Goal: Task Accomplishment & Management: Use online tool/utility

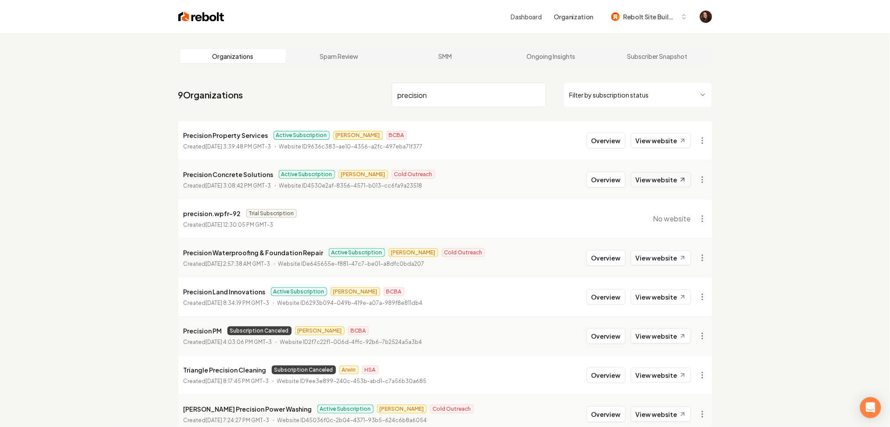
type input "precision"
click at [655, 178] on link "View website" at bounding box center [661, 179] width 60 height 15
click at [600, 178] on button "Overview" at bounding box center [606, 180] width 39 height 16
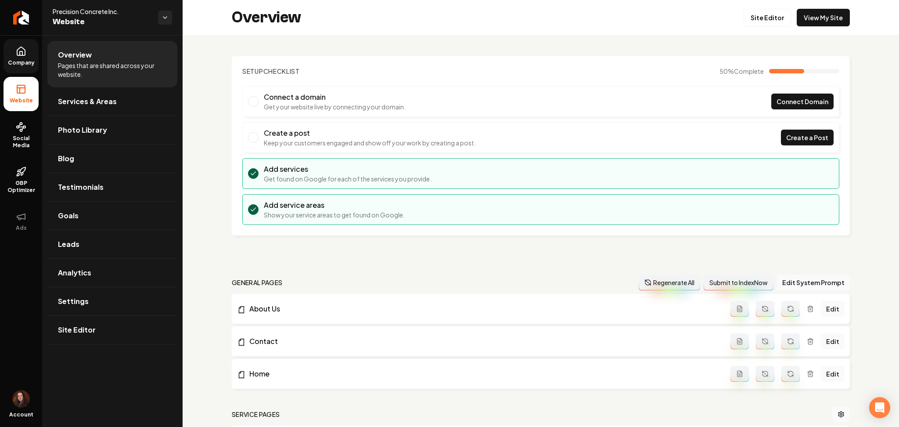
click at [27, 60] on span "Company" at bounding box center [21, 62] width 34 height 7
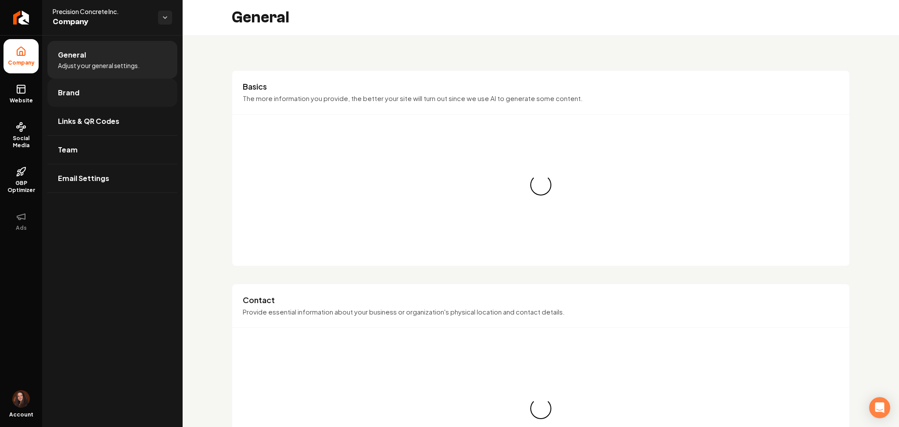
click at [89, 87] on link "Brand" at bounding box center [112, 93] width 130 height 28
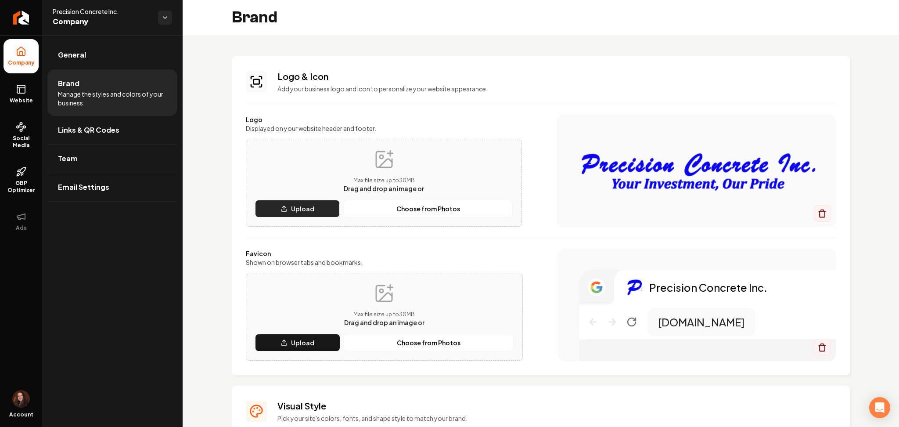
click at [284, 204] on button "Upload" at bounding box center [297, 209] width 85 height 18
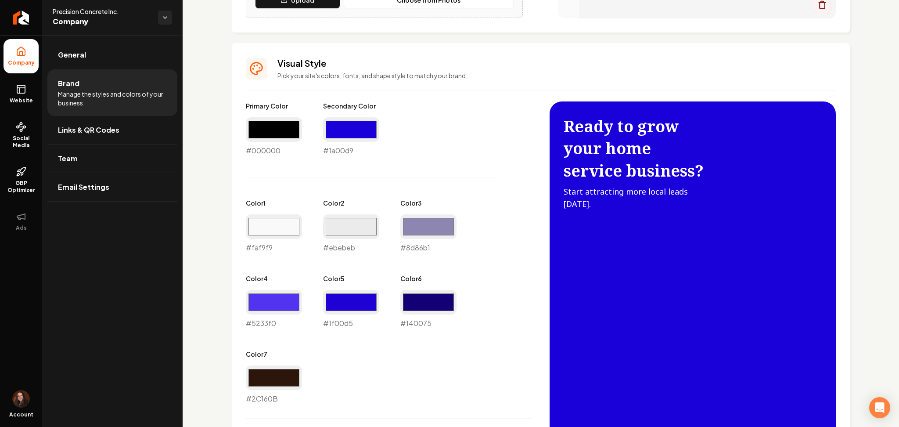
scroll to position [351, 0]
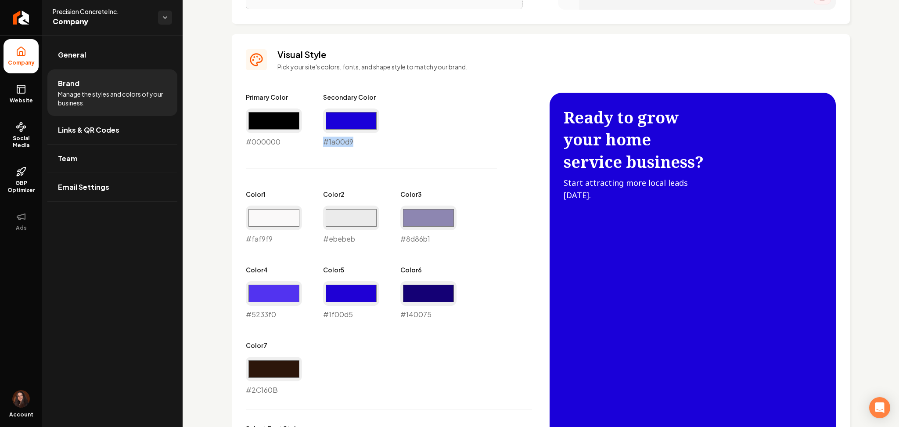
drag, startPoint x: 357, startPoint y: 139, endPoint x: 320, endPoint y: 143, distance: 37.5
click at [320, 143] on div "Primary Color #000000 #000000 Secondary Color #1a00d9 #1a00d9 Color 1 #faf9f9 #…" at bounding box center [389, 244] width 286 height 303
copy div "#1a00d9"
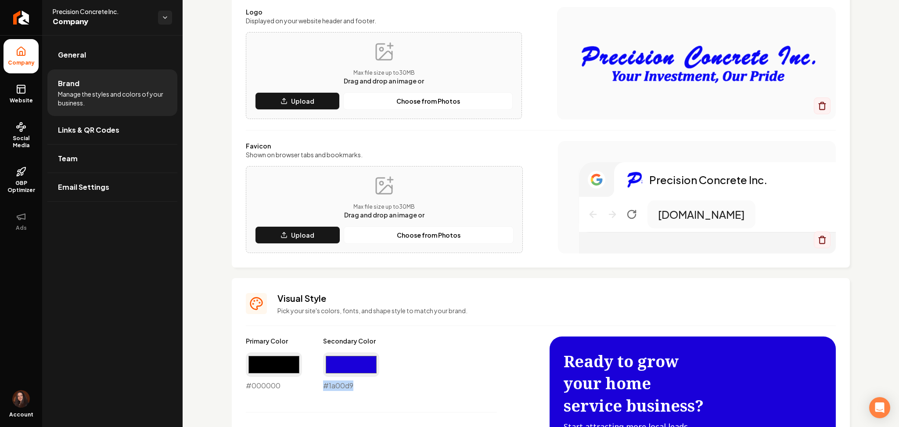
scroll to position [0, 0]
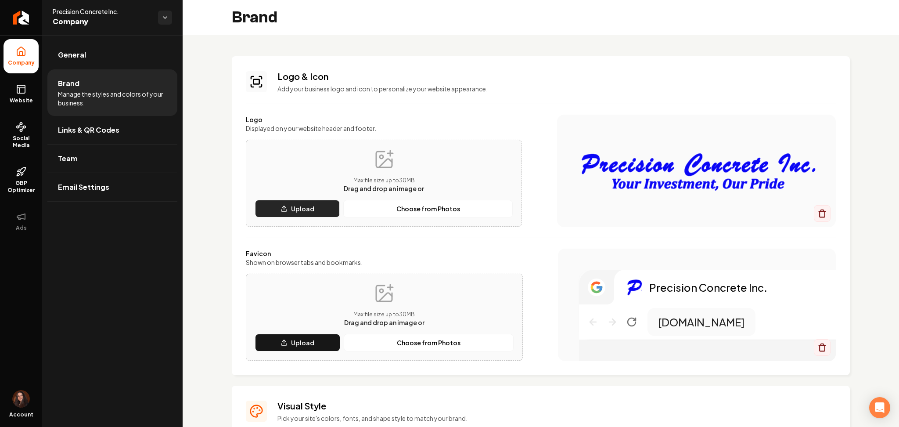
click at [299, 213] on button "Upload" at bounding box center [297, 209] width 85 height 18
click at [312, 341] on button "Upload" at bounding box center [297, 343] width 85 height 18
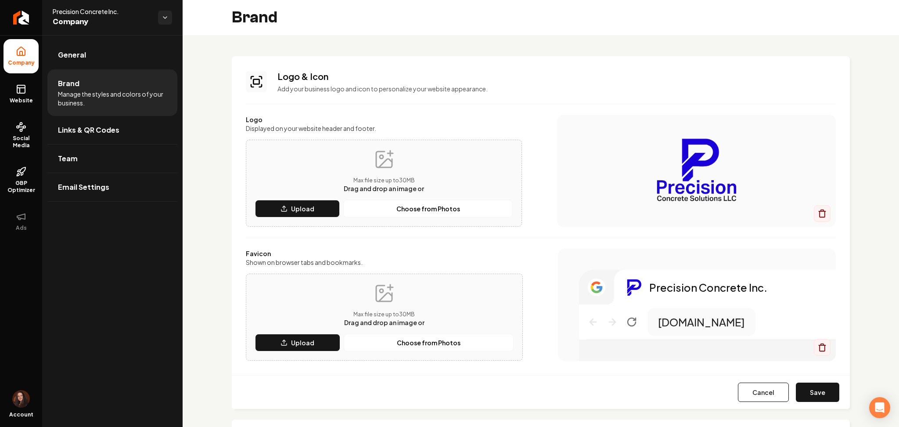
click at [807, 393] on button "Save" at bounding box center [817, 392] width 43 height 19
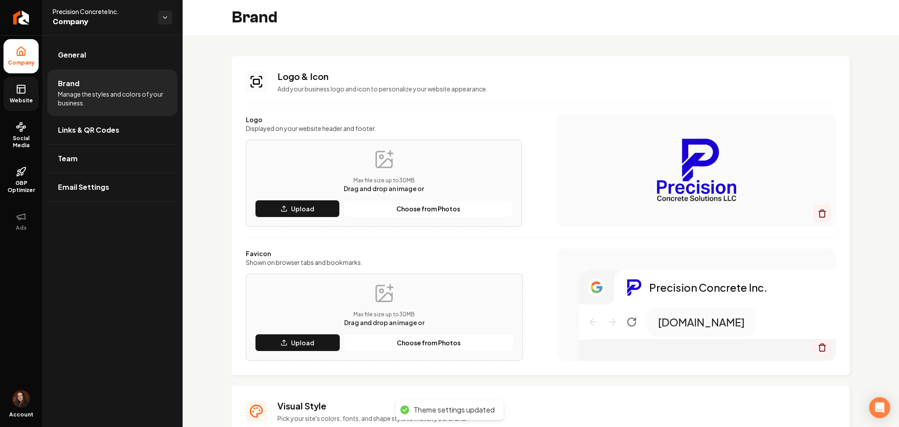
click at [25, 98] on span "Website" at bounding box center [21, 100] width 30 height 7
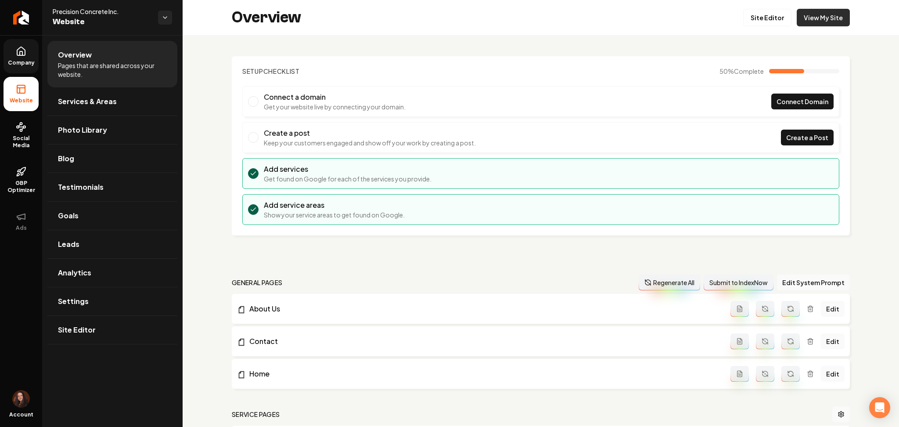
click at [809, 24] on link "View My Site" at bounding box center [823, 18] width 53 height 18
click at [59, 336] on link "Site Editor" at bounding box center [112, 330] width 130 height 28
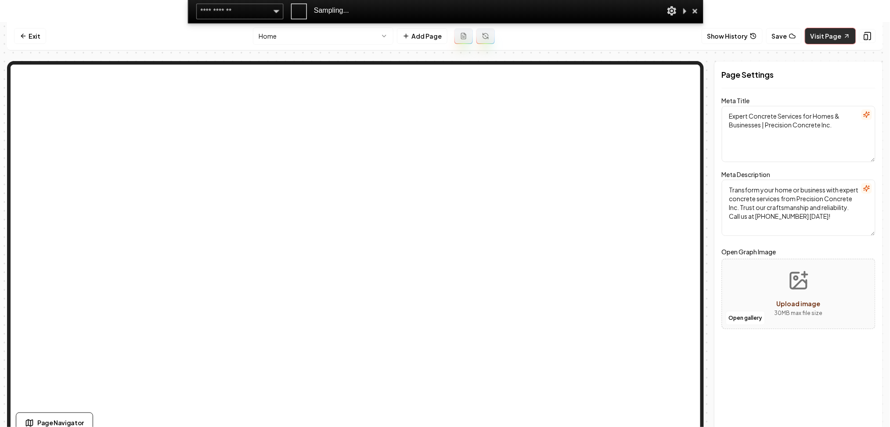
click at [828, 29] on link "Visit Page" at bounding box center [830, 36] width 51 height 16
click at [828, 33] on link "Visit Page" at bounding box center [830, 36] width 51 height 16
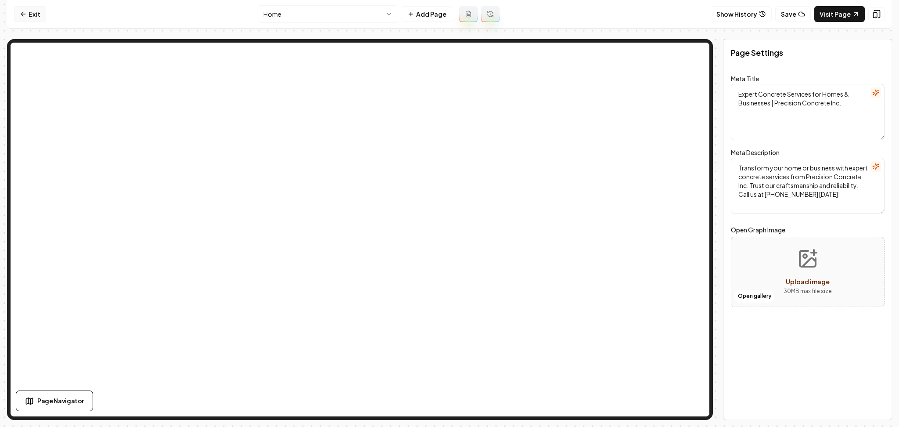
click at [17, 20] on link "Exit" at bounding box center [30, 14] width 32 height 16
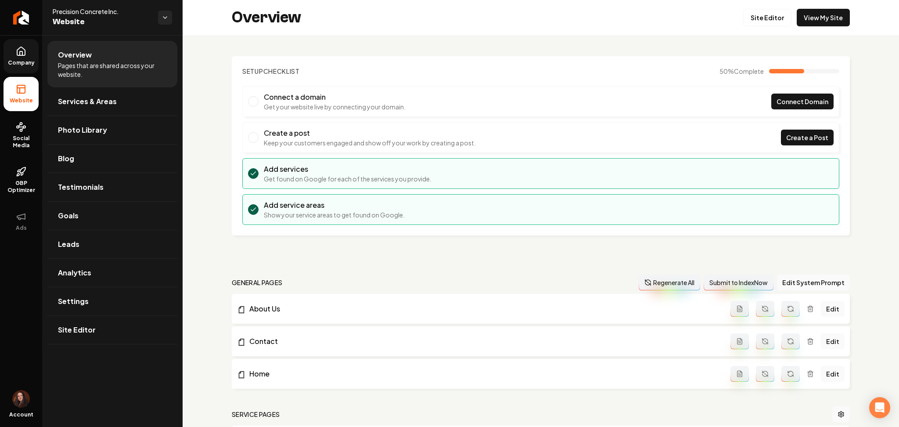
click at [38, 68] on link "Company" at bounding box center [21, 56] width 35 height 34
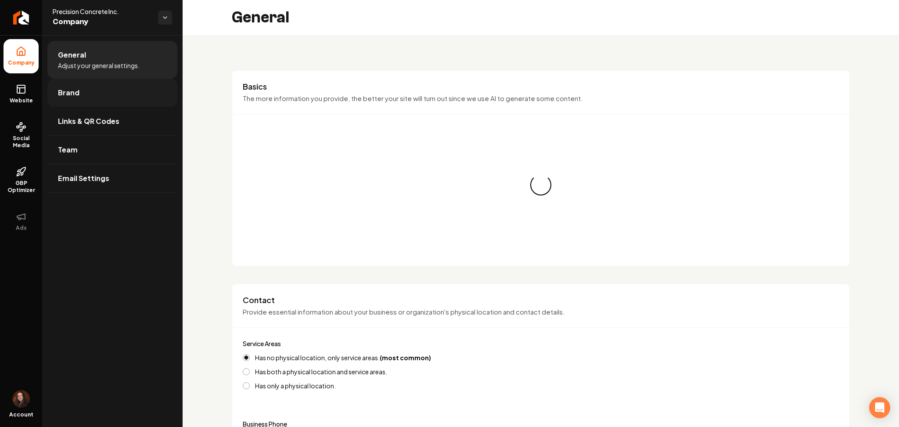
click at [90, 90] on link "Brand" at bounding box center [112, 93] width 130 height 28
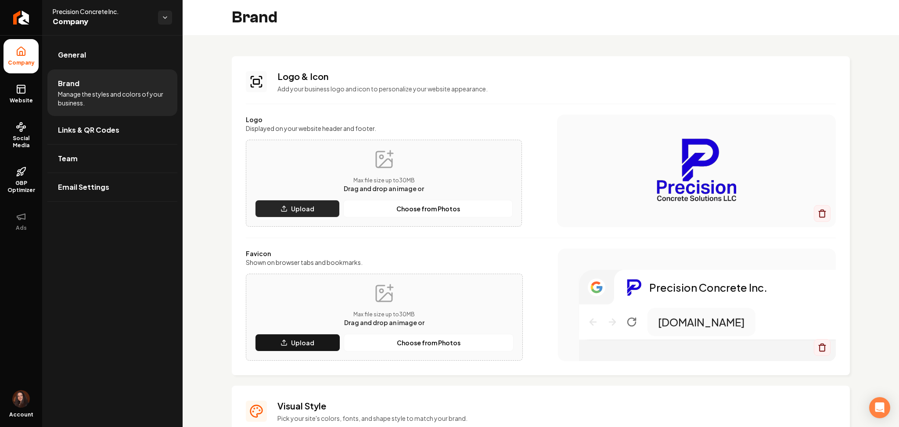
click at [277, 214] on button "Upload" at bounding box center [297, 209] width 85 height 18
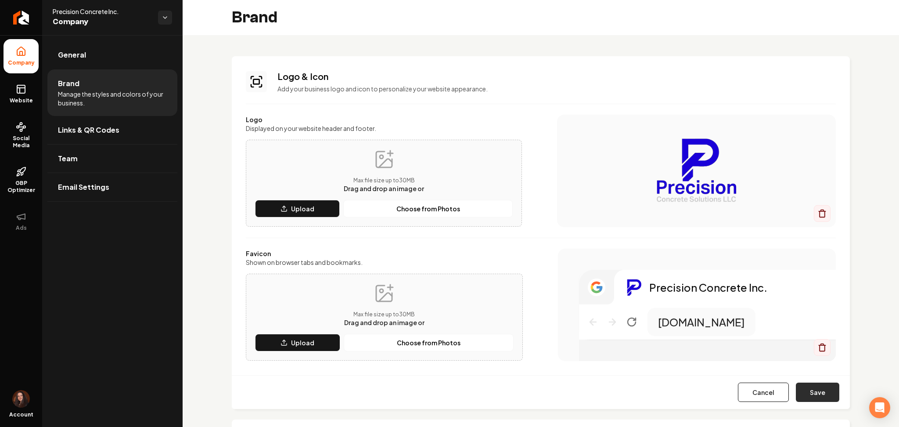
click at [797, 386] on button "Save" at bounding box center [817, 392] width 43 height 19
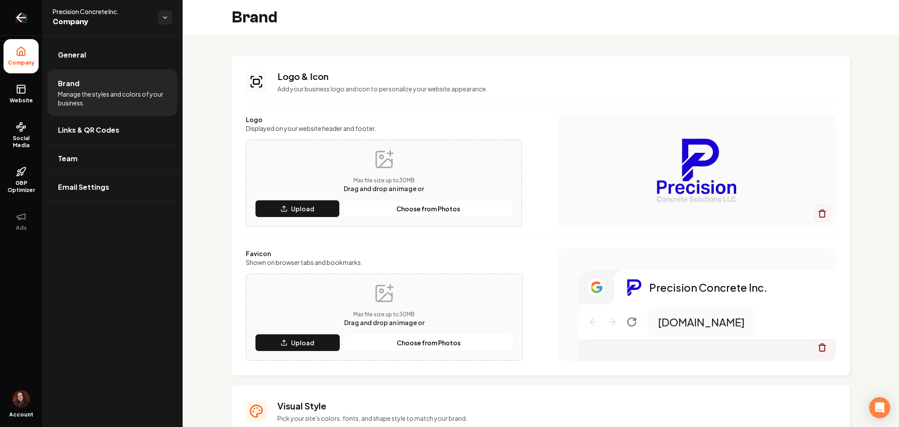
click at [36, 30] on link "Return to dashboard" at bounding box center [21, 17] width 42 height 35
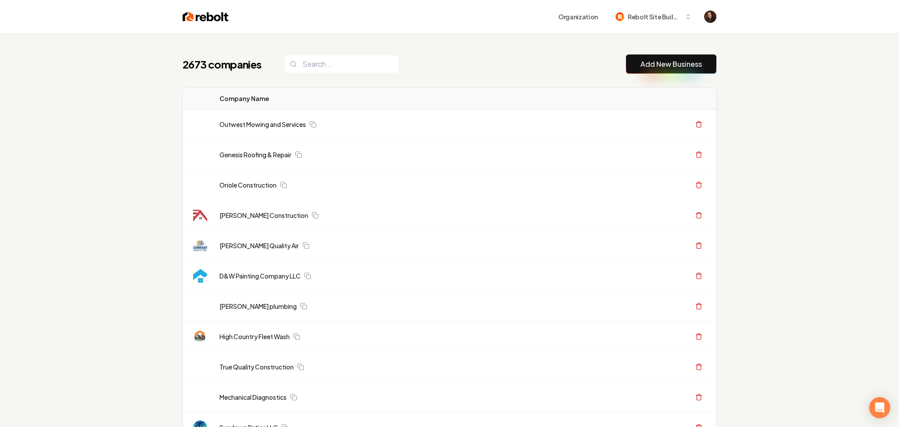
click at [15, 15] on header "Organization Rebolt Site Builder" at bounding box center [449, 16] width 899 height 33
click at [308, 65] on input "search" at bounding box center [342, 64] width 114 height 18
type input "coachin"
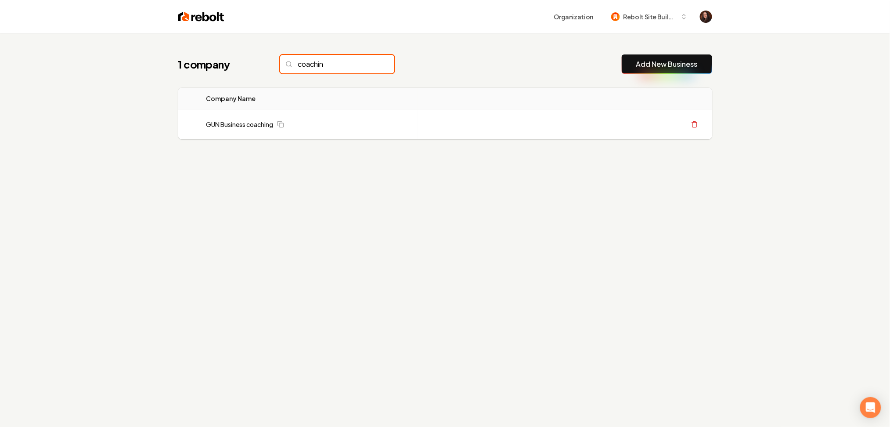
drag, startPoint x: 325, startPoint y: 65, endPoint x: 250, endPoint y: 68, distance: 74.7
click at [250, 68] on div "1 company coachin" at bounding box center [286, 64] width 216 height 18
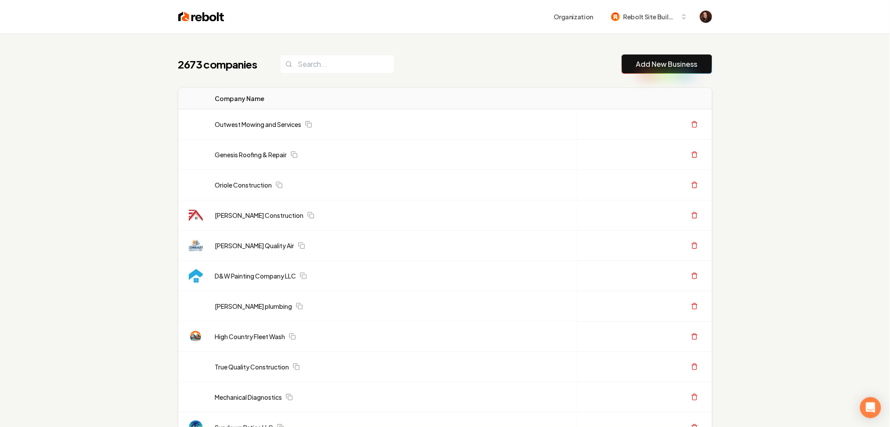
drag, startPoint x: 664, startPoint y: 64, endPoint x: 665, endPoint y: 40, distance: 23.7
click at [664, 64] on link "Add New Business" at bounding box center [666, 64] width 61 height 11
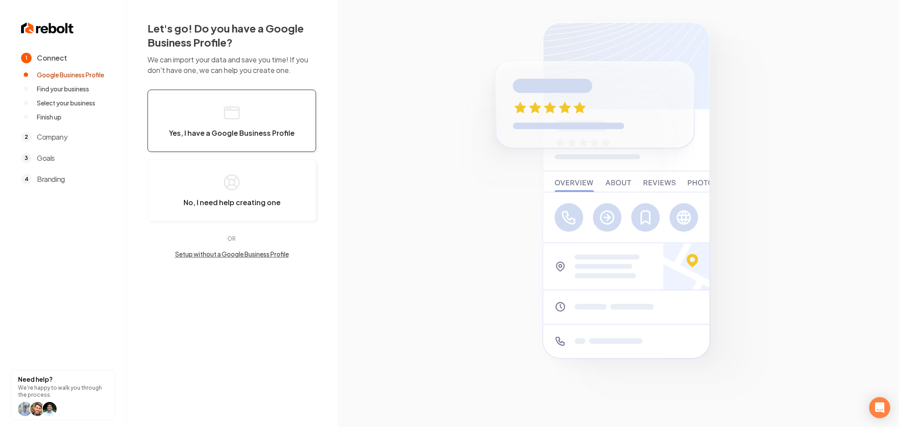
click at [248, 117] on button "Yes, I have a Google Business Profile" at bounding box center [232, 121] width 169 height 62
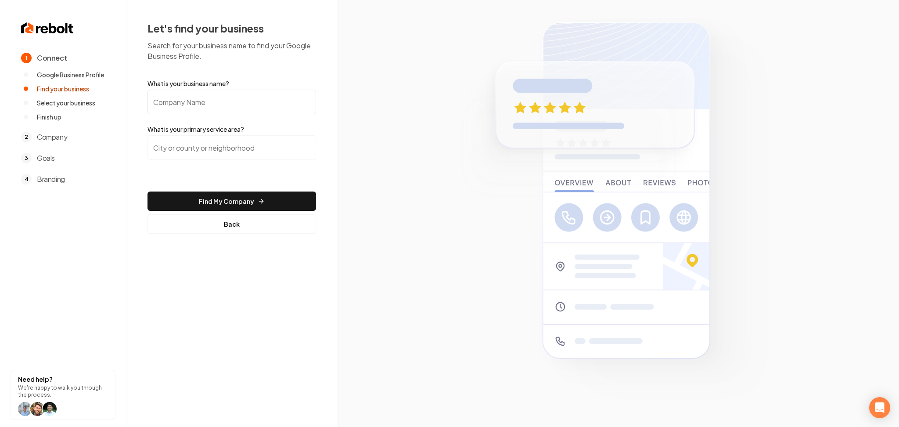
click at [231, 108] on input "What is your business name?" at bounding box center [232, 102] width 169 height 25
paste input "Home Service Coaching Pros"
type input "Home Service Coaching Pros"
click at [235, 155] on input "search" at bounding box center [232, 147] width 169 height 25
paste input ", [GEOGRAPHIC_DATA], [GEOGRAPHIC_DATA]"
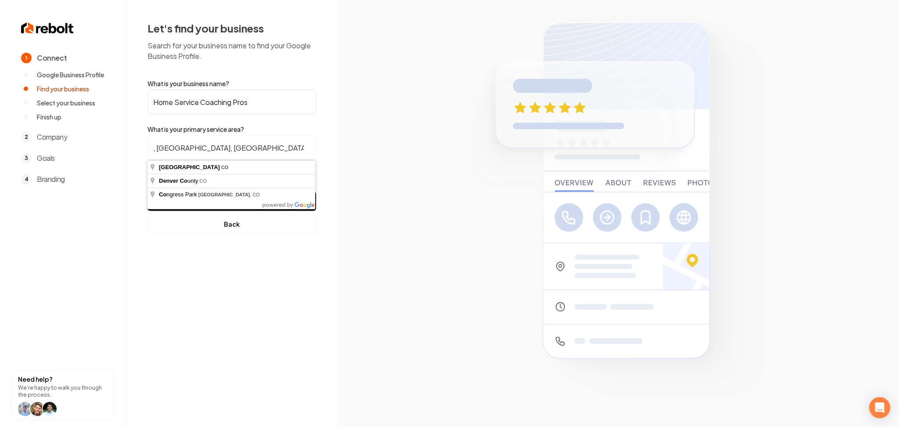
type input "[GEOGRAPHIC_DATA], [GEOGRAPHIC_DATA]"
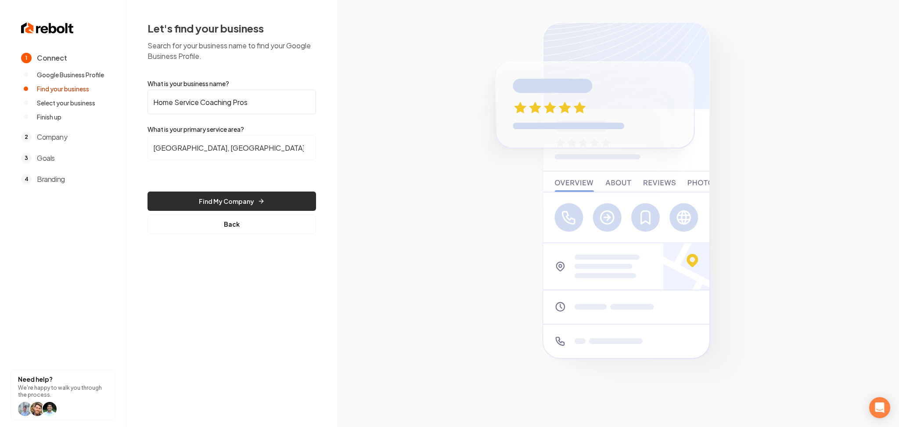
click at [195, 199] on button "Find My Company" at bounding box center [232, 200] width 169 height 19
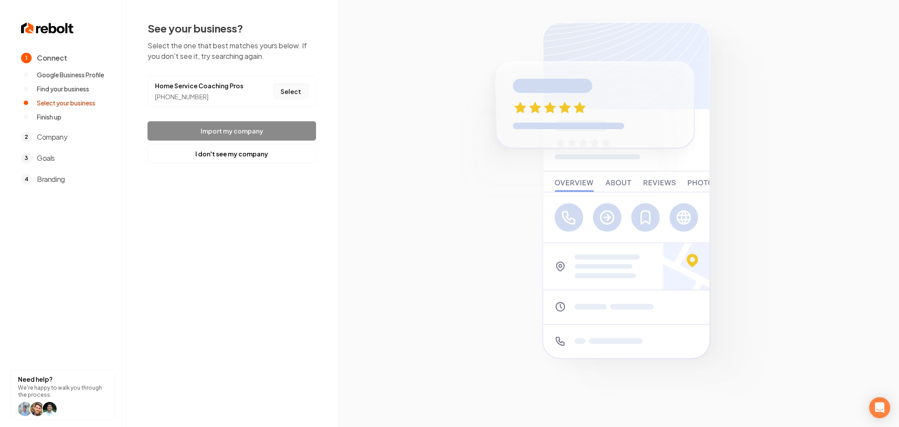
click at [300, 97] on button "Select" at bounding box center [291, 91] width 36 height 16
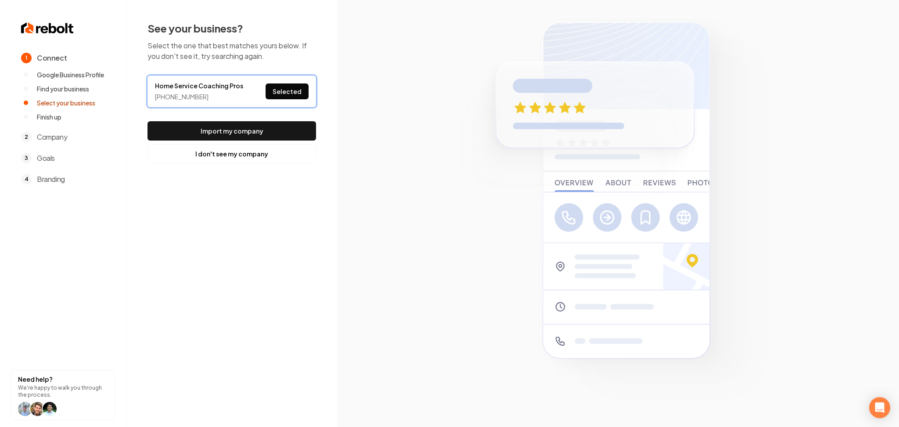
click at [285, 130] on button "Import my company" at bounding box center [232, 130] width 169 height 19
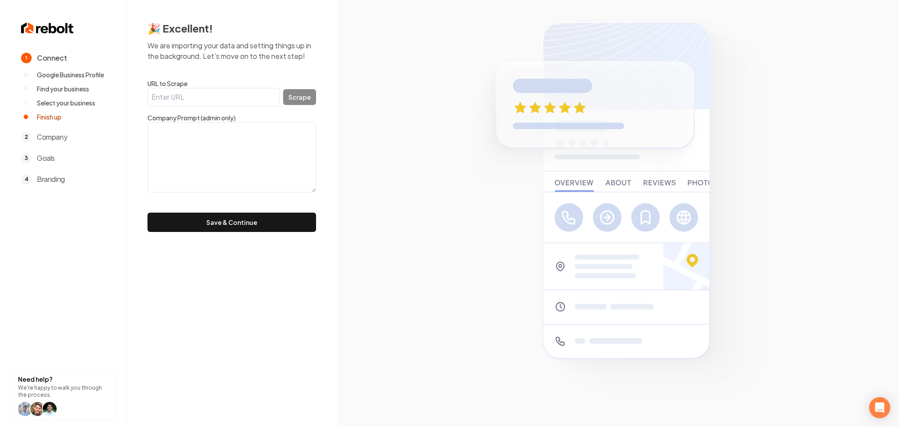
click at [220, 100] on input "URL to Scrape" at bounding box center [214, 97] width 132 height 18
paste input "[URL][DOMAIN_NAME]"
type input "[URL][DOMAIN_NAME]"
click at [282, 95] on div "[URL][DOMAIN_NAME] Scrape" at bounding box center [232, 97] width 169 height 18
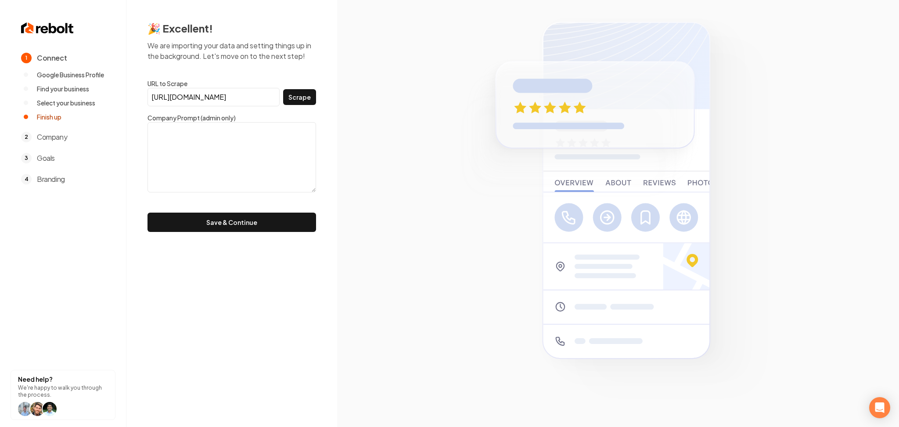
scroll to position [0, 0]
click at [286, 97] on button "Scrape" at bounding box center [299, 97] width 33 height 16
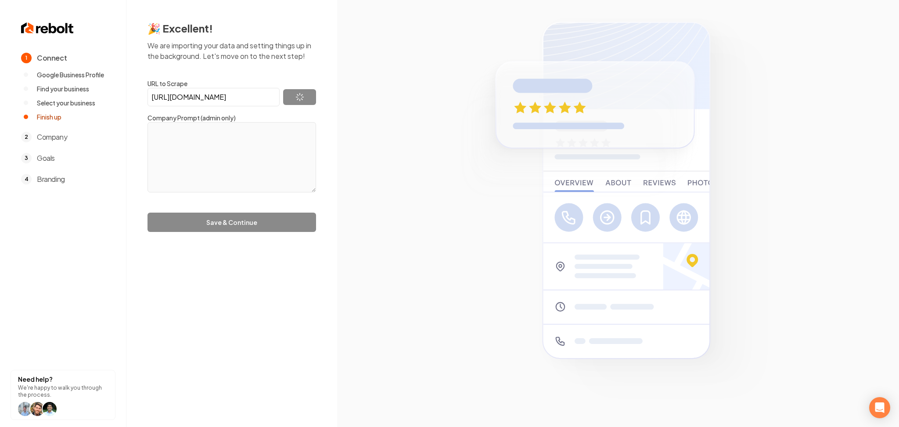
type textarea "Home Service Coaching Pros helps home-service owners escape the day-to-day grin…"
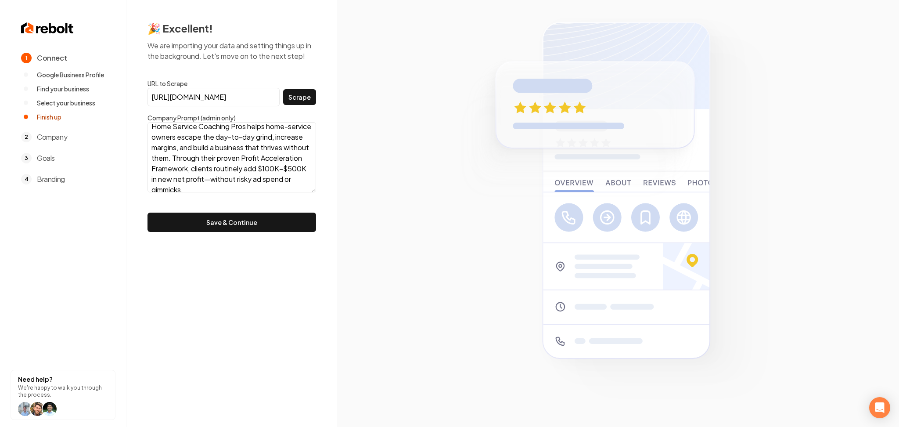
scroll to position [11, 0]
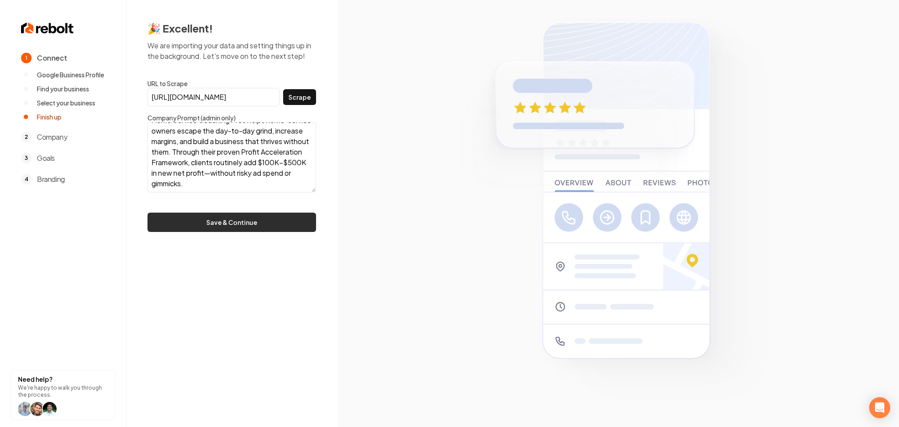
click at [203, 229] on button "Save & Continue" at bounding box center [232, 222] width 169 height 19
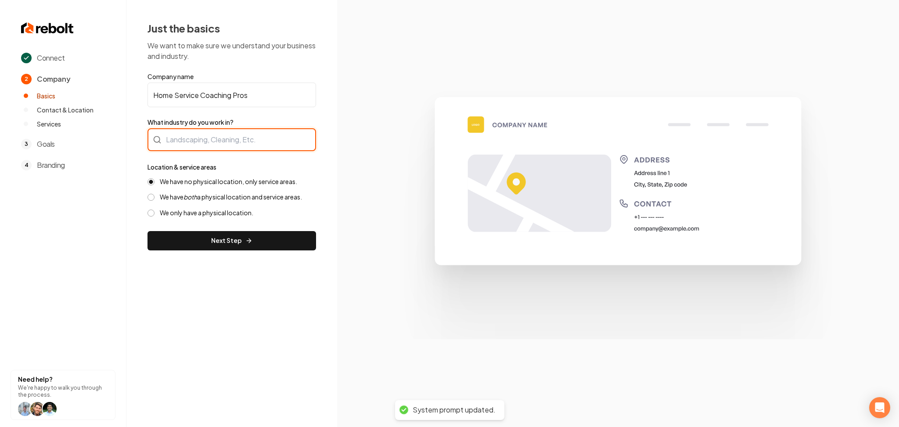
click at [214, 136] on div at bounding box center [232, 139] width 169 height 23
paste input "Coaching"
type input "Coaching"
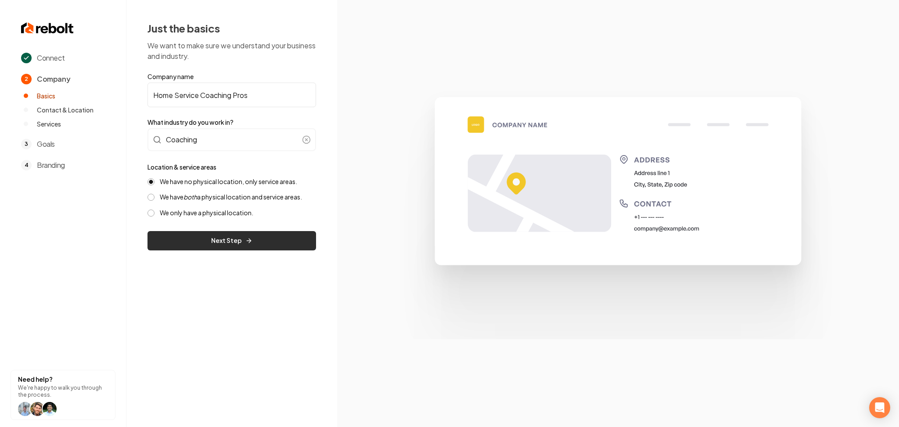
drag, startPoint x: 209, startPoint y: 234, endPoint x: 211, endPoint y: 241, distance: 6.9
click at [209, 235] on button "Next Step" at bounding box center [232, 240] width 169 height 19
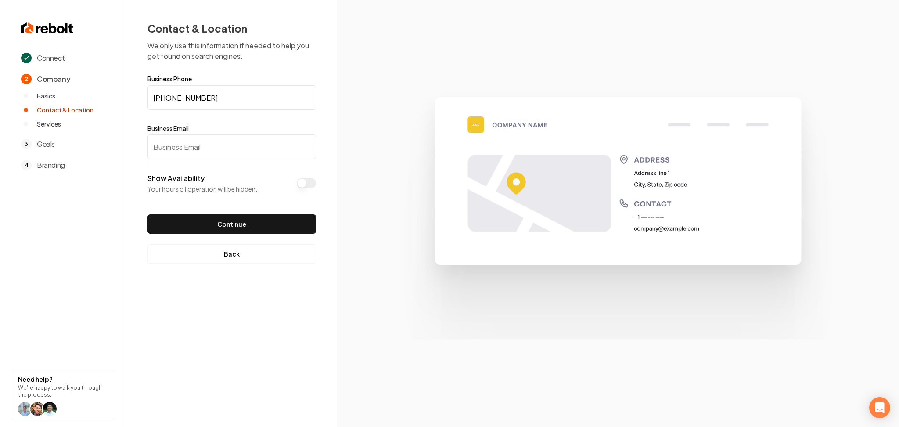
click at [201, 151] on input "Business Email" at bounding box center [232, 146] width 169 height 25
paste input "[PERSON_NAME][EMAIL_ADDRESS][DOMAIN_NAME]"
type input "[PERSON_NAME][EMAIL_ADDRESS][DOMAIN_NAME]"
click at [311, 185] on button "Show Availability" at bounding box center [306, 183] width 19 height 11
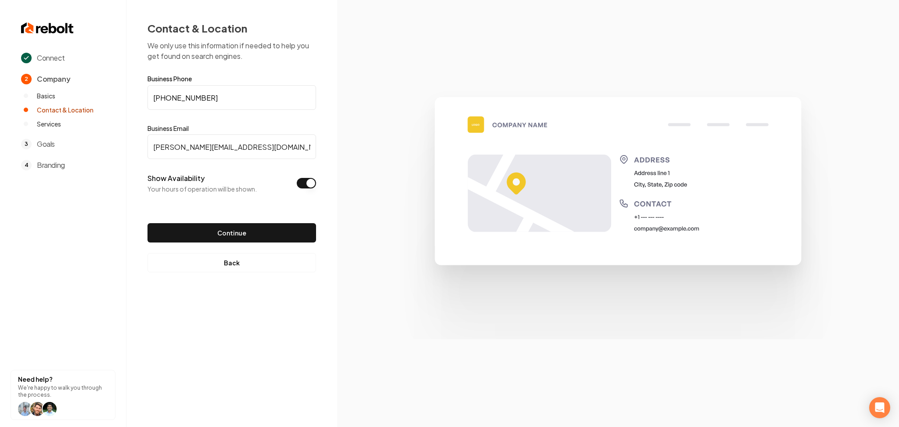
click at [310, 184] on button "Show Availability" at bounding box center [306, 183] width 19 height 11
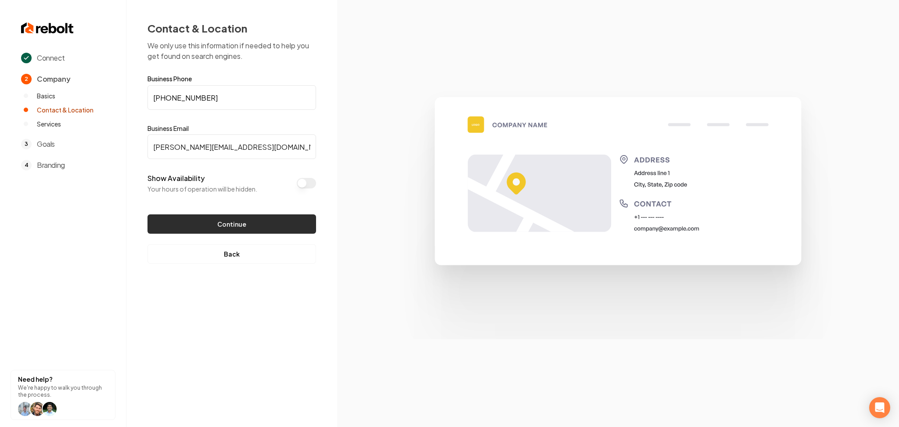
click at [264, 216] on button "Continue" at bounding box center [232, 223] width 169 height 19
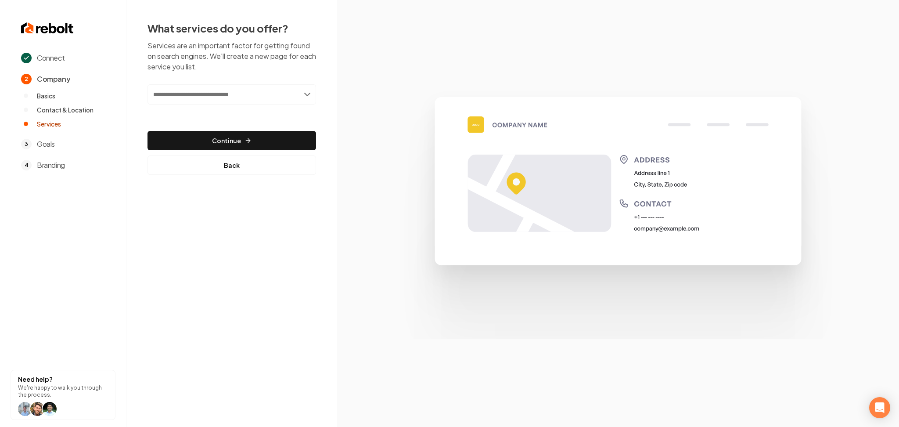
click at [226, 93] on input "text" at bounding box center [232, 94] width 169 height 20
paste input "**********"
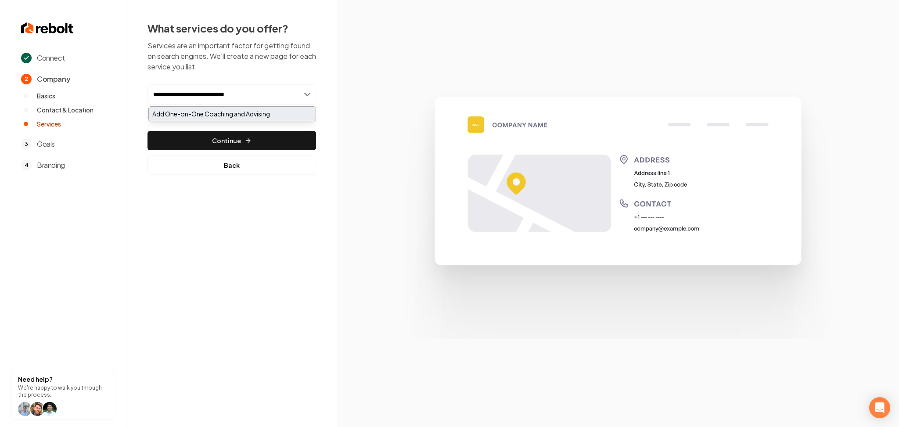
type input "**********"
click at [226, 112] on div "Add One-on-One Coaching and Advising" at bounding box center [232, 114] width 167 height 14
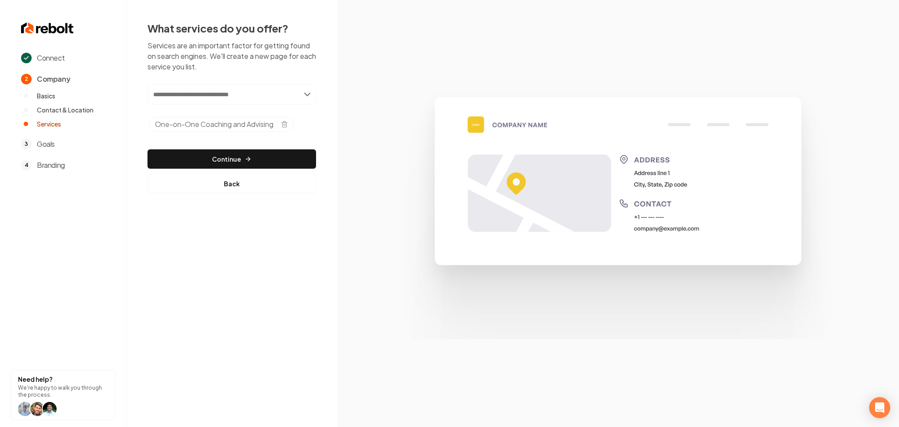
click at [287, 128] on div "One-on-One Coaching and Advising" at bounding box center [221, 124] width 144 height 15
drag, startPoint x: 231, startPoint y: 126, endPoint x: 152, endPoint y: 127, distance: 79.5
click at [152, 127] on div "One-on-One Coaching and Advising" at bounding box center [221, 124] width 144 height 15
copy span "One-on-One Coaching"
click at [190, 95] on input "text" at bounding box center [232, 94] width 169 height 20
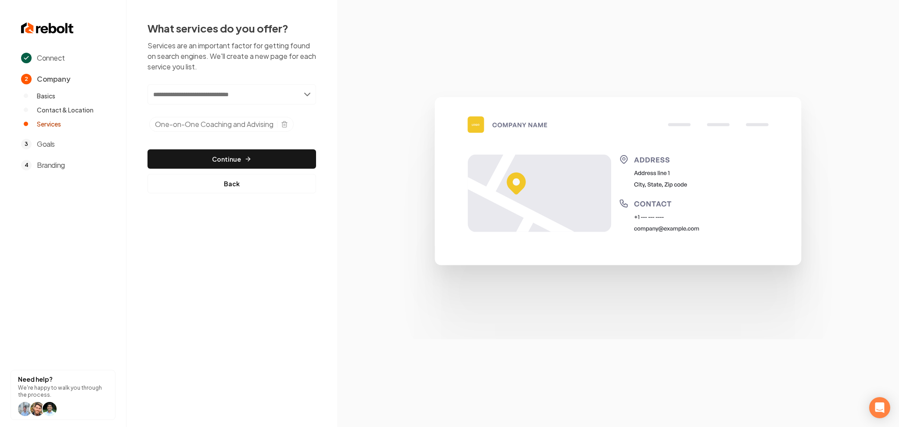
paste input "**********"
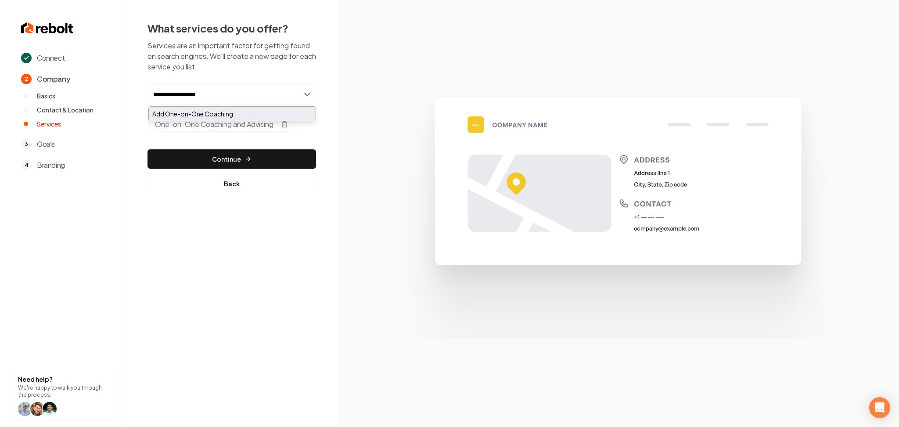
type input "**********"
click at [191, 115] on div "Add One-on-One Coaching" at bounding box center [232, 114] width 167 height 14
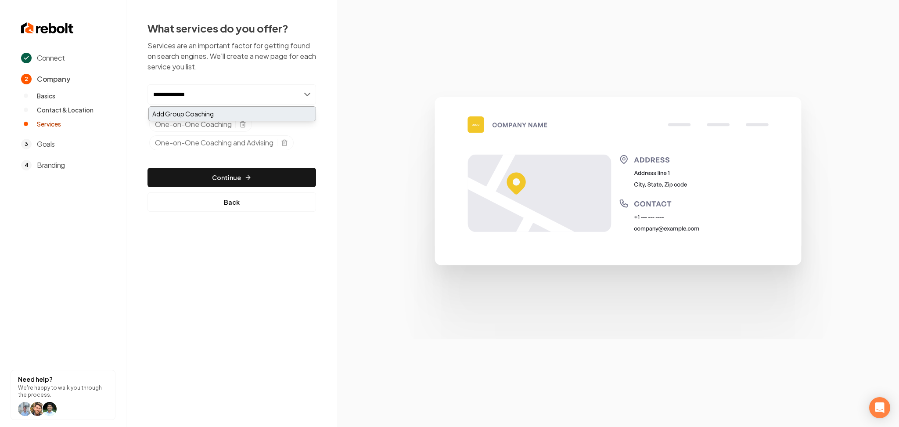
type input "**********"
click at [200, 116] on div "Add Group Coaching" at bounding box center [232, 114] width 167 height 14
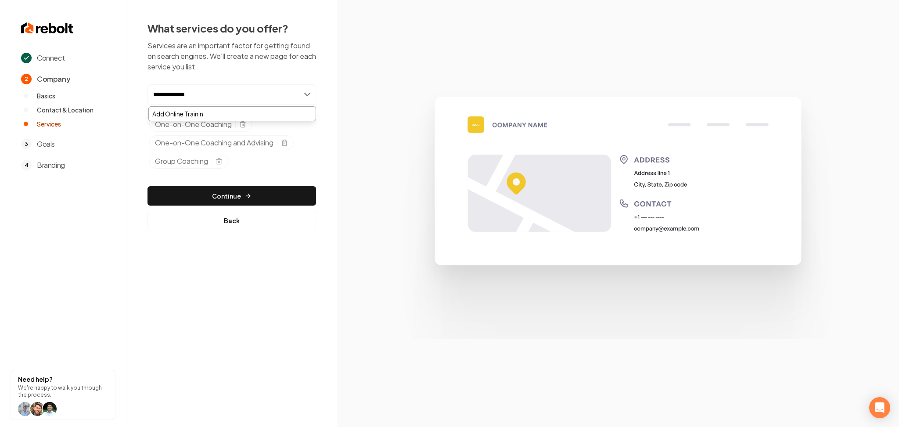
type input "**********"
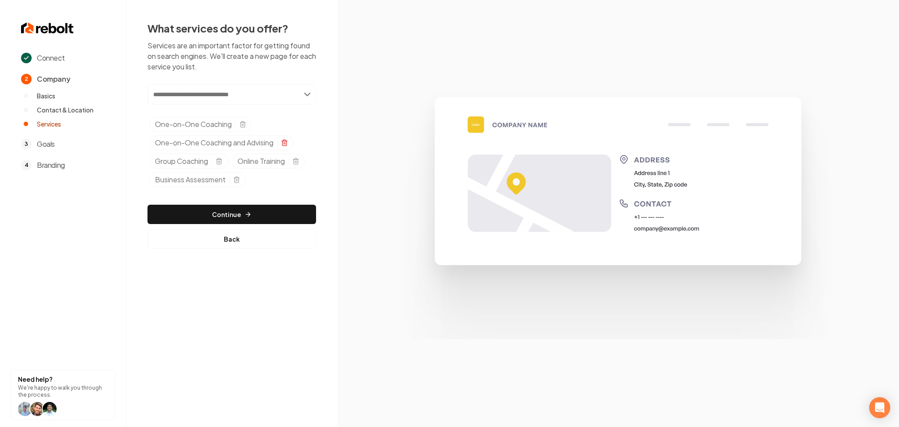
click at [285, 143] on icon "Selected tags" at bounding box center [284, 142] width 7 height 7
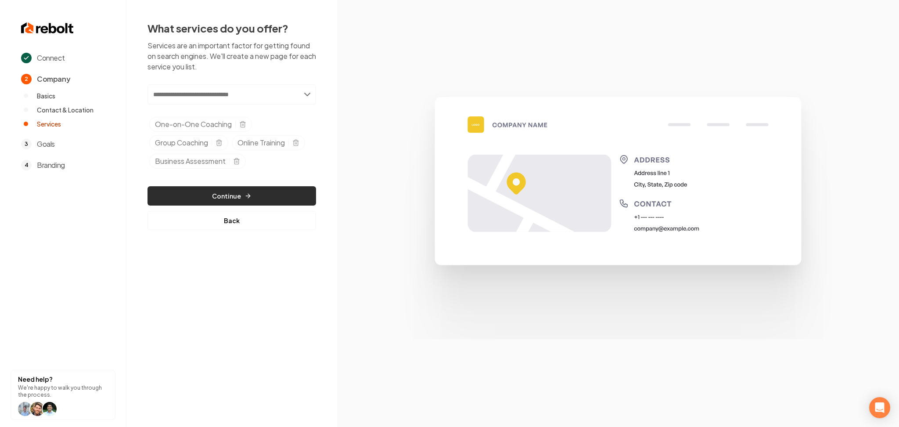
click at [247, 196] on icon "button" at bounding box center [248, 196] width 4 height 0
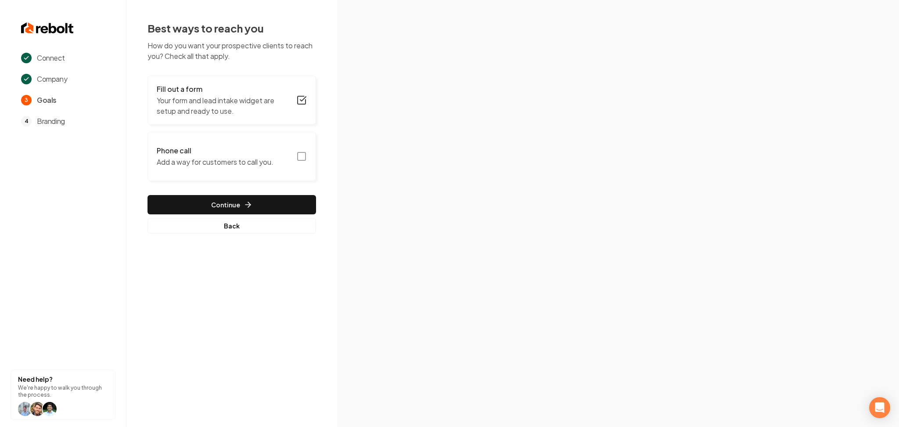
click at [254, 167] on p "Add a way for customers to call you." at bounding box center [215, 162] width 117 height 11
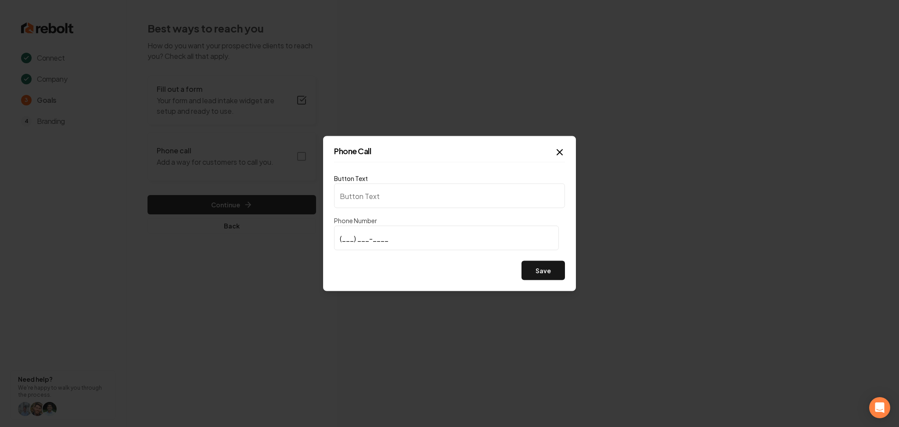
type input "Call us"
type input "[PHONE_NUMBER]"
click at [525, 273] on button "Save" at bounding box center [543, 270] width 43 height 19
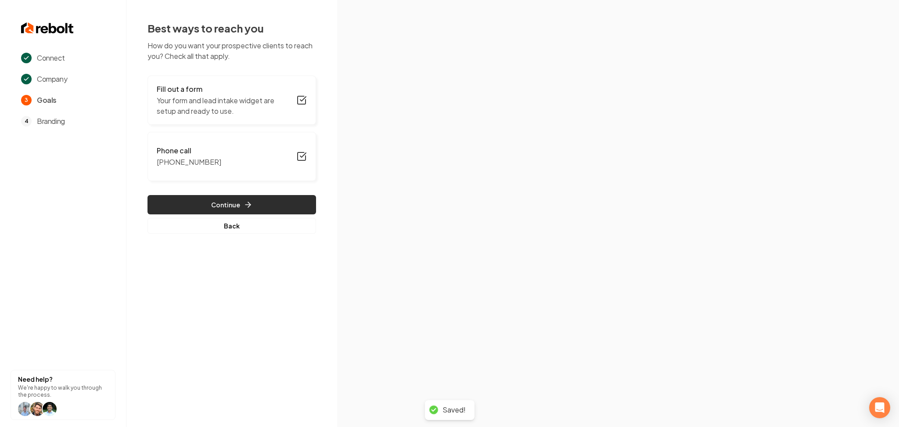
click at [263, 208] on button "Continue" at bounding box center [232, 204] width 169 height 19
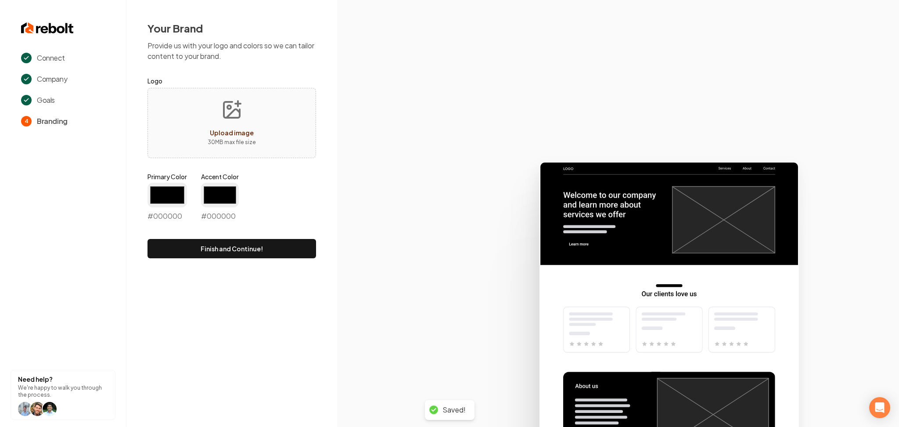
type input "#194d33"
type input "#70be00"
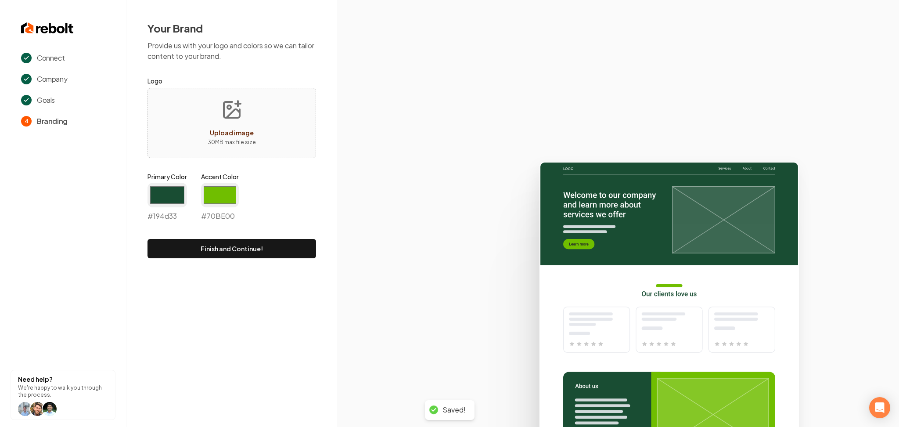
click at [217, 140] on p "30 MB max file size" at bounding box center [232, 142] width 48 height 9
click at [249, 103] on button "Upload image 30 MB max file size" at bounding box center [232, 122] width 62 height 61
type input "**********"
click at [213, 122] on img at bounding box center [231, 123] width 45 height 45
click at [167, 189] on input "#194d33" at bounding box center [168, 195] width 40 height 25
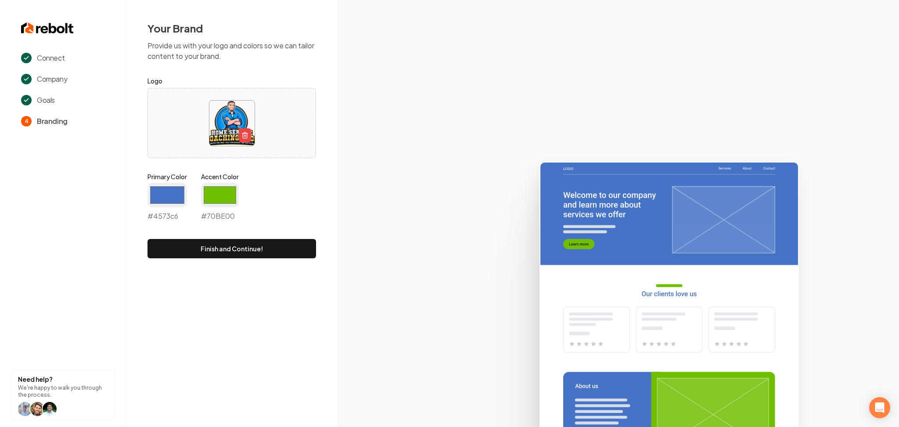
type input "#4573c6"
click at [223, 196] on input "#70be00" at bounding box center [220, 195] width 38 height 25
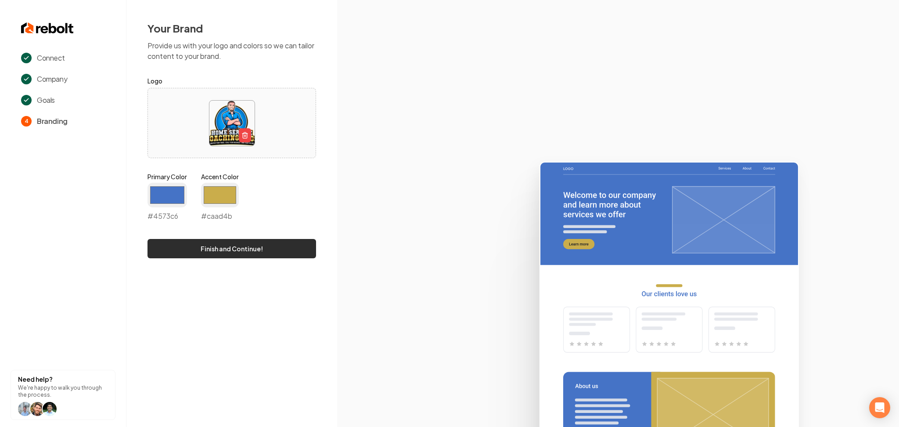
type input "#caad4b"
click at [173, 257] on button "Finish and Continue!" at bounding box center [232, 248] width 169 height 19
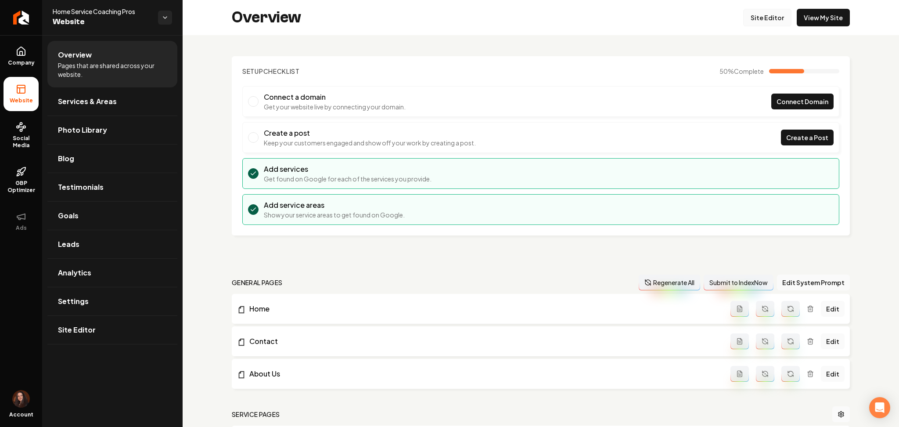
click at [753, 17] on link "Site Editor" at bounding box center [768, 18] width 48 height 18
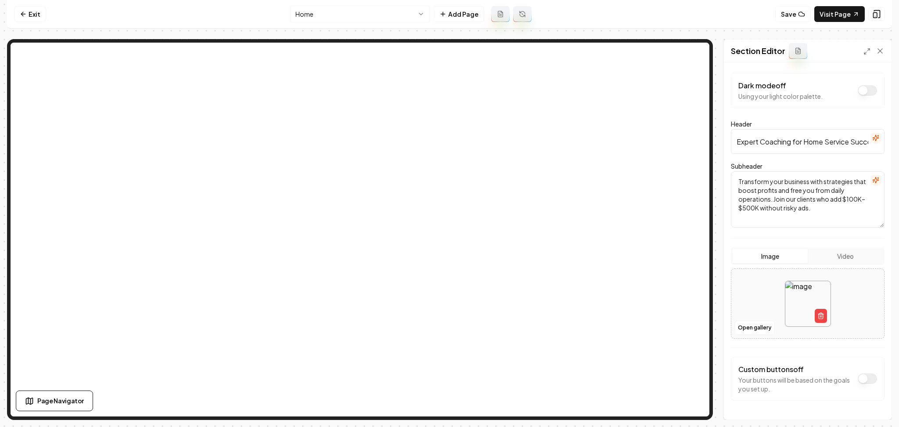
click at [840, 254] on button "Video" at bounding box center [845, 256] width 75 height 14
click at [769, 305] on button "Upload video 100 MB max file size" at bounding box center [808, 303] width 153 height 61
type input "**********"
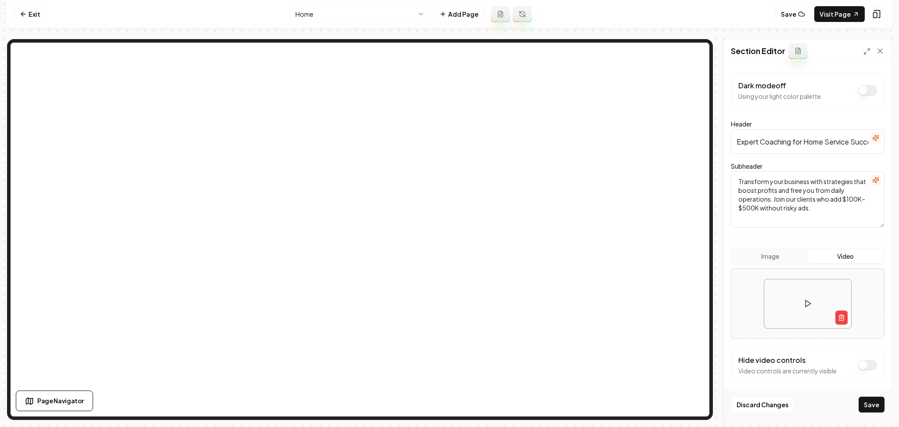
click at [871, 415] on div "Discard Changes Save" at bounding box center [808, 404] width 168 height 30
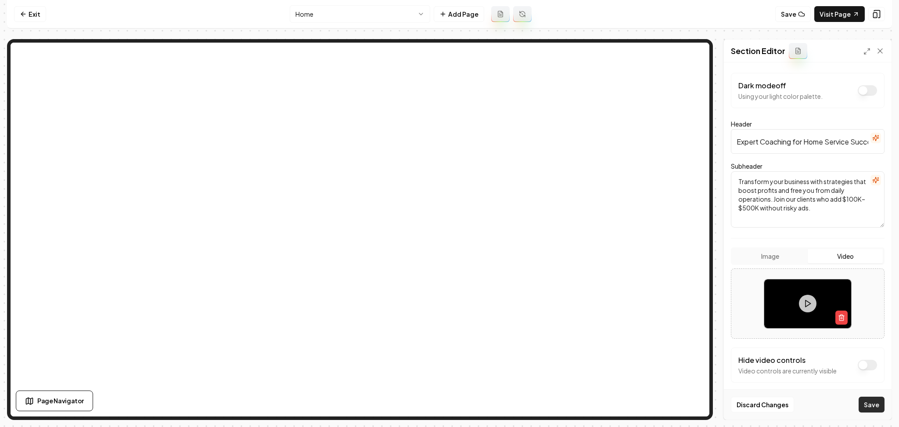
click at [866, 402] on button "Save" at bounding box center [872, 405] width 26 height 16
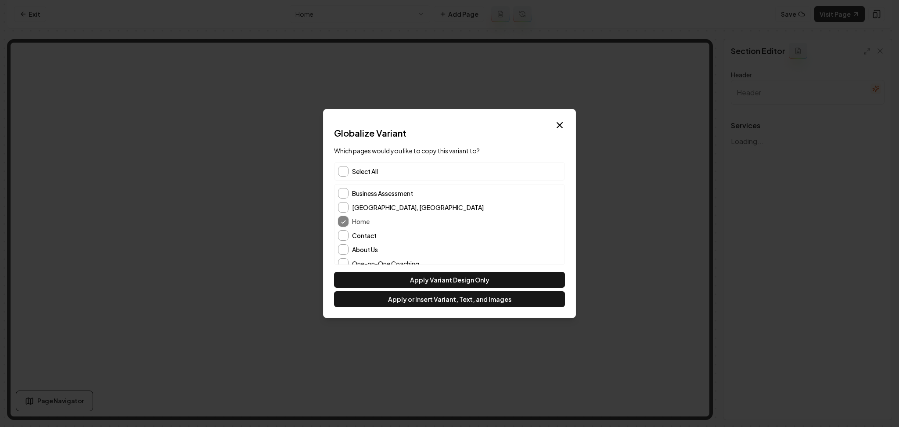
click at [336, 172] on div "Select All" at bounding box center [449, 171] width 231 height 18
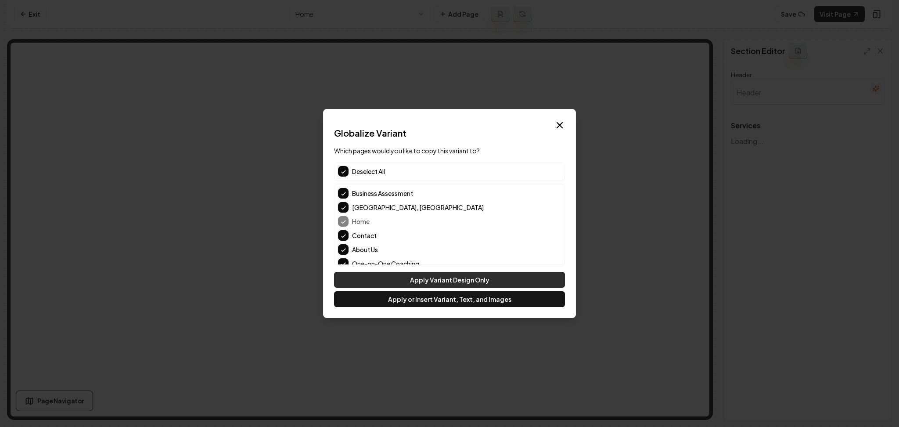
click at [388, 275] on button "Apply Variant Design Only" at bounding box center [449, 280] width 231 height 16
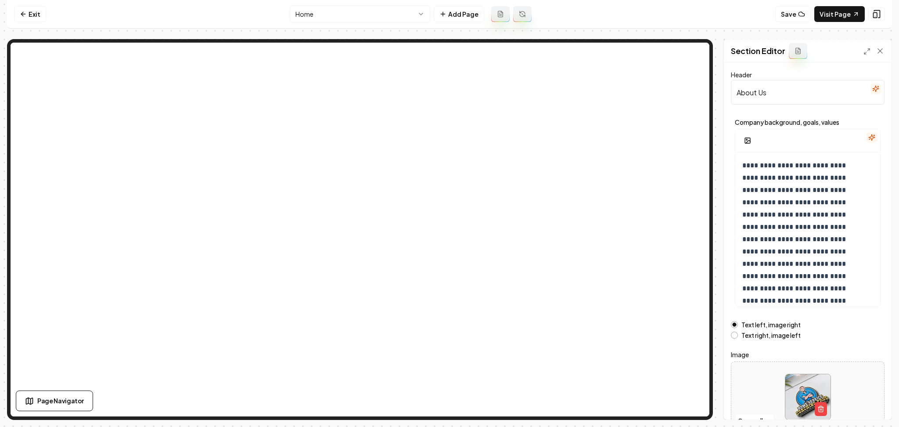
scroll to position [47, 0]
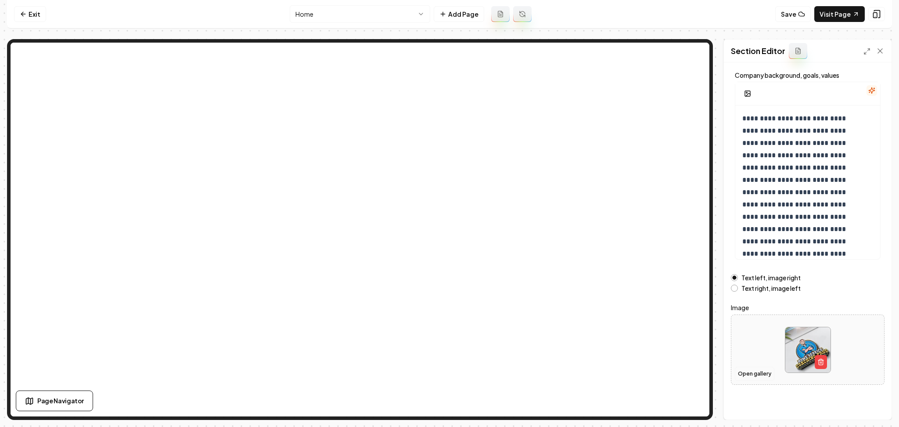
click at [767, 376] on button "Open gallery" at bounding box center [755, 374] width 40 height 14
click at [762, 350] on div at bounding box center [808, 350] width 153 height 60
type input "**********"
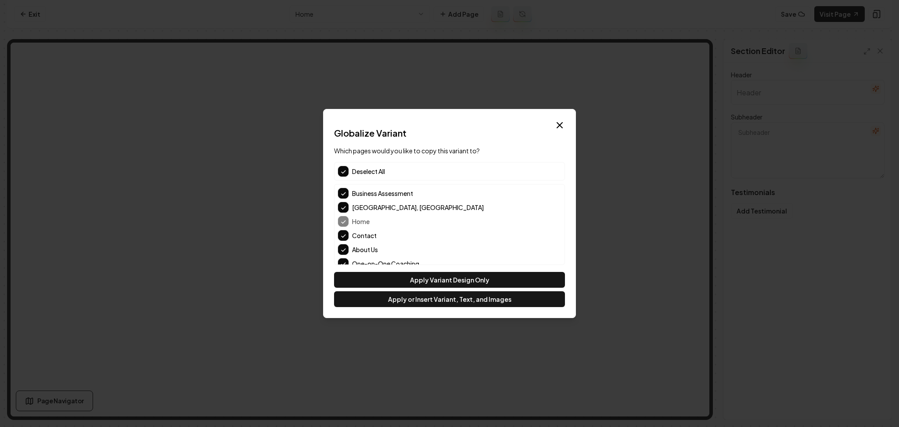
type input "Real Stories, Real Success"
type textarea "Learn how we help home-service pros thrive and grow sustainably"
click at [473, 276] on button "Apply Variant Design Only" at bounding box center [449, 280] width 231 height 16
click at [419, 278] on button "Apply Variant Design Only" at bounding box center [449, 280] width 231 height 16
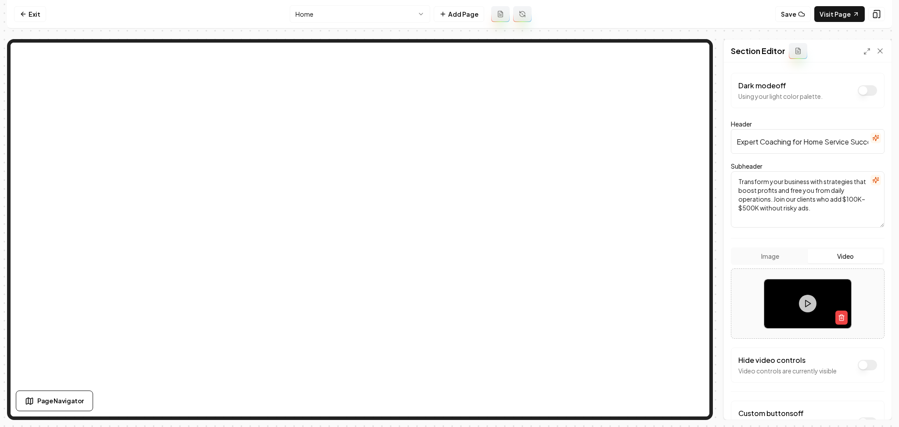
click at [756, 301] on div at bounding box center [808, 304] width 153 height 64
type input "**********"
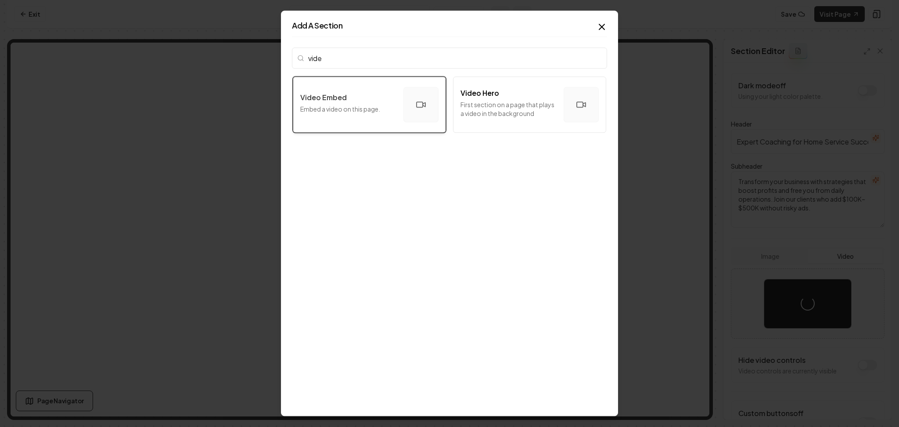
type input "vide"
click at [383, 119] on button "Video Embed Embed a video on this page." at bounding box center [369, 104] width 153 height 56
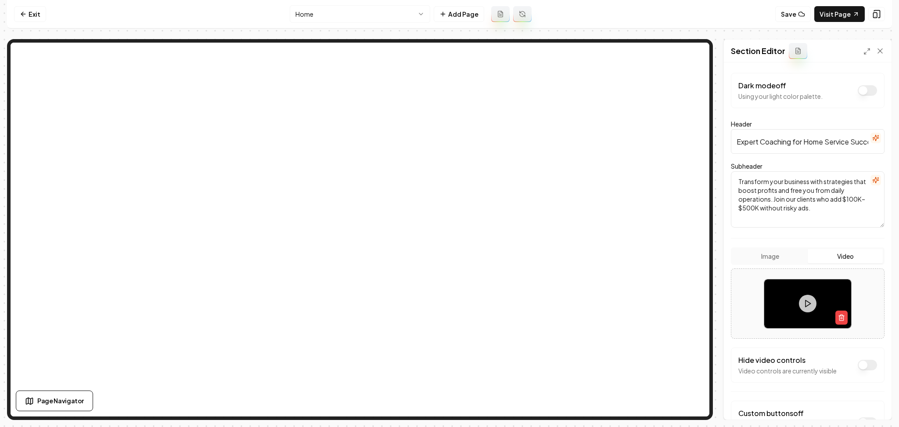
click at [784, 300] on video at bounding box center [808, 303] width 87 height 49
click at [750, 295] on div at bounding box center [808, 304] width 153 height 64
type input "**********"
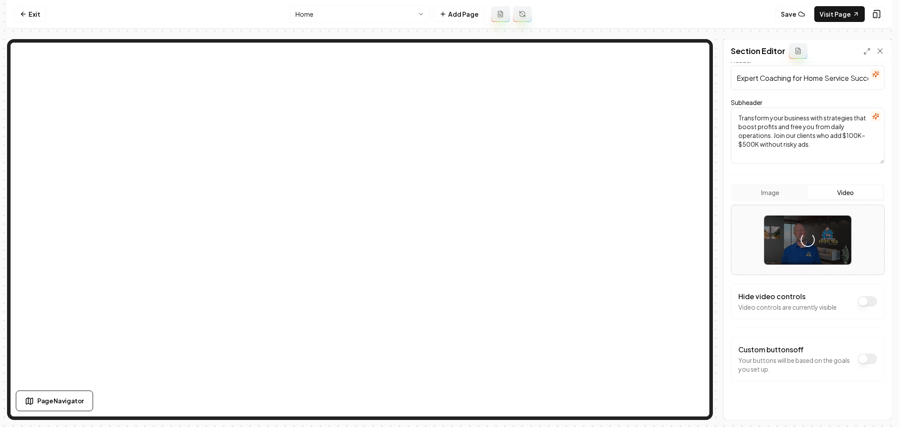
scroll to position [71, 0]
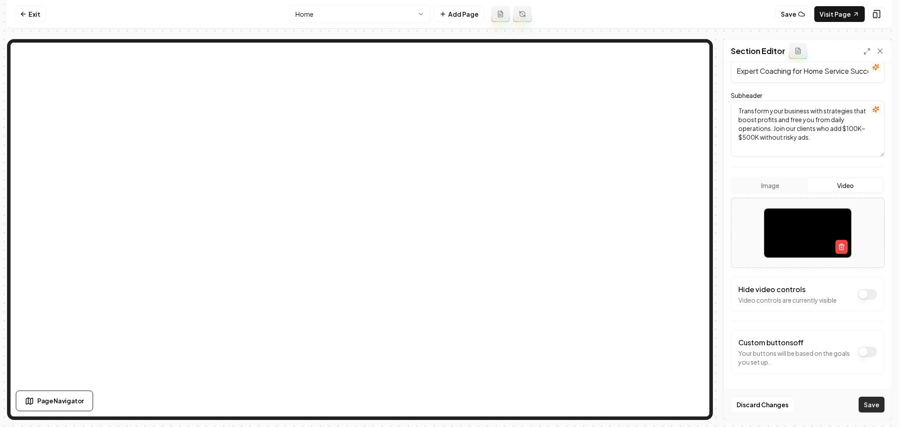
click at [879, 403] on button "Save" at bounding box center [872, 405] width 26 height 16
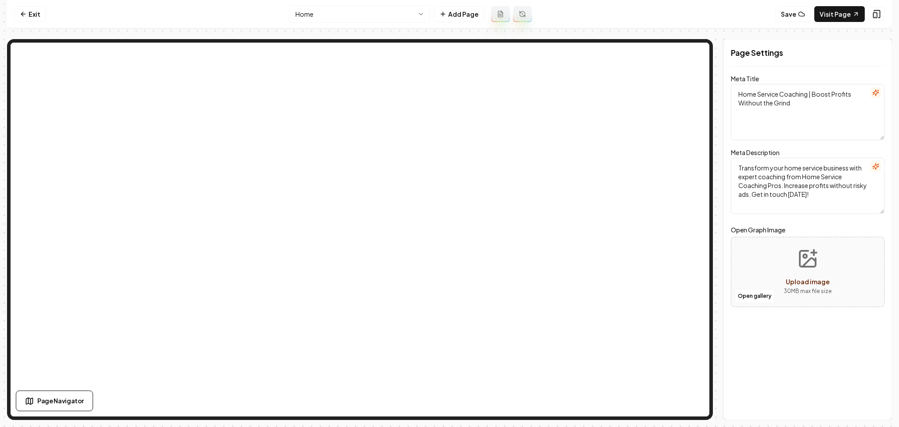
scroll to position [0, 0]
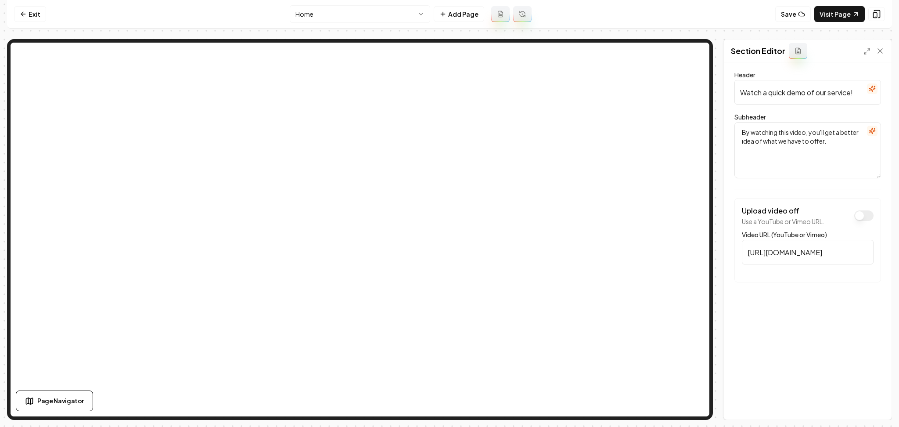
click at [861, 220] on button "Upload video off" at bounding box center [864, 215] width 19 height 11
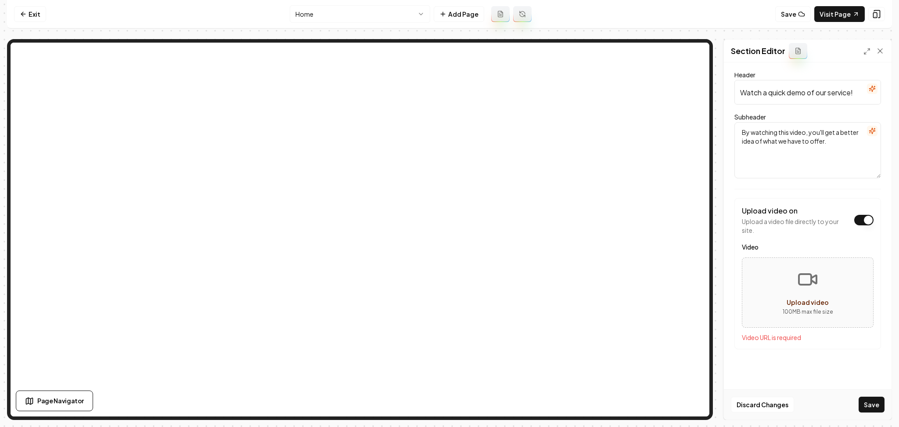
click at [795, 278] on button "Upload video 100 MB max file size" at bounding box center [808, 292] width 131 height 61
type input "**********"
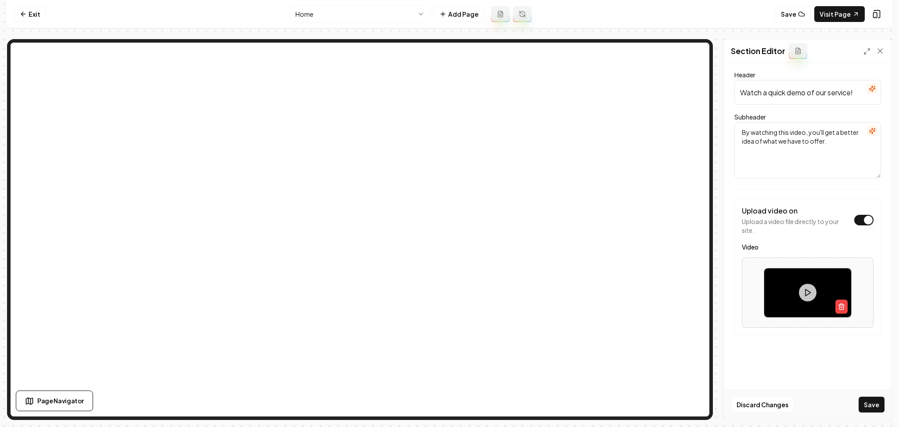
click at [874, 95] on input "Watch a quick demo of our service!" at bounding box center [808, 92] width 147 height 25
click at [872, 86] on icon "button" at bounding box center [872, 88] width 7 height 7
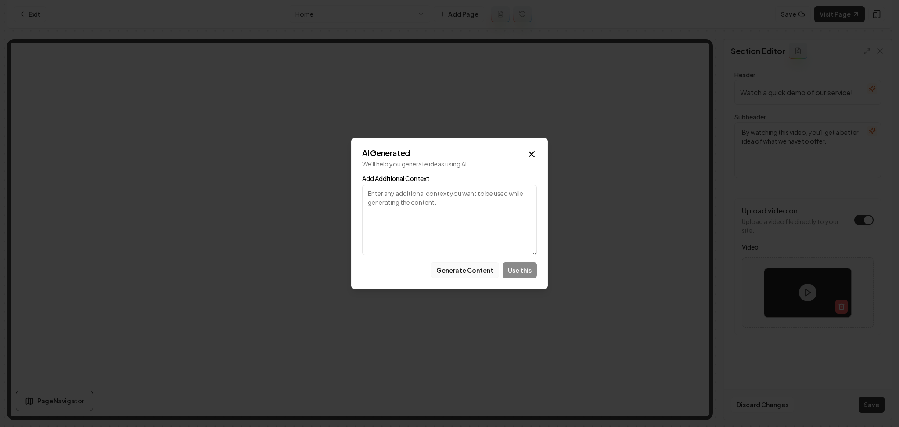
click at [451, 266] on button "Generate Content" at bounding box center [465, 270] width 69 height 16
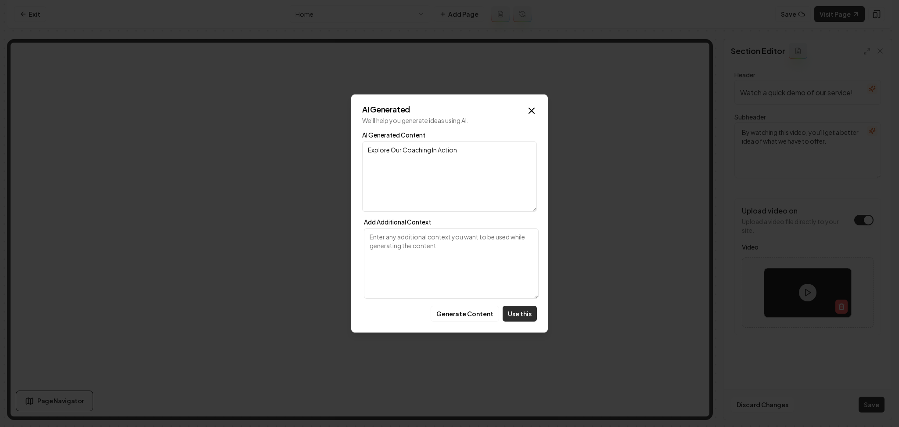
click at [514, 317] on button "Use this" at bounding box center [520, 314] width 34 height 16
type input "Explore Our Coaching In Action"
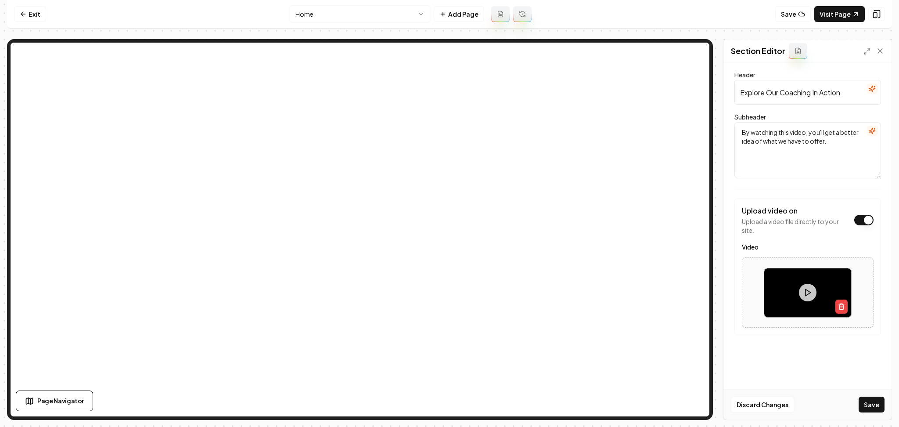
click at [871, 130] on icon "button" at bounding box center [872, 130] width 7 height 7
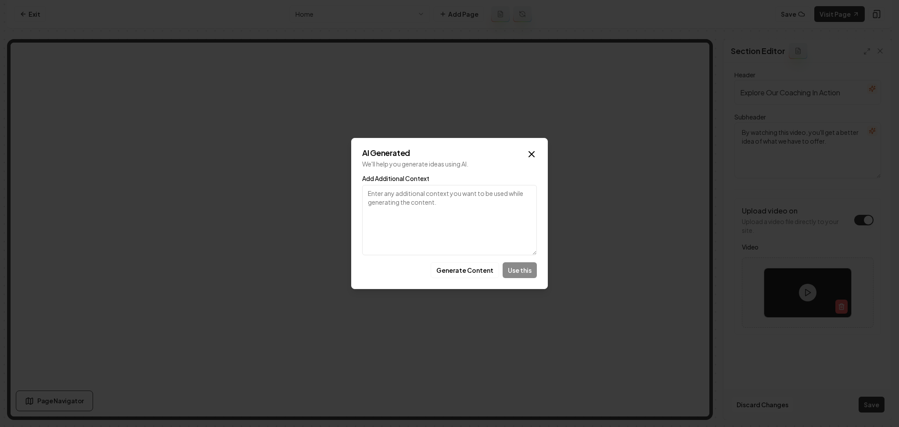
click at [473, 270] on button "Generate Content" at bounding box center [465, 270] width 69 height 16
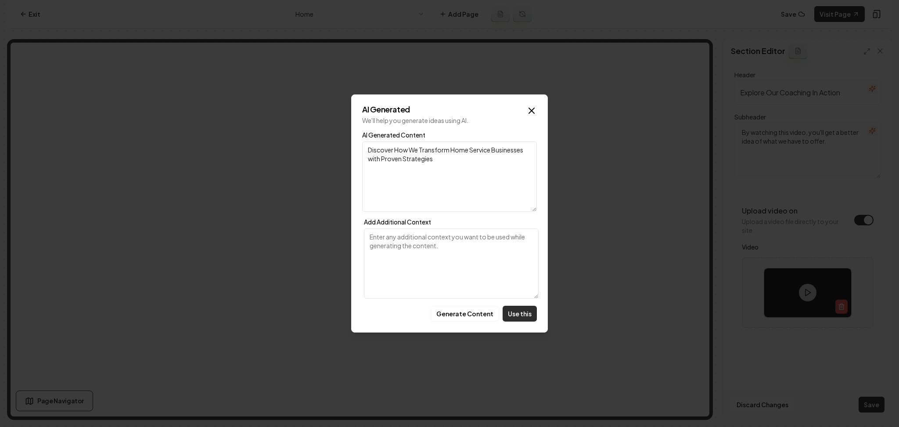
click at [515, 313] on button "Use this" at bounding box center [520, 314] width 34 height 16
type textarea "Discover How We Transform Home Service Businesses with Proven Strategies"
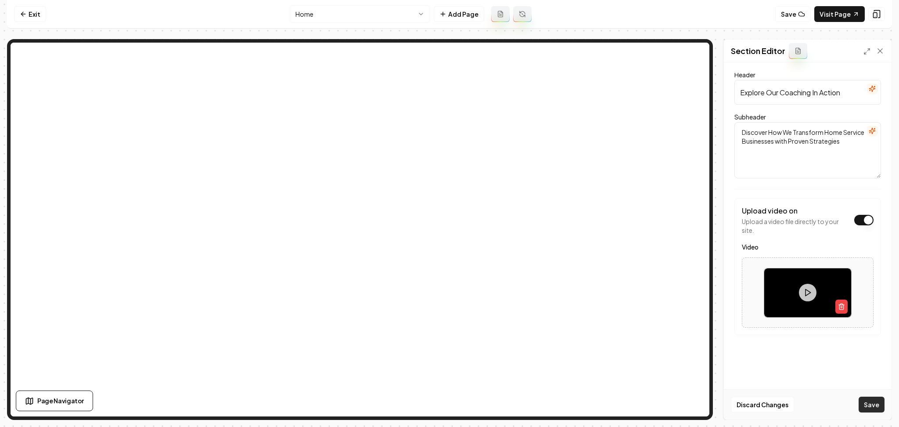
click at [877, 403] on button "Save" at bounding box center [872, 405] width 26 height 16
click at [39, 14] on link "Exit" at bounding box center [30, 14] width 32 height 16
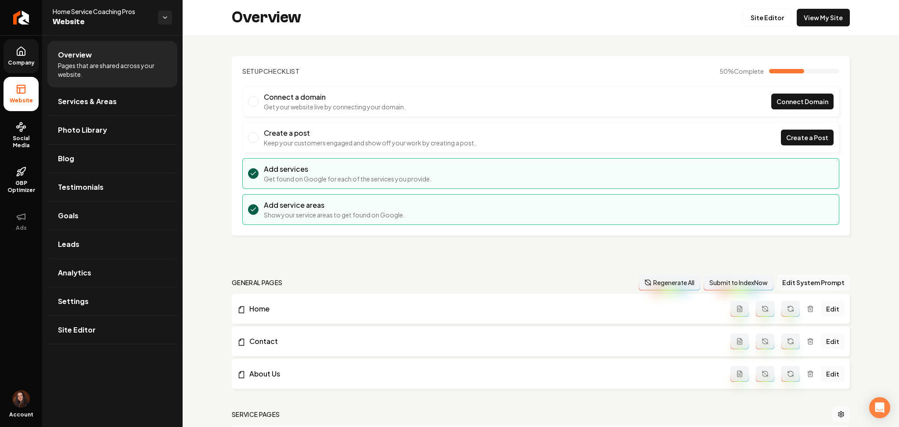
click at [19, 59] on span "Company" at bounding box center [21, 62] width 34 height 7
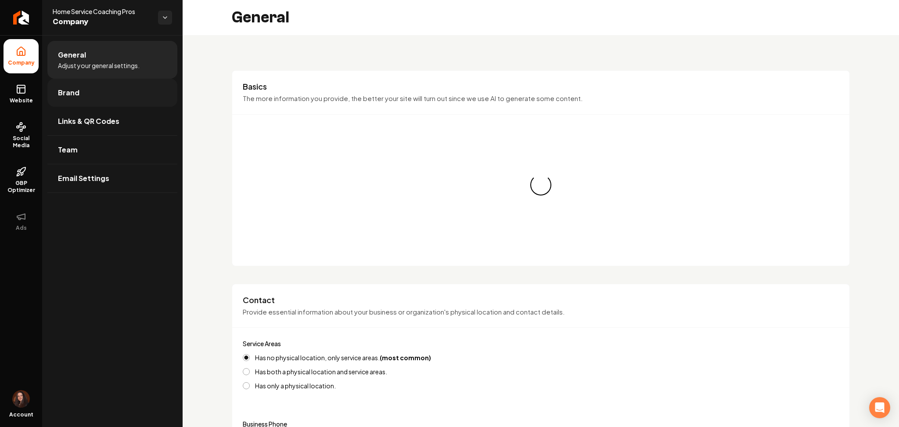
click at [79, 88] on link "Brand" at bounding box center [112, 93] width 130 height 28
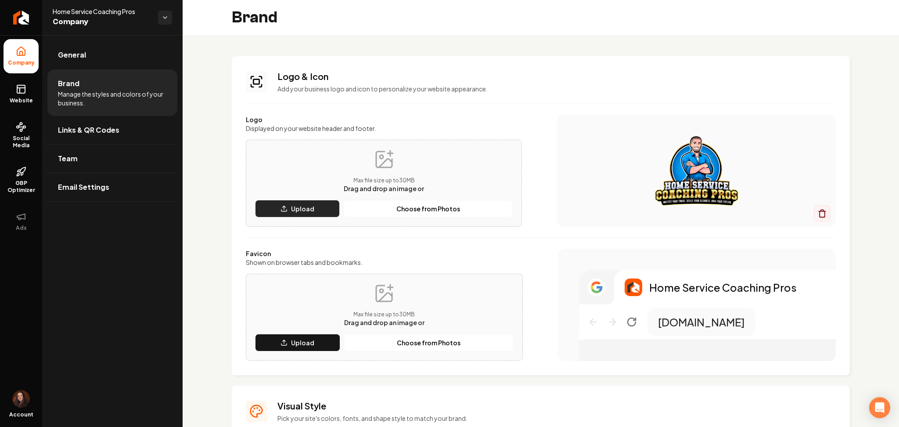
click at [290, 208] on button "Upload" at bounding box center [297, 209] width 85 height 18
click at [295, 339] on p "Upload" at bounding box center [302, 342] width 23 height 9
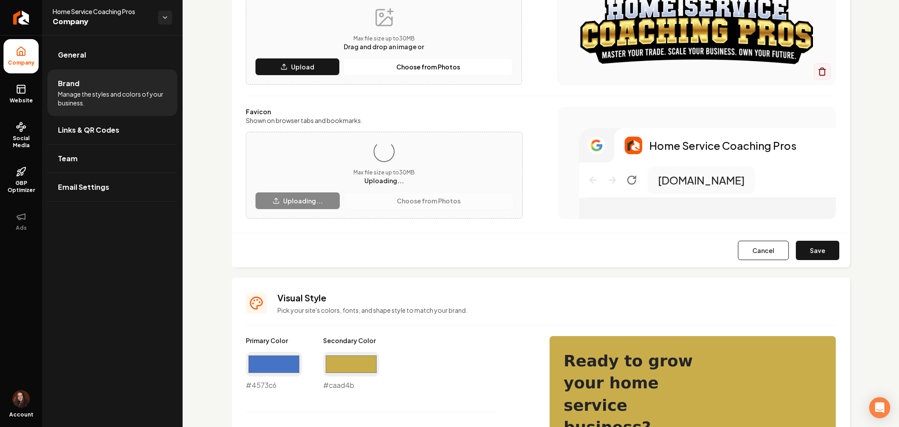
scroll to position [117, 0]
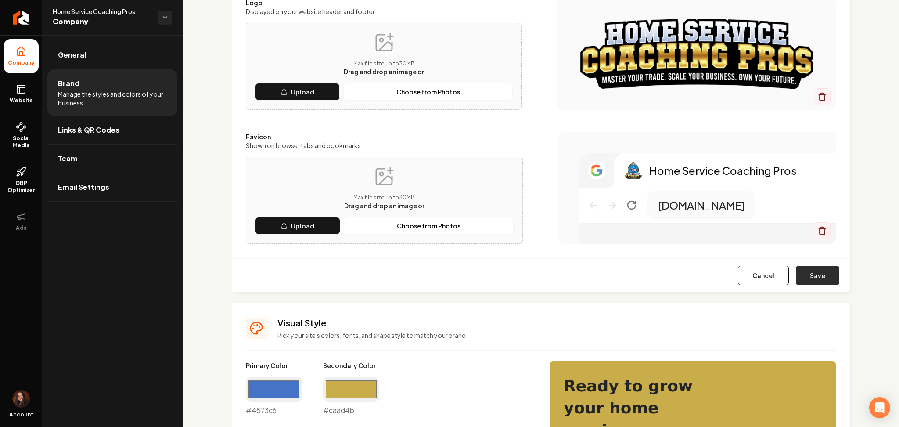
click at [809, 271] on button "Save" at bounding box center [817, 275] width 43 height 19
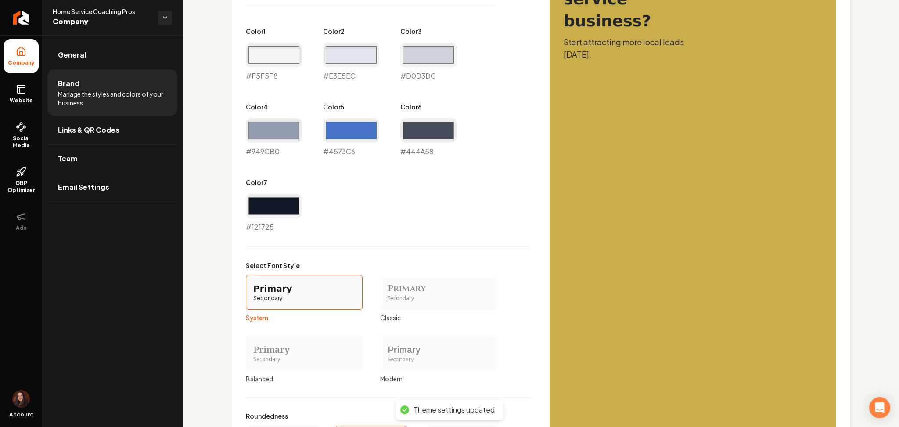
scroll to position [588, 0]
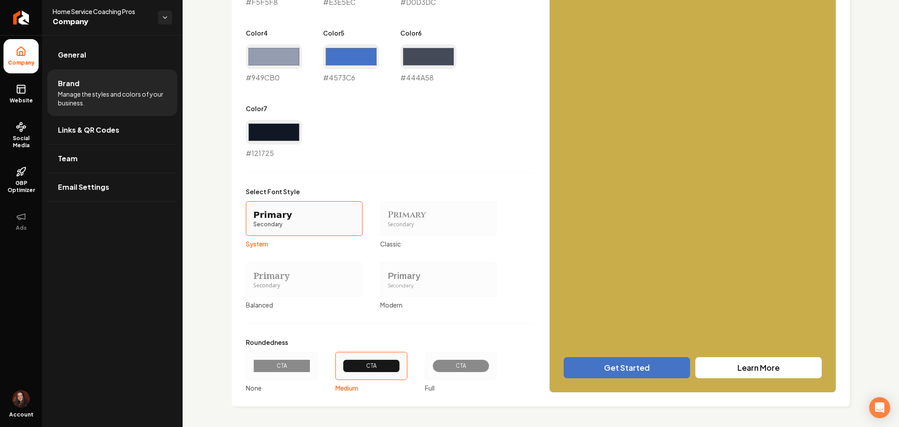
click at [419, 281] on div "Primary" at bounding box center [439, 276] width 102 height 12
click at [387, 281] on button "Primary Secondary Modern" at bounding box center [383, 279] width 7 height 7
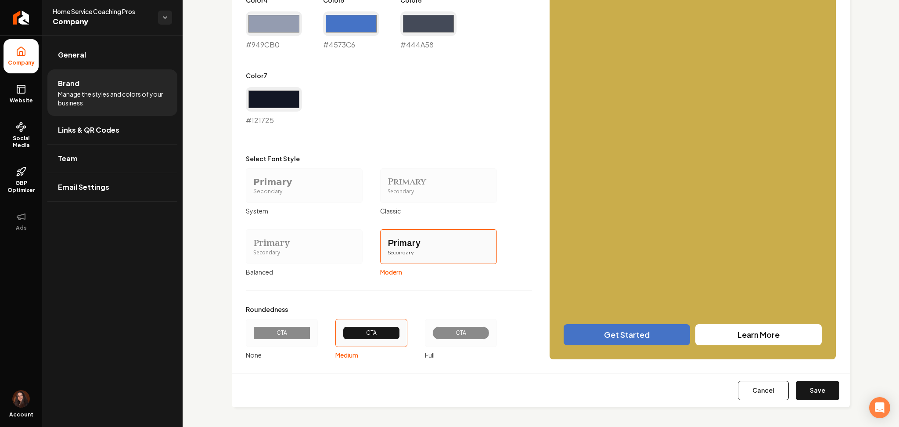
scroll to position [622, 0]
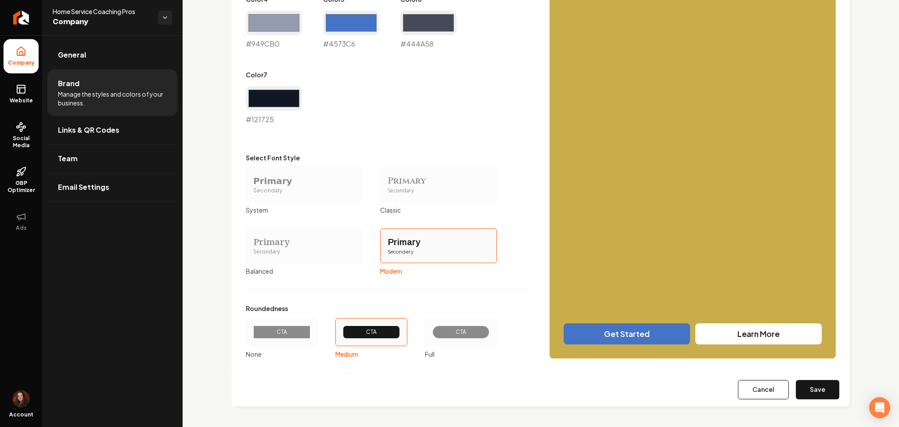
click at [289, 263] on label "Primary Secondary Balanced" at bounding box center [304, 251] width 117 height 47
click at [253, 249] on button "Primary Secondary Balanced" at bounding box center [249, 245] width 7 height 7
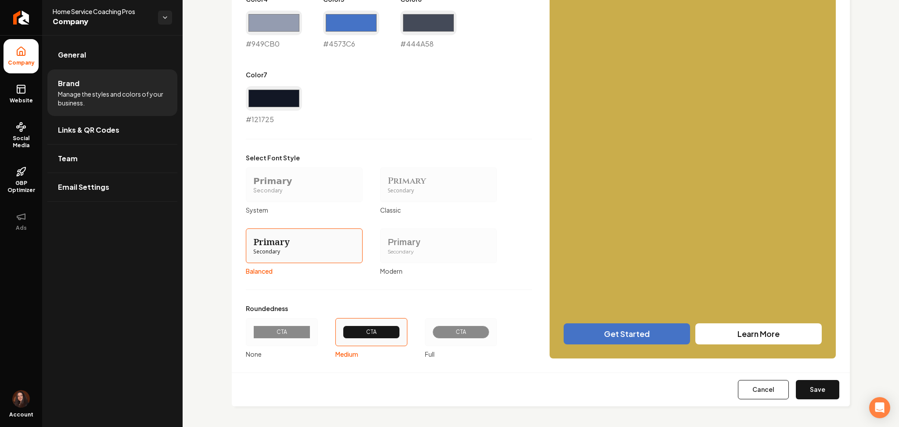
click at [297, 336] on div "CTA" at bounding box center [281, 331] width 57 height 13
click at [253, 336] on button "CTA None" at bounding box center [249, 332] width 7 height 7
click at [796, 386] on button "Save" at bounding box center [817, 389] width 43 height 19
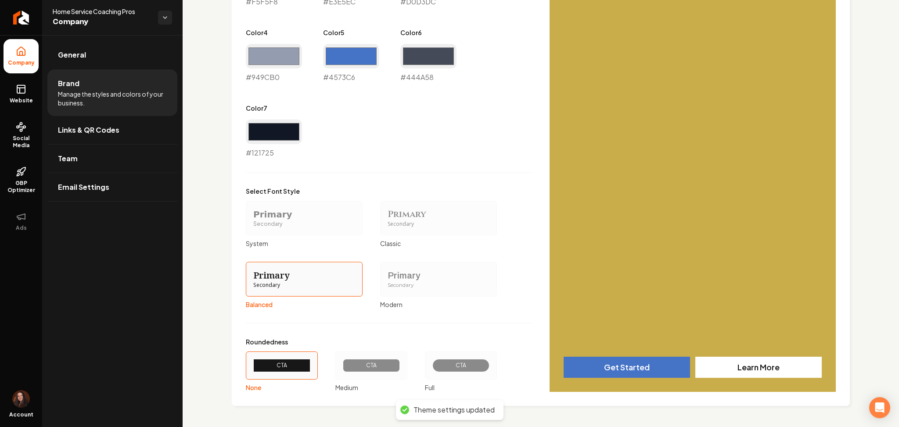
type input "#f5f5f8"
type input "#e3e5ec"
type input "#d0d3dc"
type input "#949cb0"
type input "#4573c6"
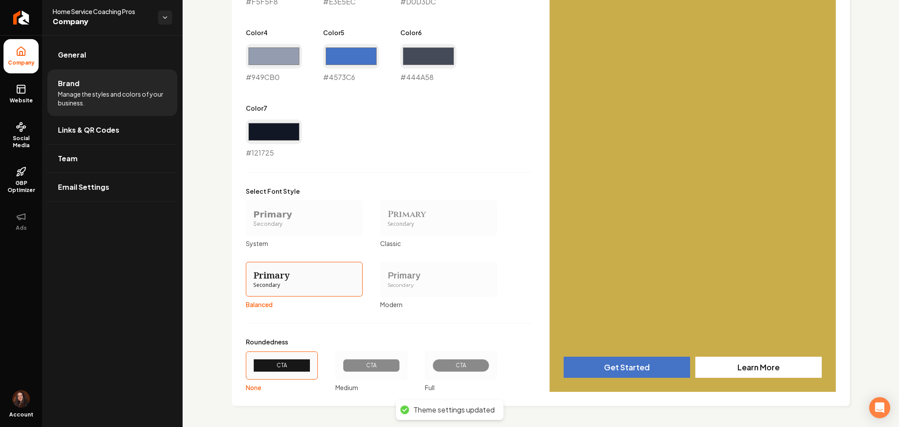
type input "#444a58"
drag, startPoint x: 376, startPoint y: 374, endPoint x: 545, endPoint y: 378, distance: 169.1
click at [376, 374] on div "CTA" at bounding box center [372, 366] width 72 height 28
click at [342, 369] on button "CTA Medium" at bounding box center [338, 365] width 7 height 7
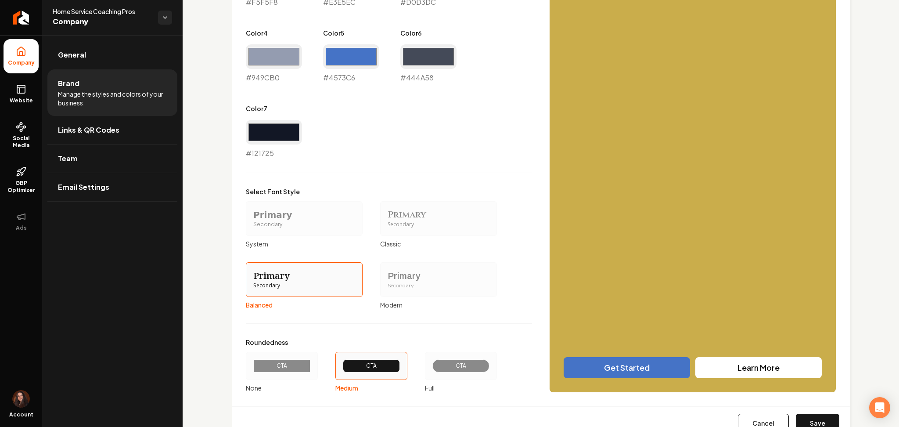
click at [796, 420] on button "Save" at bounding box center [817, 423] width 43 height 19
type input "#f5f5f8"
type input "#e3e5ec"
type input "#d0d3dc"
type input "#949cb0"
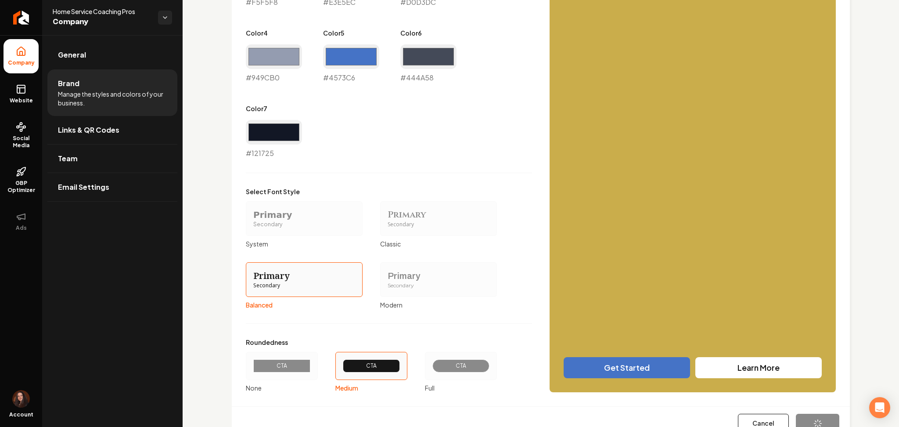
type input "#4573c6"
type input "#444a58"
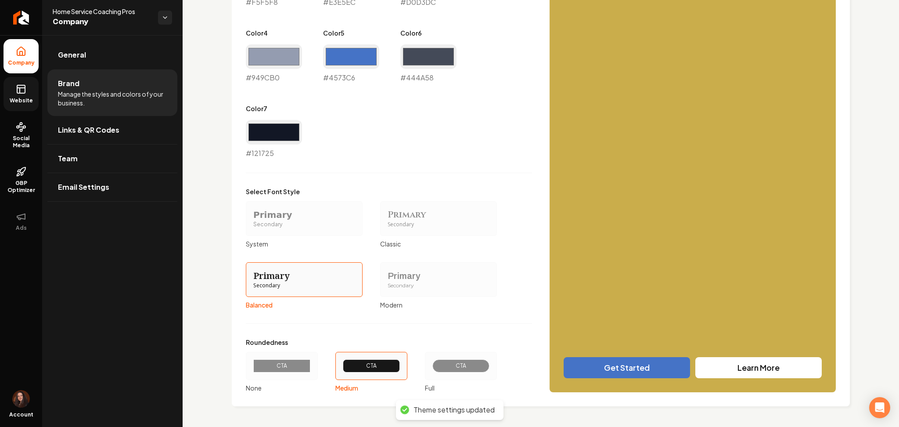
click at [12, 87] on link "Website" at bounding box center [21, 94] width 35 height 34
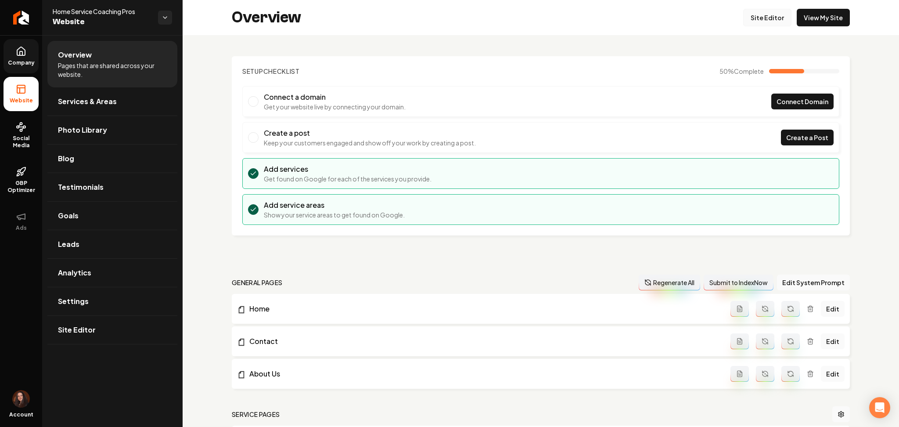
click at [744, 22] on link "Site Editor" at bounding box center [768, 18] width 48 height 18
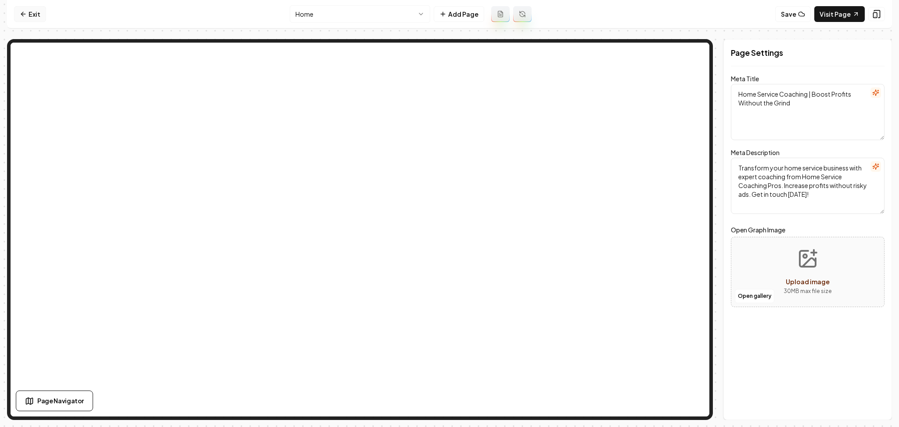
click at [24, 8] on link "Exit" at bounding box center [30, 14] width 32 height 16
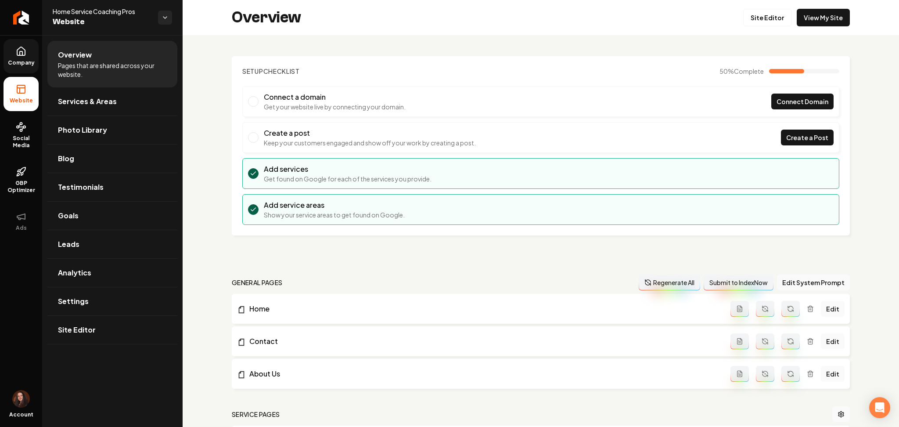
click at [16, 51] on icon at bounding box center [21, 51] width 11 height 11
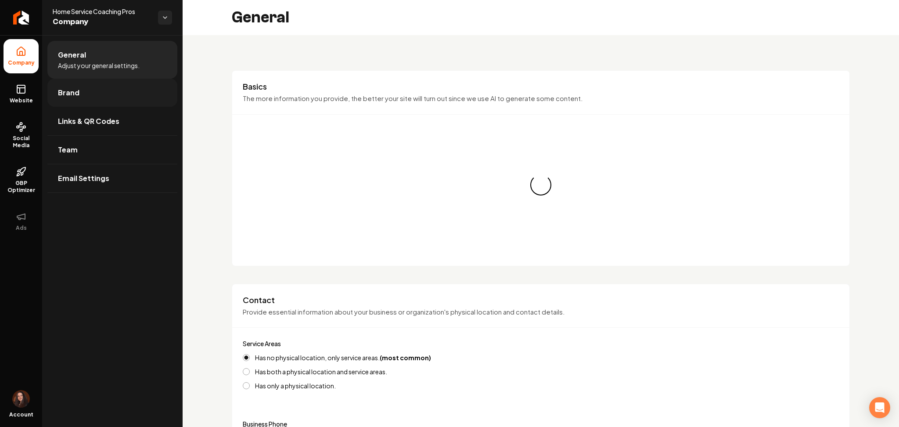
click at [47, 86] on link "Brand" at bounding box center [112, 93] width 130 height 28
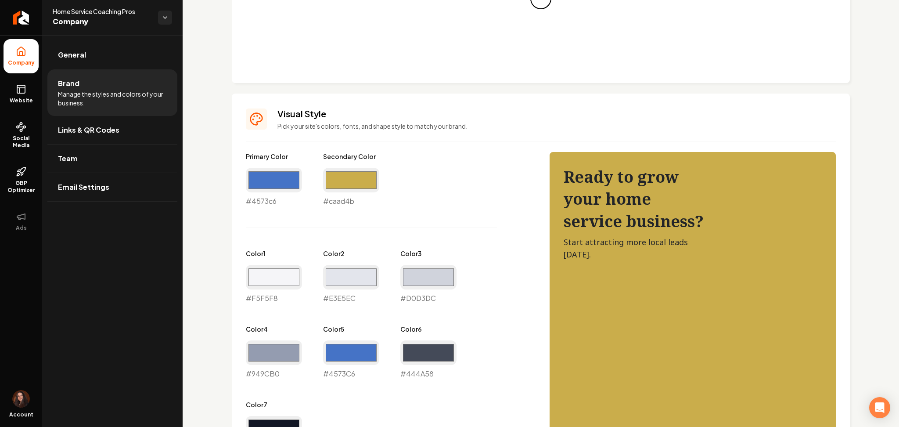
scroll to position [234, 0]
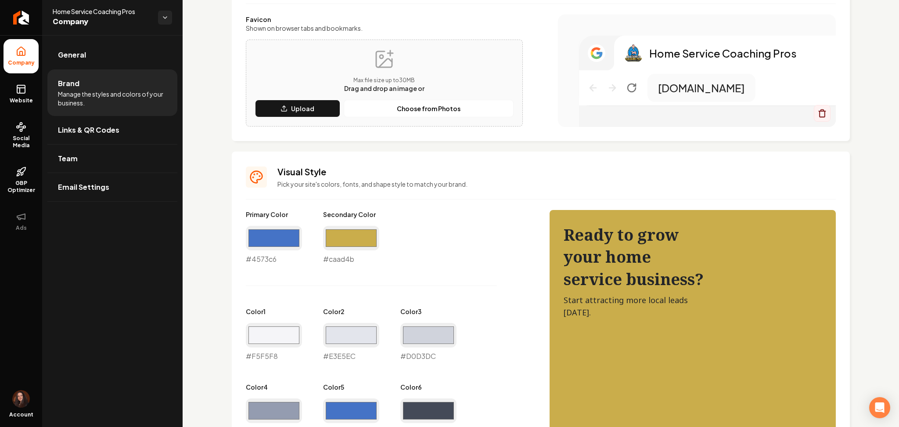
click at [272, 219] on div "Primary Color #4573c6 #4573c6" at bounding box center [274, 237] width 56 height 54
click at [272, 234] on input "#4573c6" at bounding box center [274, 238] width 56 height 25
type input "#264d97"
click at [471, 275] on div "Primary Color #264d97 #264d97 Secondary Color #caad4b #caad4b Color 1 #f5f5f8 #…" at bounding box center [389, 361] width 286 height 303
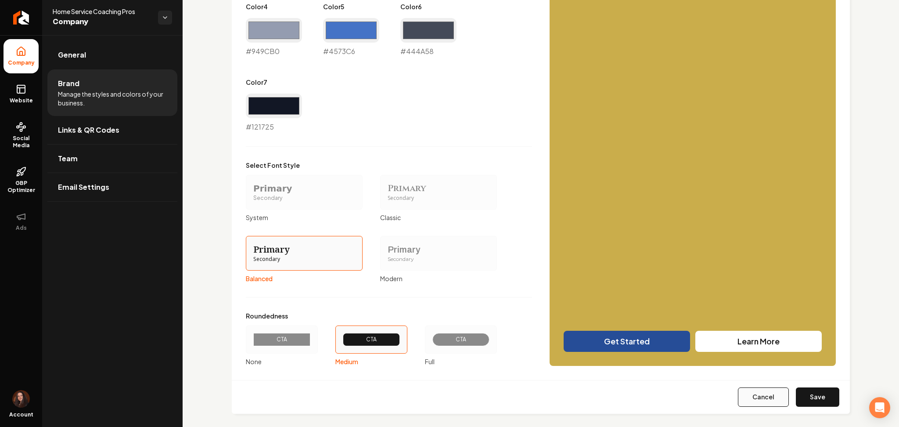
scroll to position [622, 0]
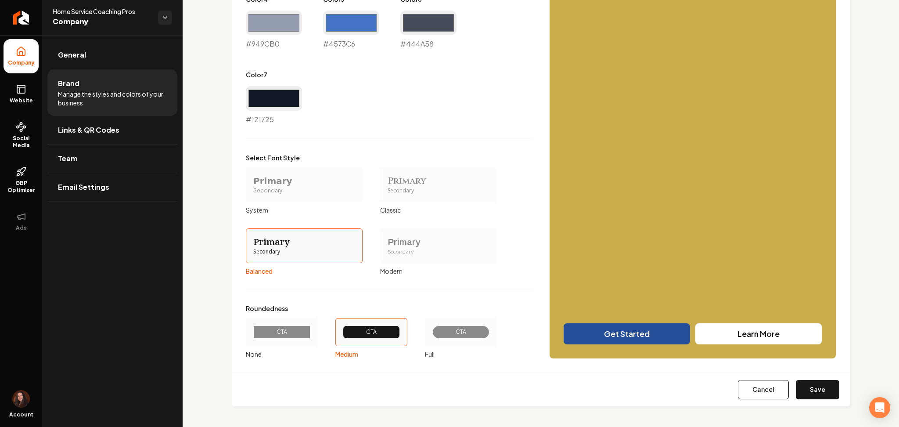
click at [803, 383] on button "Save" at bounding box center [817, 389] width 43 height 19
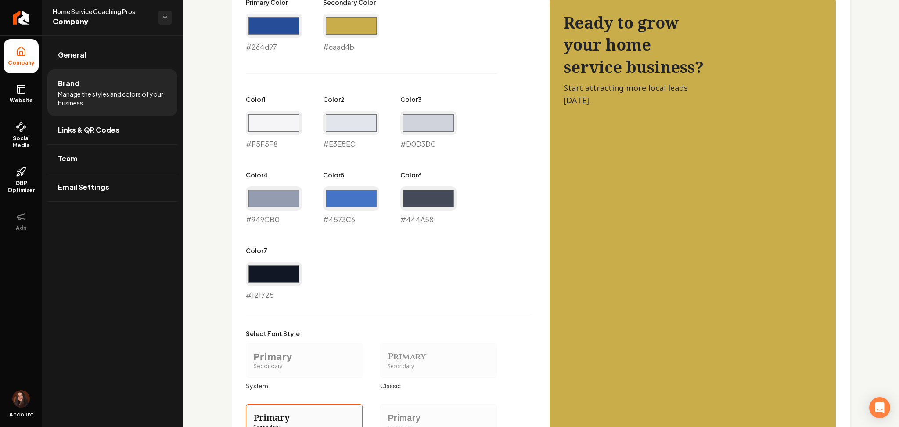
type input "#f5f5f8"
type input "#e3e5ec"
type input "#d0d3dc"
type input "#949cb0"
type input "#4573c6"
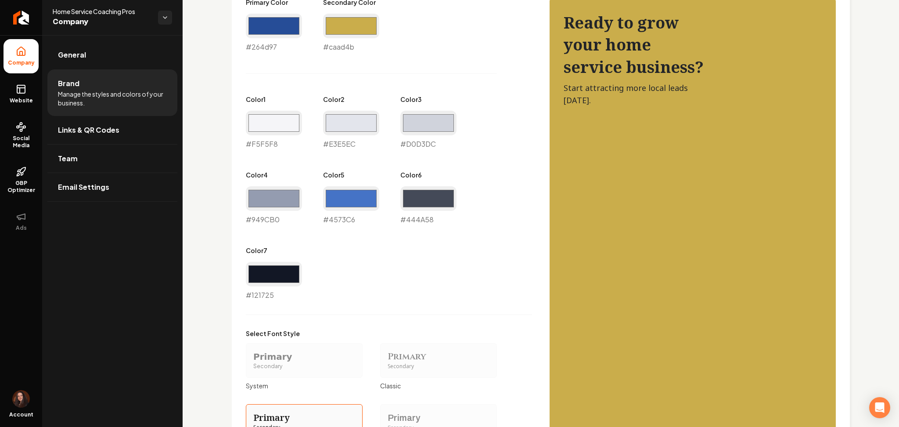
type input "#444a58"
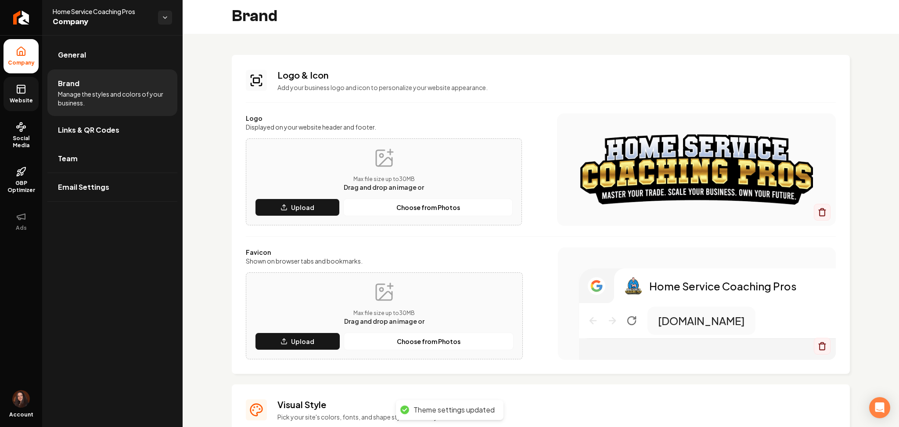
scroll to position [0, 0]
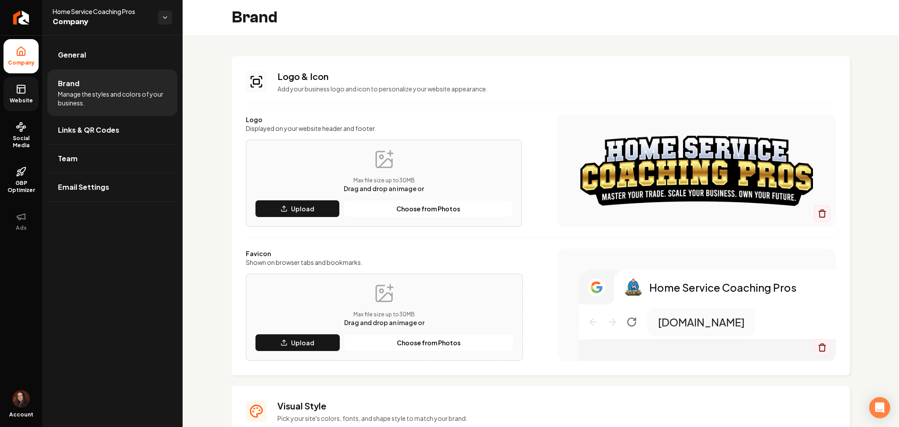
click at [22, 104] on span "Website" at bounding box center [21, 100] width 30 height 7
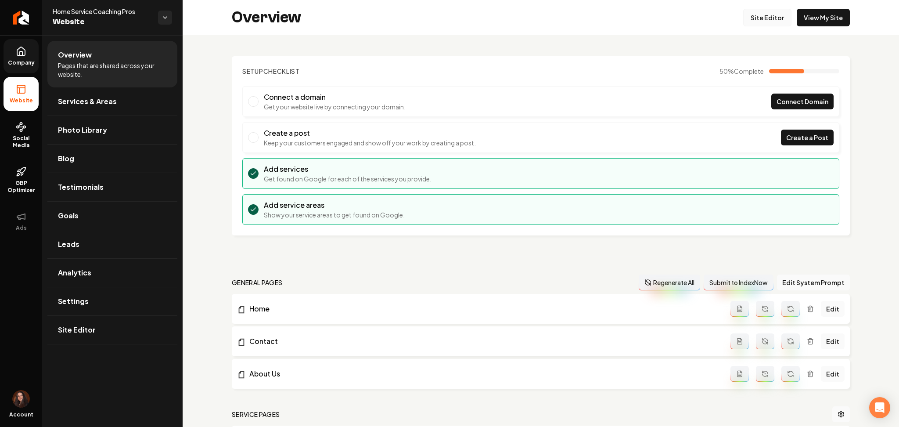
click at [765, 14] on link "Site Editor" at bounding box center [768, 18] width 48 height 18
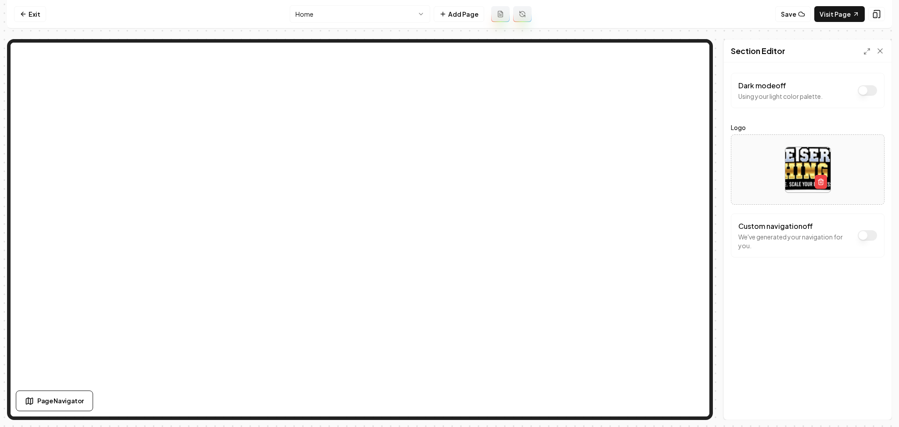
click at [867, 90] on button "Dark mode off" at bounding box center [867, 90] width 19 height 11
click at [867, 411] on button "Save" at bounding box center [872, 405] width 26 height 16
click at [872, 97] on div "Dark mode on Using your dark color palette." at bounding box center [808, 90] width 139 height 20
click at [870, 94] on button "Dark mode on" at bounding box center [867, 90] width 19 height 11
click at [870, 94] on button "Dark mode off" at bounding box center [867, 90] width 19 height 11
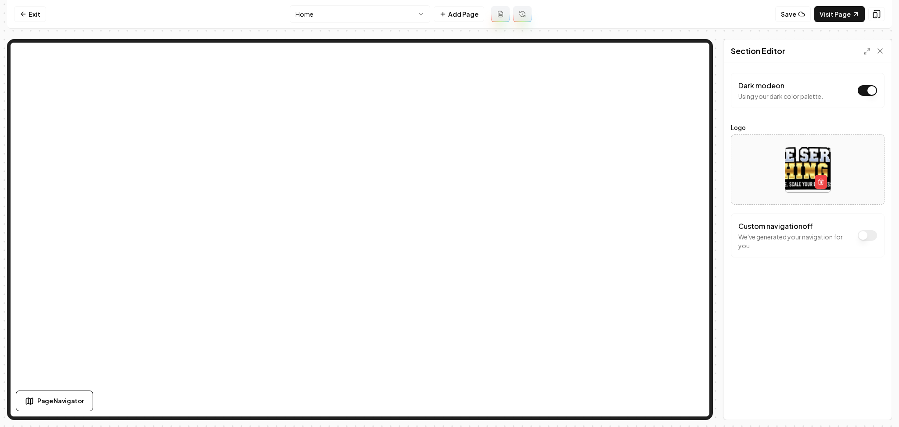
click at [865, 93] on button "Dark mode on" at bounding box center [867, 90] width 19 height 11
click at [865, 93] on button "Dark mode off" at bounding box center [867, 90] width 19 height 11
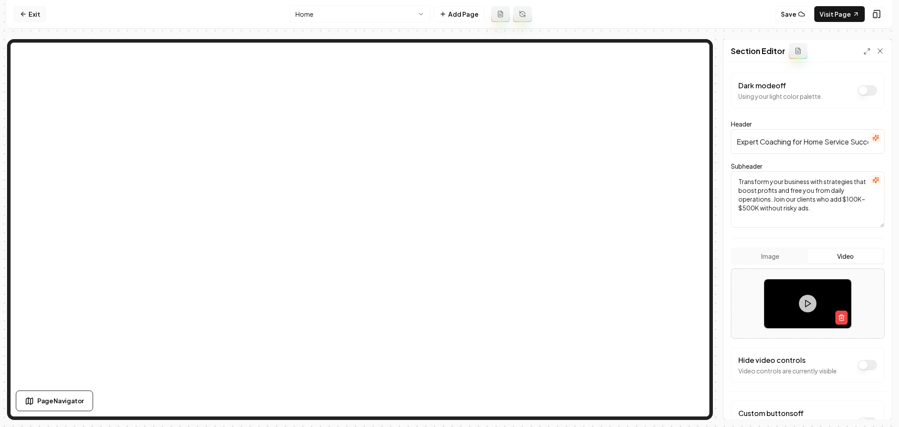
click at [34, 14] on link "Exit" at bounding box center [30, 14] width 32 height 16
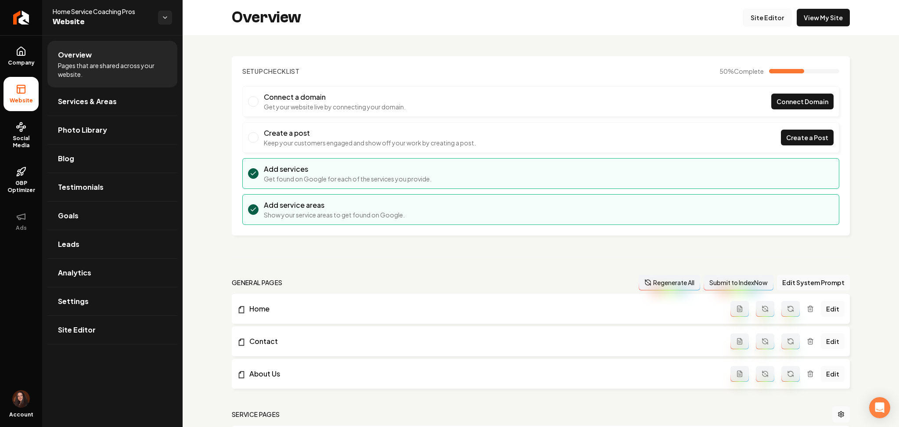
click at [756, 17] on link "Site Editor" at bounding box center [768, 18] width 48 height 18
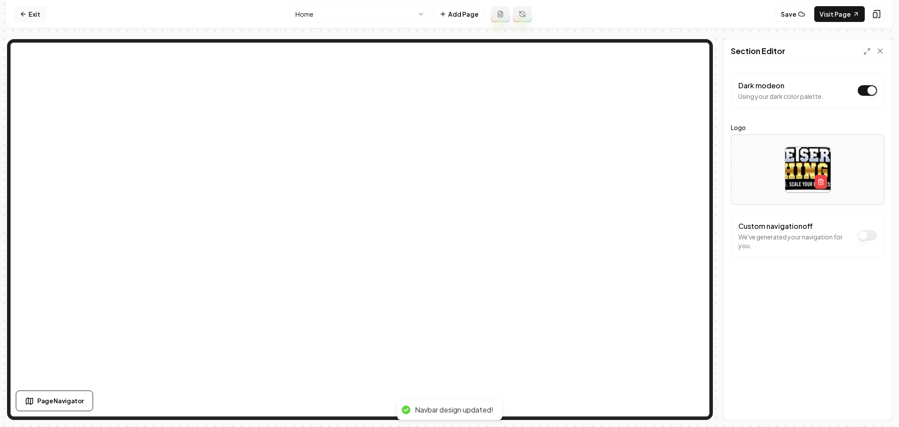
click at [23, 15] on icon at bounding box center [23, 14] width 7 height 7
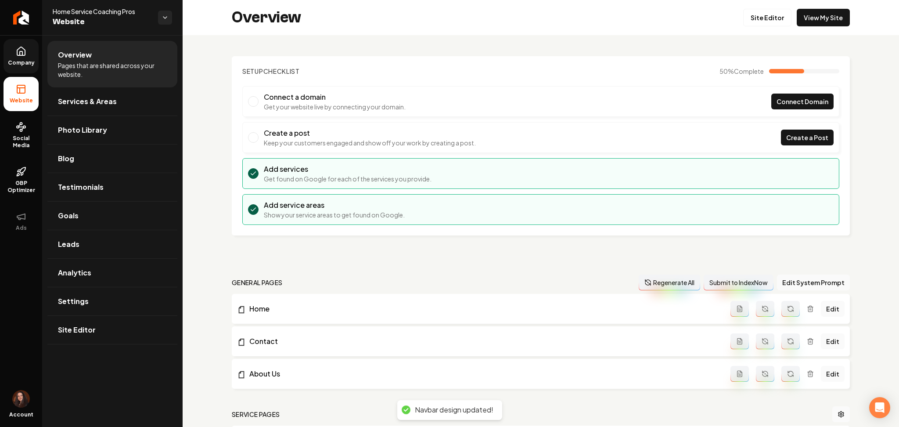
click at [26, 58] on link "Company" at bounding box center [21, 56] width 35 height 34
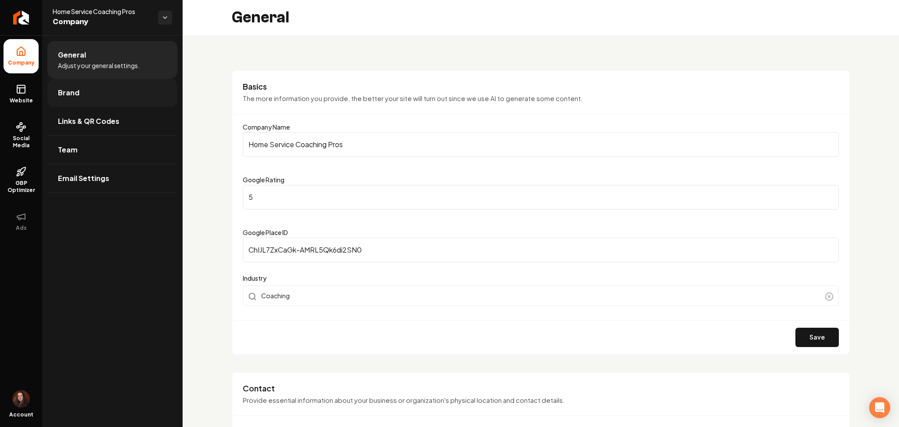
click at [101, 94] on link "Brand" at bounding box center [112, 93] width 130 height 28
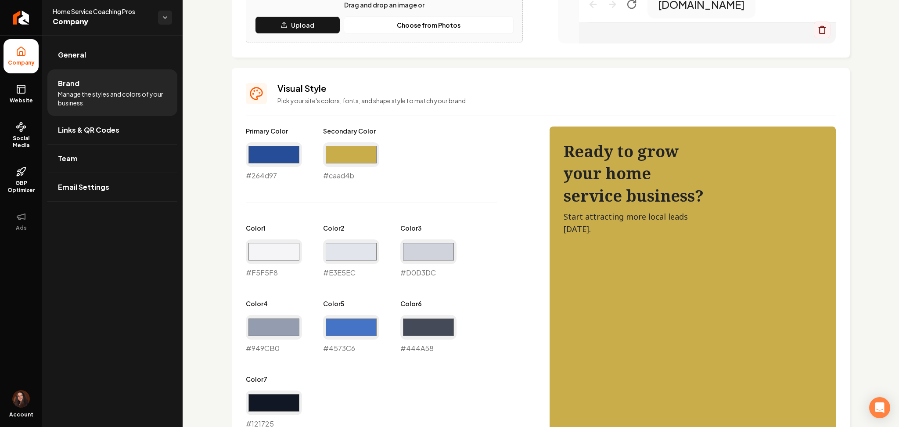
scroll to position [410, 0]
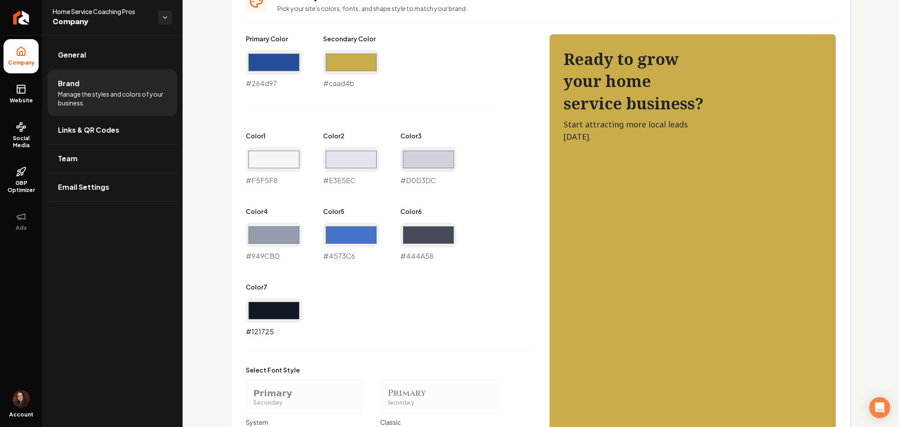
click at [275, 303] on input "#121725" at bounding box center [274, 310] width 56 height 25
type input "#172a5e"
click at [423, 279] on div "Primary Color #264d97 #264d97 Secondary Color #caad4b #caad4b Color 1 #f5f5f8 #…" at bounding box center [389, 185] width 286 height 303
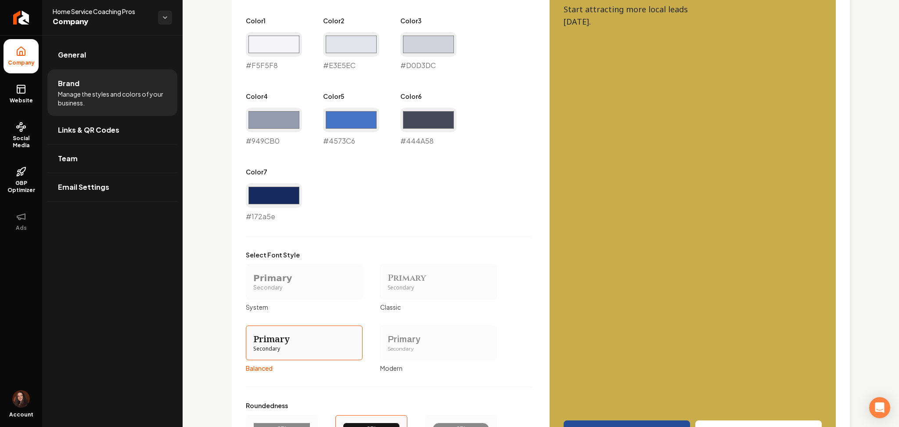
scroll to position [622, 0]
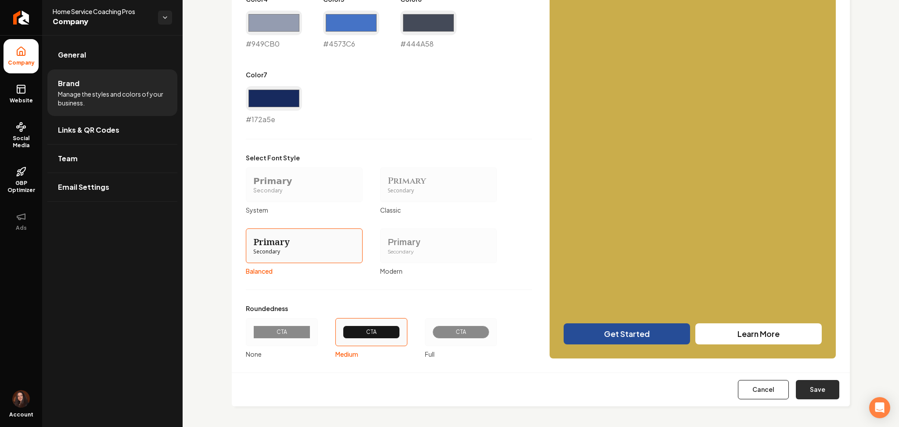
click at [818, 388] on button "Save" at bounding box center [817, 389] width 43 height 19
type input "#f5f5f8"
type input "#e3e5ec"
type input "#d0d3dc"
type input "#949cb0"
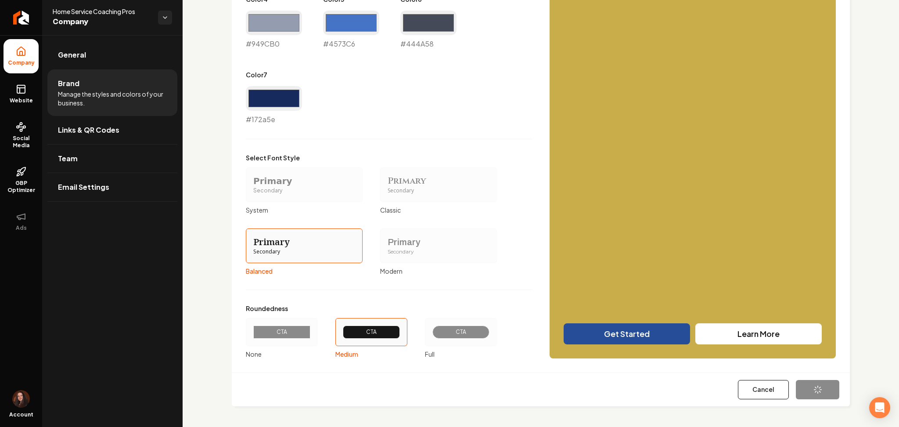
type input "#4573c6"
type input "#444a58"
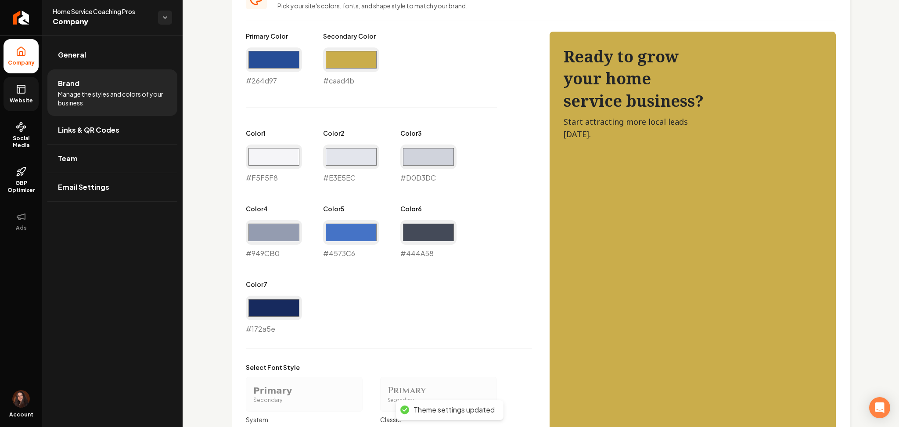
click at [24, 104] on link "Website" at bounding box center [21, 94] width 35 height 34
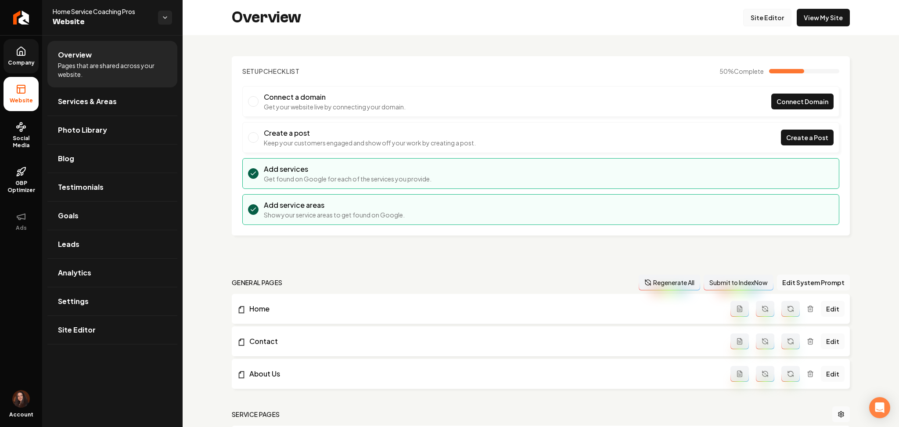
click at [764, 25] on link "Site Editor" at bounding box center [768, 18] width 48 height 18
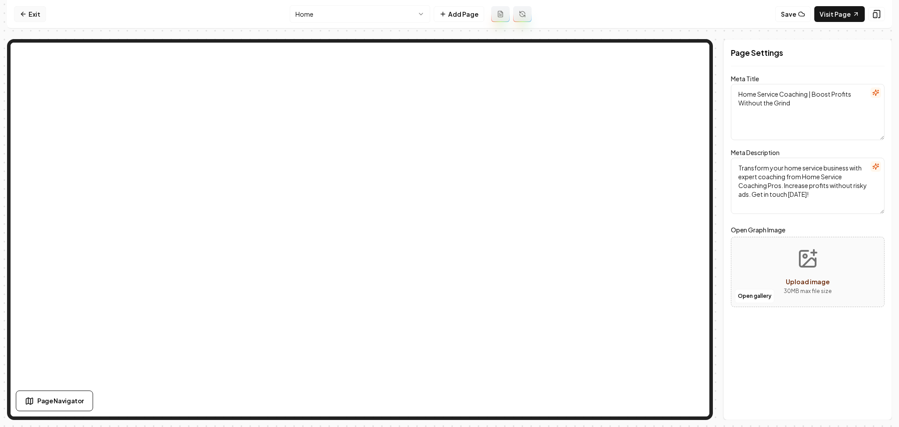
click at [23, 14] on icon at bounding box center [23, 14] width 4 height 0
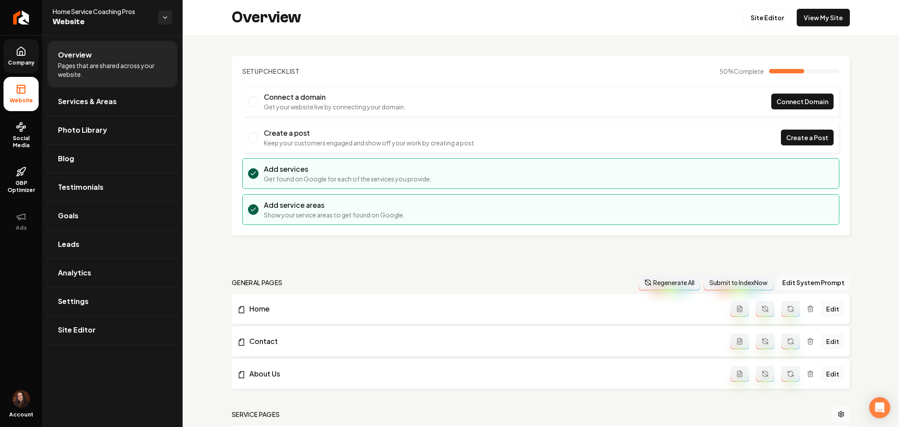
click at [25, 58] on link "Company" at bounding box center [21, 56] width 35 height 34
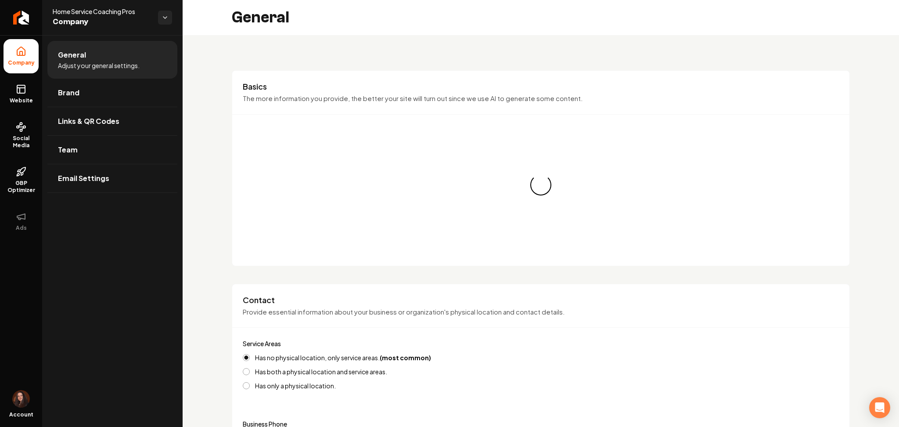
click at [69, 94] on span "Brand" at bounding box center [69, 92] width 22 height 11
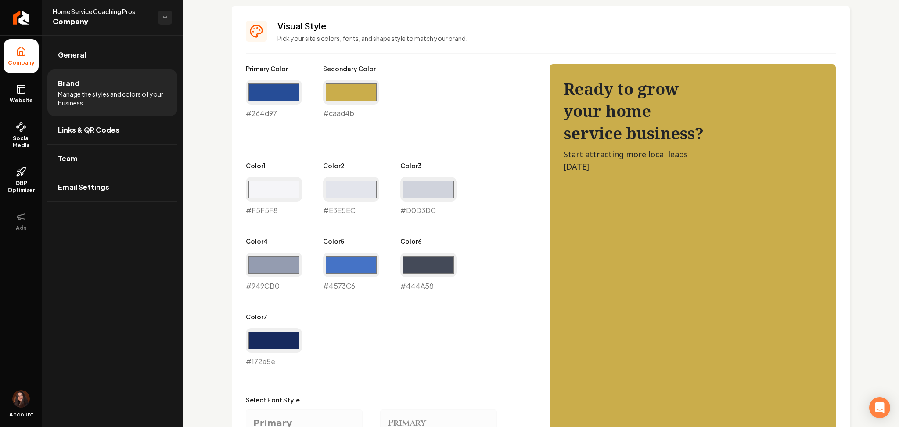
scroll to position [410, 0]
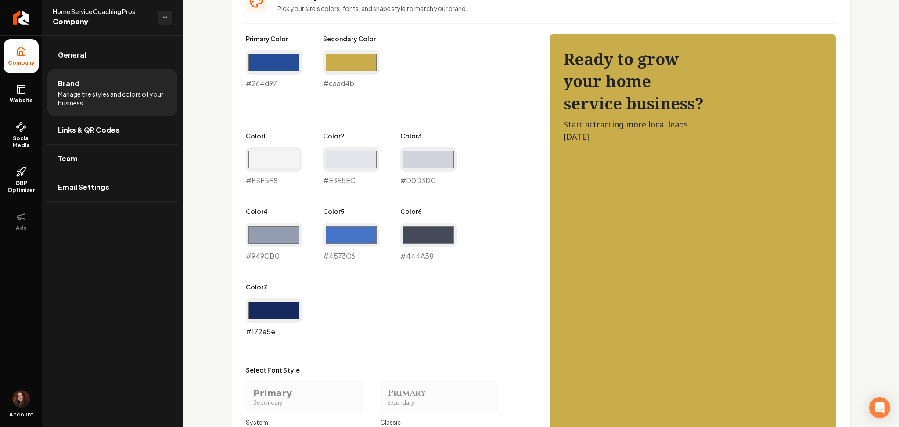
click at [272, 306] on input "#172a5e" at bounding box center [274, 310] width 56 height 25
type input "#1f284d"
click at [419, 233] on input "#444a58" at bounding box center [429, 235] width 56 height 25
click at [278, 241] on input "#949cb0" at bounding box center [274, 235] width 56 height 25
click at [242, 262] on div "Visual Style Pick your site's colors, fonts, and shape style to match your bran…" at bounding box center [541, 297] width 618 height 643
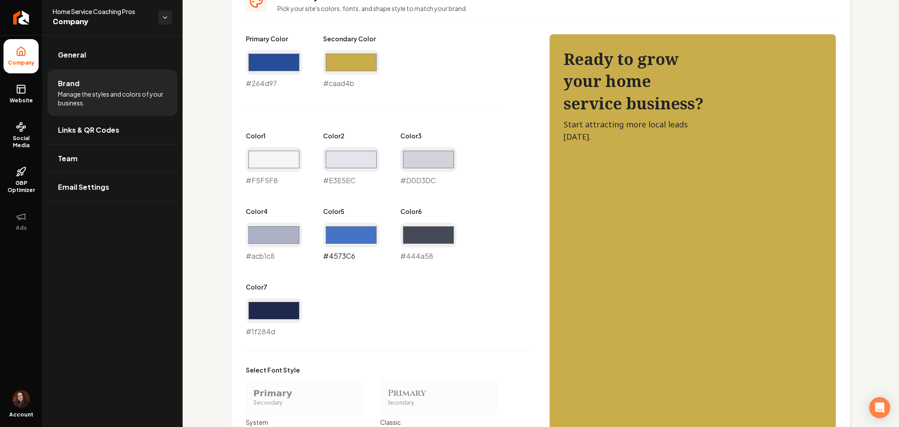
click at [341, 233] on input "#4573c6" at bounding box center [351, 235] width 56 height 25
drag, startPoint x: 275, startPoint y: 235, endPoint x: 275, endPoint y: 244, distance: 9.2
click at [275, 235] on input "#acb1c8" at bounding box center [274, 235] width 56 height 25
type input "#384c95"
click at [335, 232] on input "#4573c6" at bounding box center [351, 235] width 56 height 25
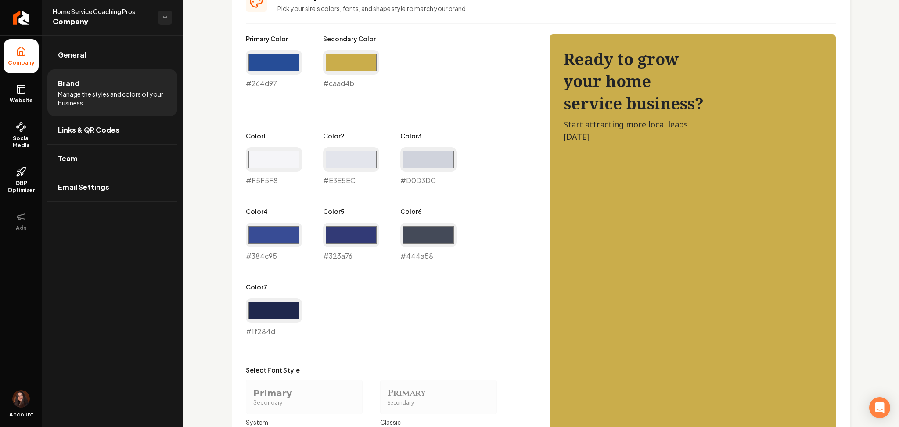
type input "#323a76"
click at [467, 284] on div "Primary Color #264d97 #264d97 Secondary Color #caad4b #caad4b Color 1 #f5f5f8 #…" at bounding box center [389, 185] width 286 height 303
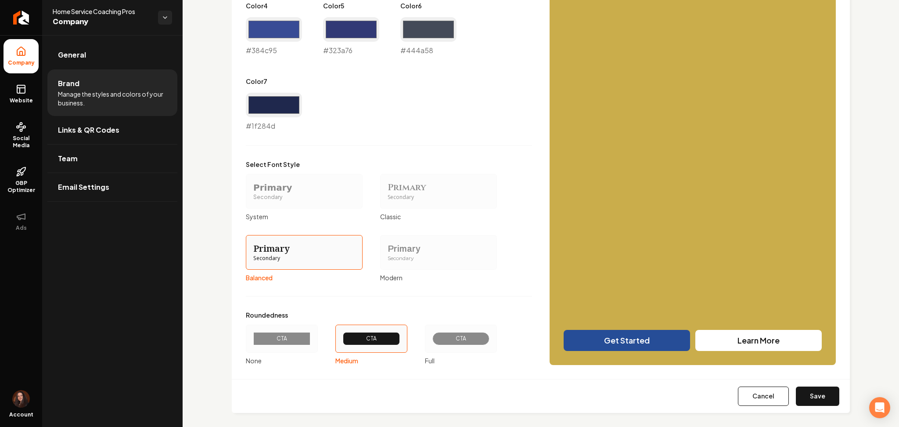
scroll to position [622, 0]
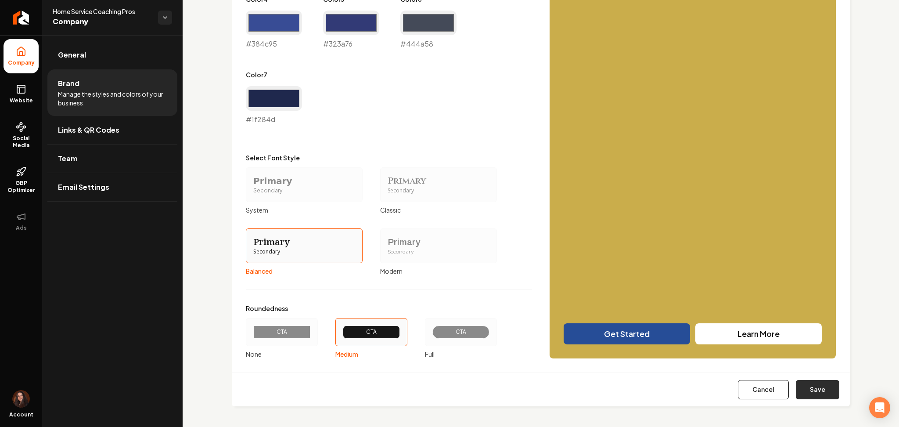
click at [820, 389] on button "Save" at bounding box center [817, 389] width 43 height 19
type input "#f5f5f8"
type input "#e3e5ec"
type input "#d0d3dc"
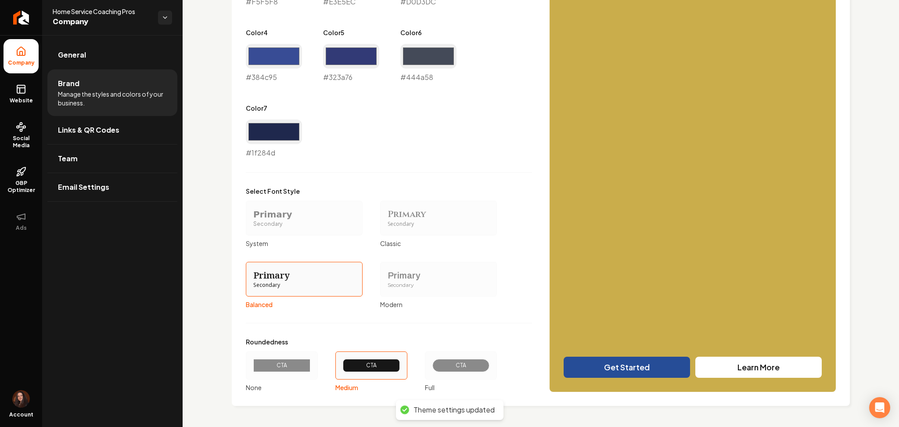
scroll to position [588, 0]
click at [24, 96] on link "Website" at bounding box center [21, 94] width 35 height 34
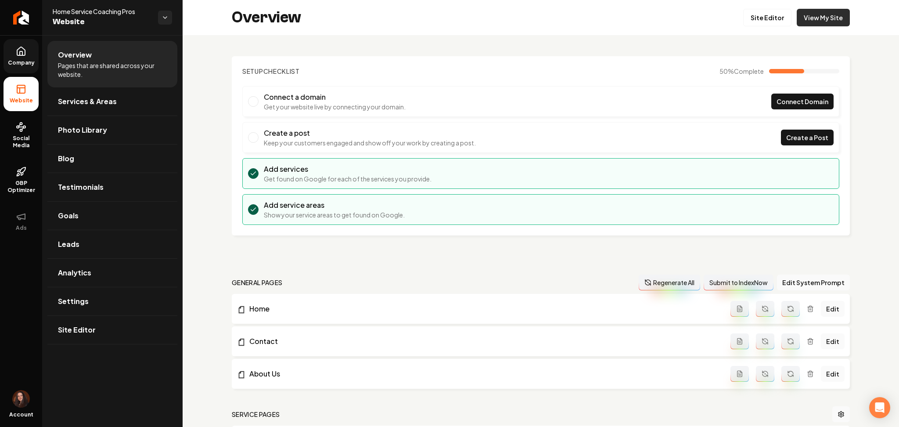
click at [808, 21] on link "View My Site" at bounding box center [823, 18] width 53 height 18
click at [17, 57] on link "Company" at bounding box center [21, 56] width 35 height 34
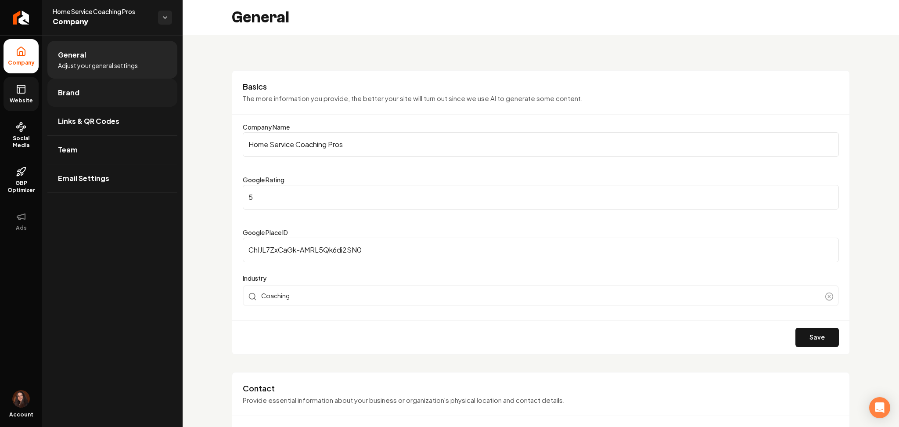
click at [62, 85] on link "Brand" at bounding box center [112, 93] width 130 height 28
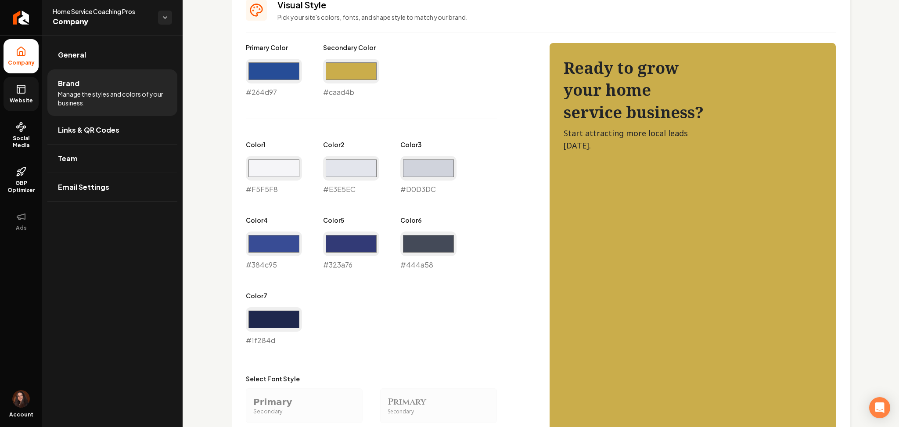
scroll to position [468, 0]
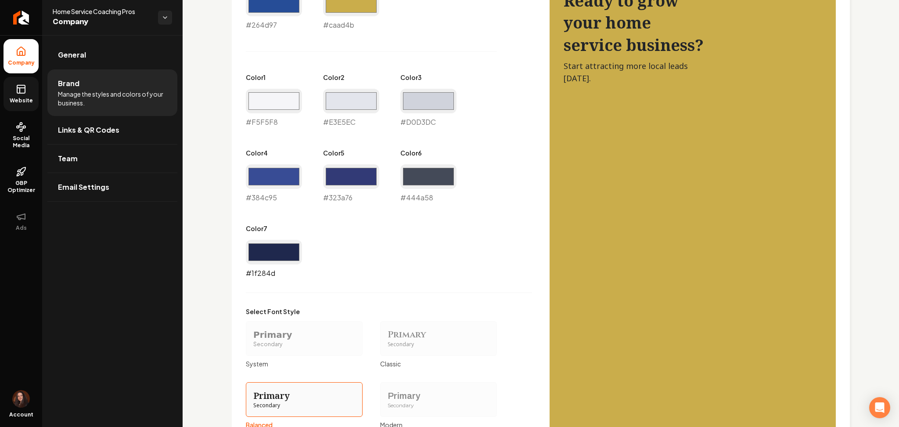
click at [252, 252] on input "#1f284d" at bounding box center [274, 252] width 56 height 25
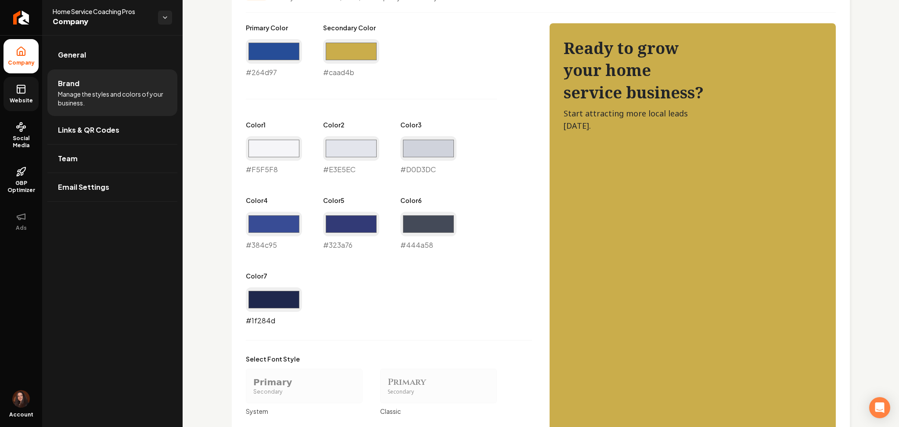
scroll to position [410, 0]
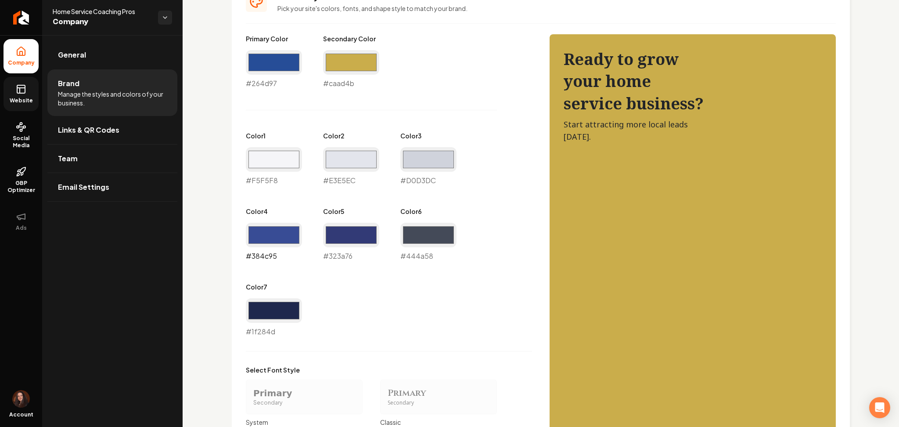
click at [262, 233] on input "#384c95" at bounding box center [274, 235] width 56 height 25
type input "#3c5ac8"
drag, startPoint x: 379, startPoint y: 278, endPoint x: 384, endPoint y: 284, distance: 7.8
click at [380, 279] on div "Primary Color #264d97 #264d97 Secondary Color #caad4b #caad4b Color 1 #f5f5f8 #…" at bounding box center [389, 185] width 286 height 303
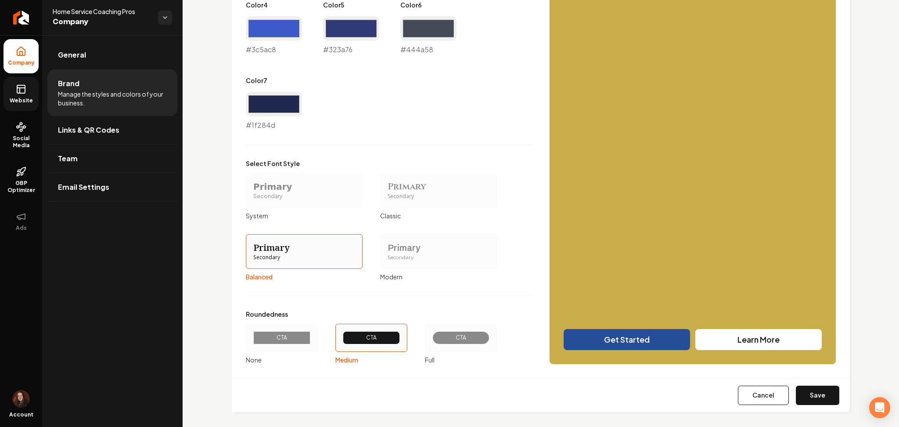
scroll to position [622, 0]
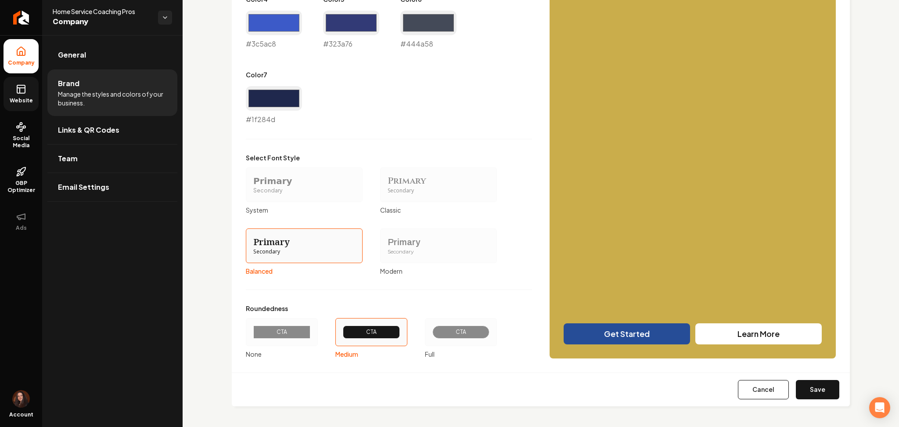
click at [801, 391] on button "Save" at bounding box center [817, 389] width 43 height 19
type input "#f5f5f8"
type input "#e3e5ec"
type input "#d0d3dc"
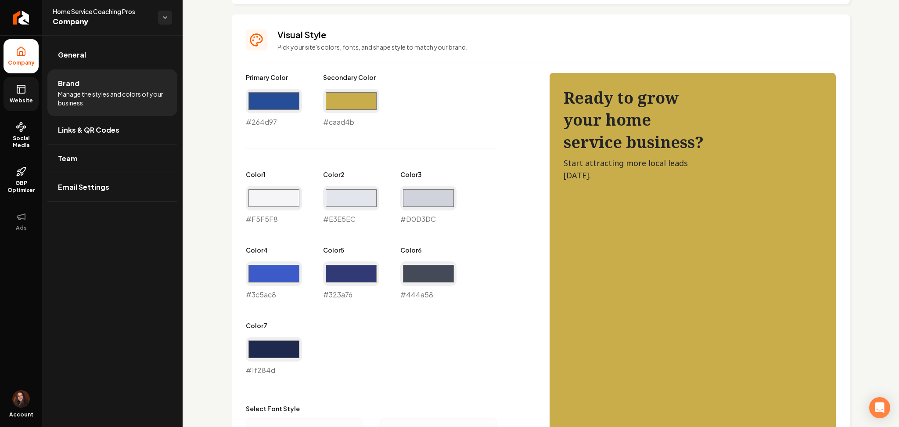
scroll to position [354, 0]
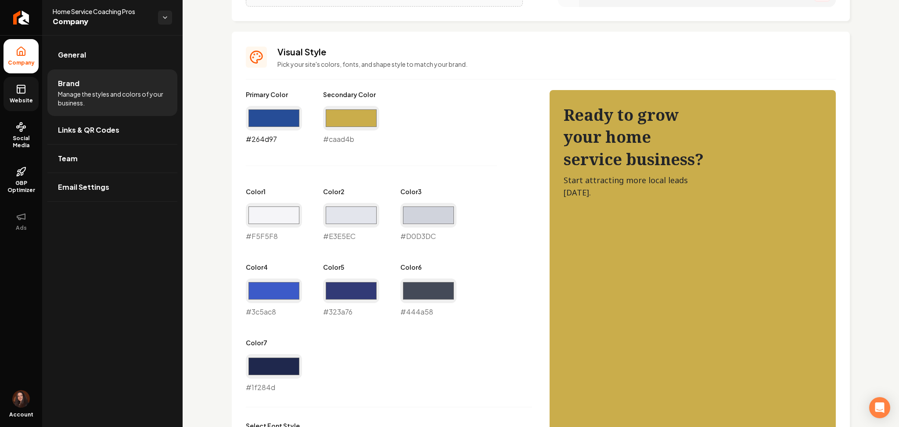
click at [267, 125] on input "#264d97" at bounding box center [274, 118] width 56 height 25
type input "#376ccd"
click at [555, 171] on div "Primary Color #376ccd #376ccd Secondary Color #caad4b #caad4b Color 1 #f5f5f8 #…" at bounding box center [541, 358] width 590 height 536
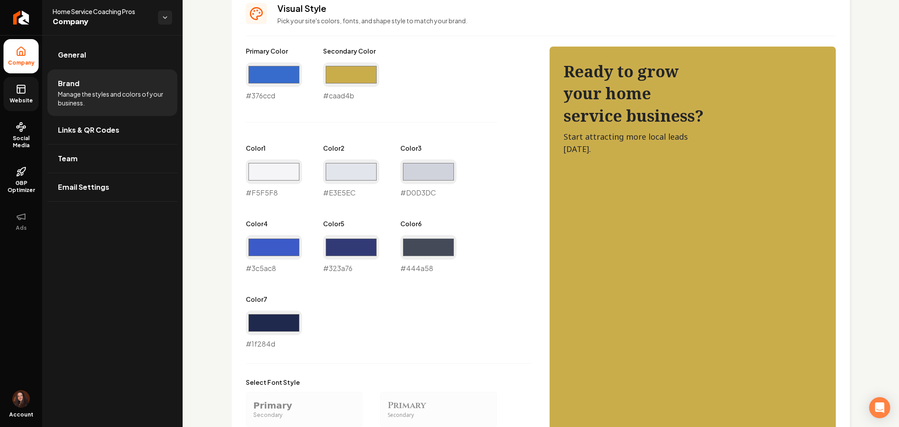
scroll to position [622, 0]
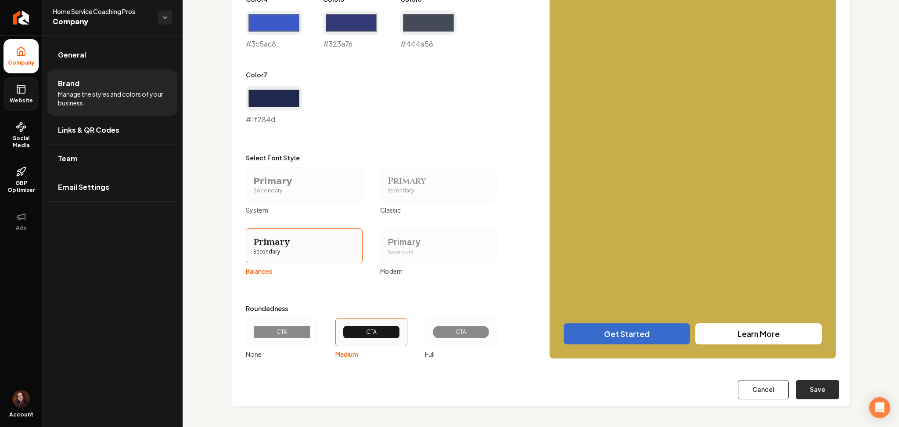
click at [796, 390] on button "Save" at bounding box center [817, 389] width 43 height 19
type input "#f5f5f8"
type input "#e3e5ec"
type input "#d0d3dc"
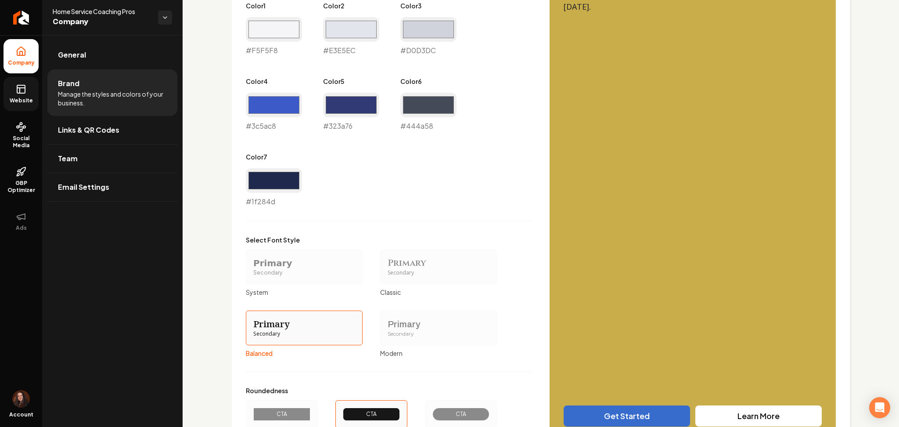
scroll to position [530, 0]
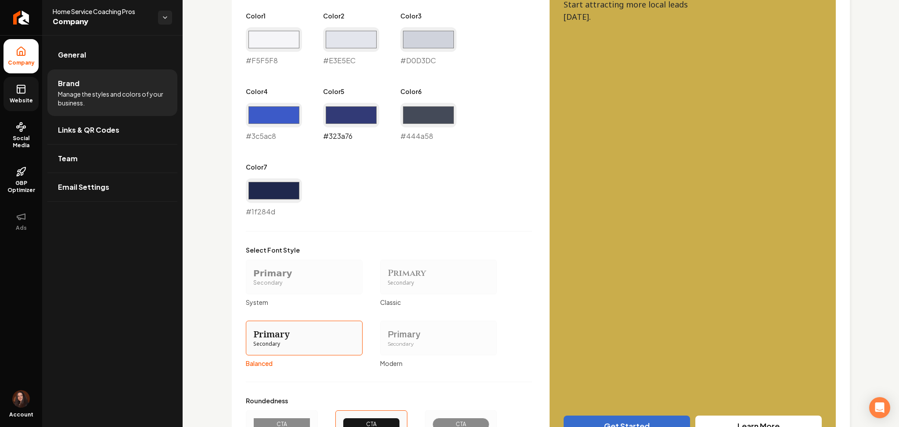
click at [330, 112] on input "#323a76" at bounding box center [351, 115] width 56 height 25
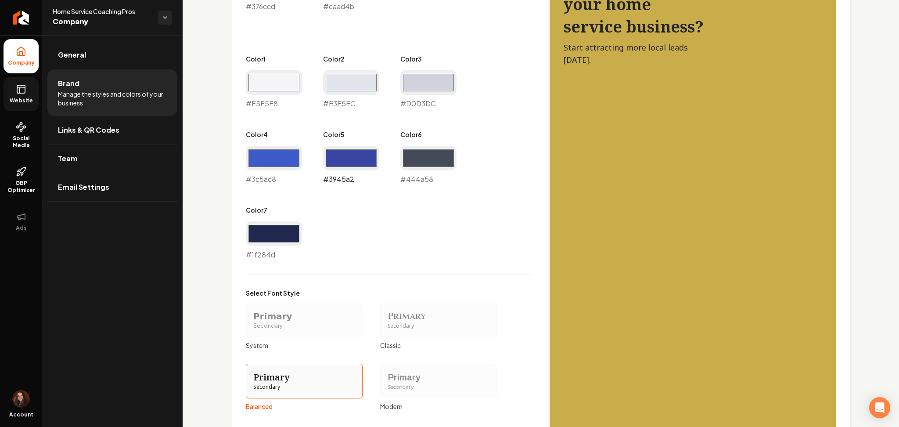
scroll to position [412, 0]
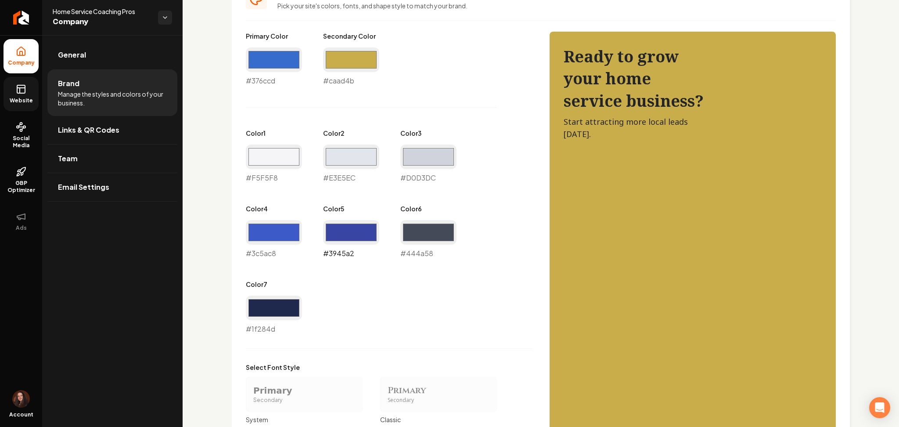
click at [347, 235] on input "#3945a2" at bounding box center [351, 232] width 56 height 25
type input "#415aa4"
drag, startPoint x: 482, startPoint y: 274, endPoint x: 486, endPoint y: 273, distance: 4.5
click at [484, 274] on div "Primary Color #376ccd #376ccd Secondary Color #caad4b #caad4b Color 1 #f5f5f8 #…" at bounding box center [389, 183] width 286 height 303
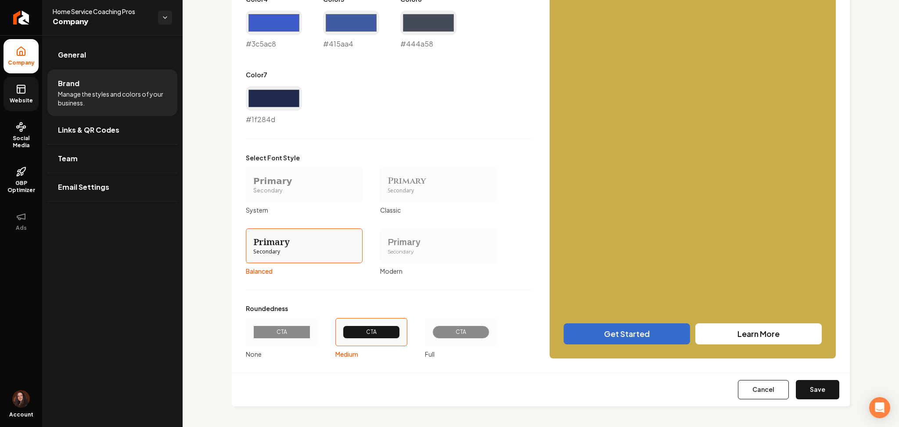
click at [825, 386] on button "Save" at bounding box center [817, 389] width 43 height 19
type input "#f5f5f8"
type input "#e3e5ec"
type input "#d0d3dc"
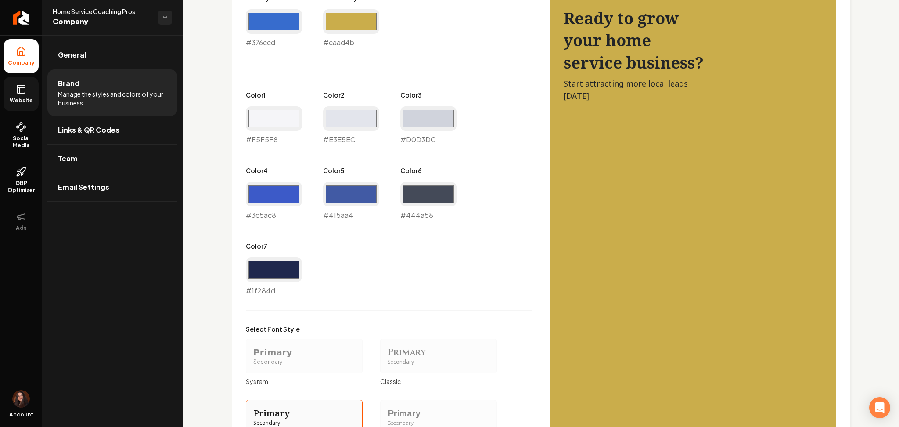
scroll to position [412, 0]
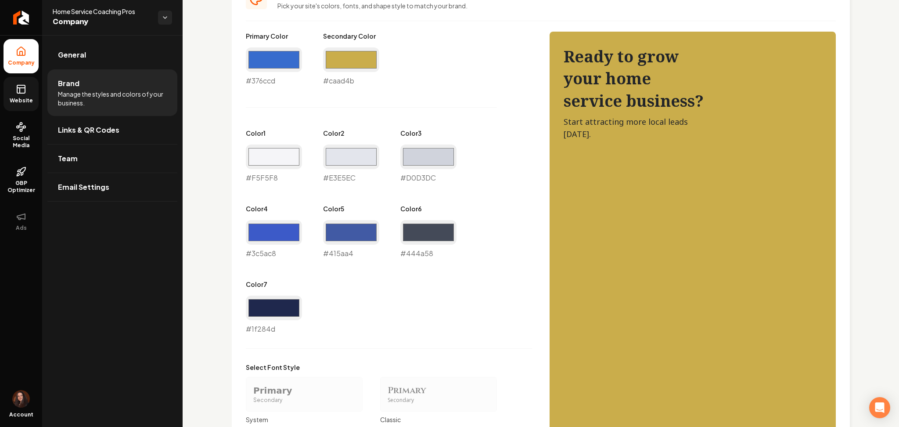
drag, startPoint x: 342, startPoint y: 217, endPoint x: 345, endPoint y: 239, distance: 22.2
click at [342, 219] on div "Color 5 #415aa4 #415aa4" at bounding box center [351, 231] width 56 height 54
click at [340, 229] on input "#415aa4" at bounding box center [351, 232] width 56 height 25
type input "#4e7eca"
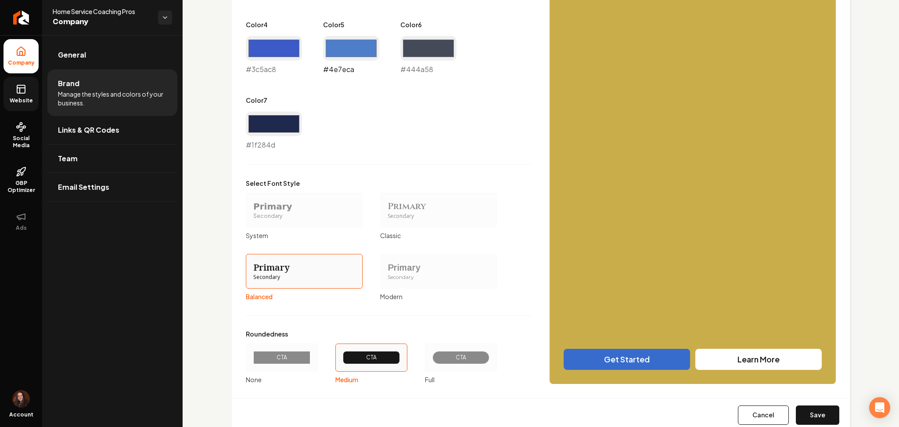
scroll to position [622, 0]
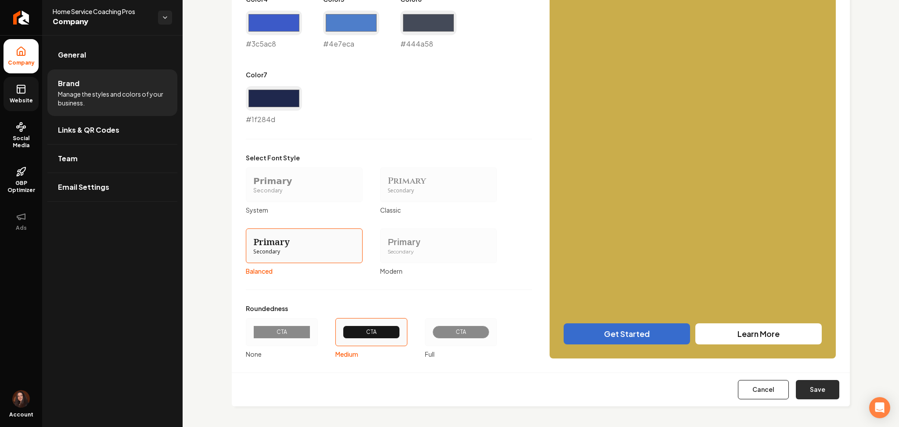
click at [796, 391] on button "Save" at bounding box center [817, 389] width 43 height 19
click at [265, 19] on input "#3c5ac8" at bounding box center [274, 23] width 56 height 25
type input "#f5f5f8"
type input "#e3e5ec"
type input "#d0d3dc"
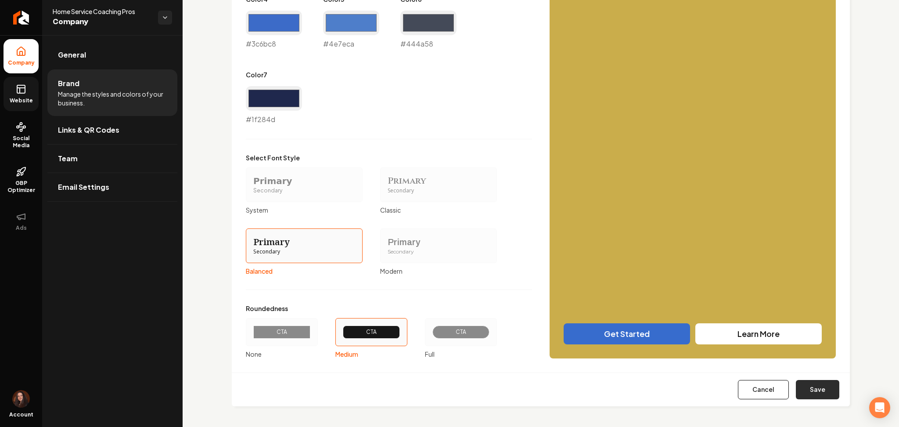
type input "#3c6bc8"
click at [821, 380] on button "Save" at bounding box center [817, 389] width 43 height 19
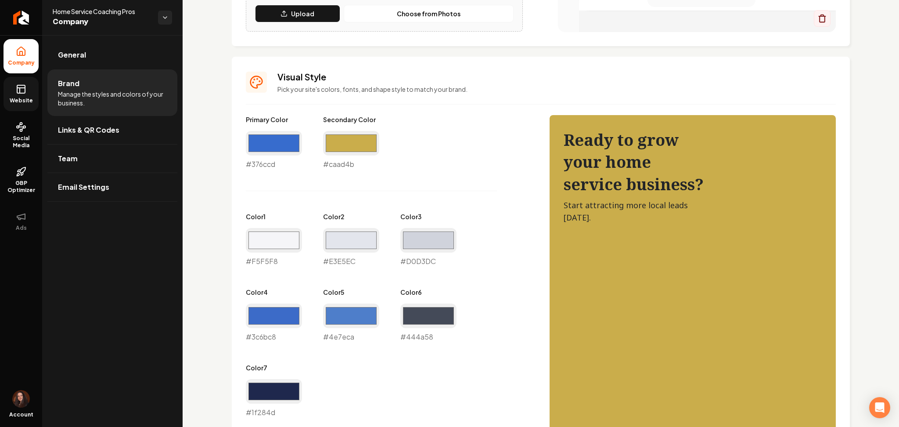
type input "#f5f5f8"
type input "#e3e5ec"
type input "#d0d3dc"
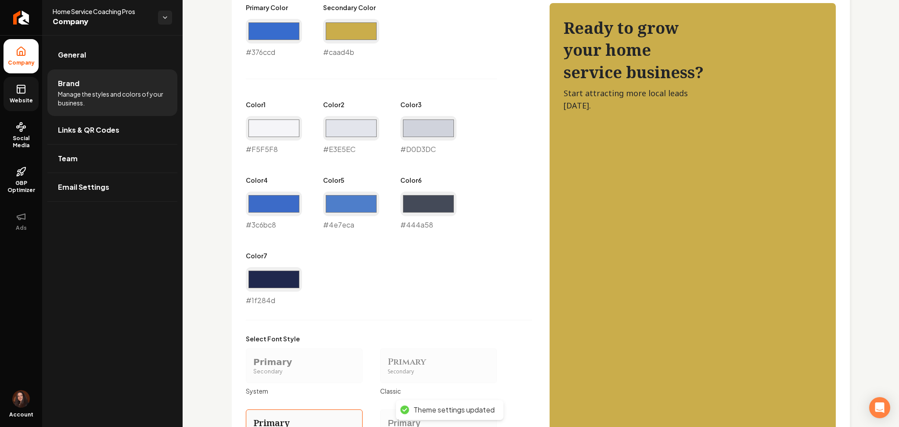
scroll to position [446, 0]
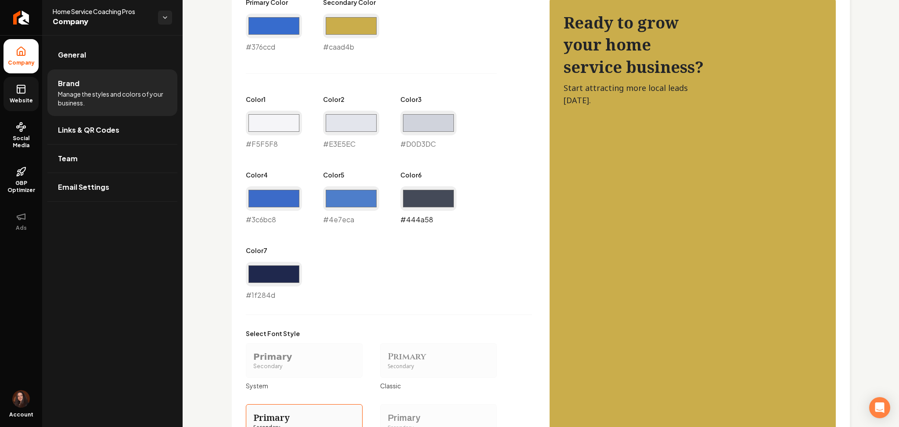
click at [417, 199] on input "#444a58" at bounding box center [429, 198] width 56 height 25
type input "#455878"
click at [491, 334] on label "Select Font Style" at bounding box center [371, 333] width 251 height 9
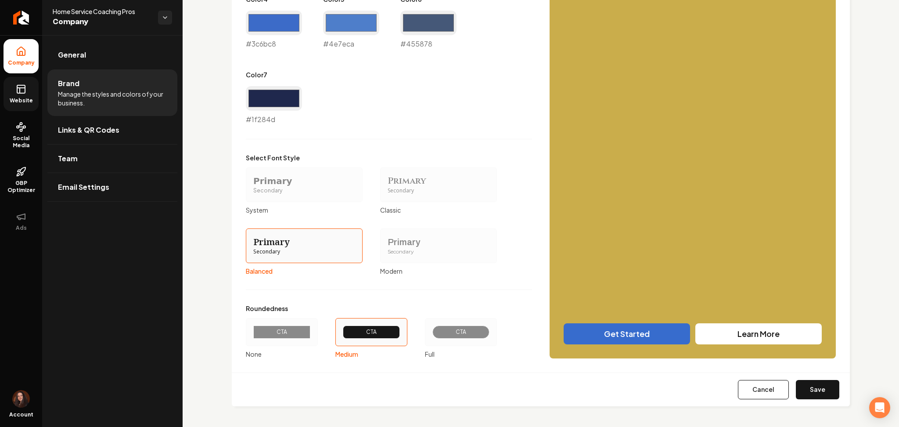
click at [805, 390] on button "Save" at bounding box center [817, 389] width 43 height 19
type input "#f5f5f8"
type input "#e3e5ec"
type input "#d0d3dc"
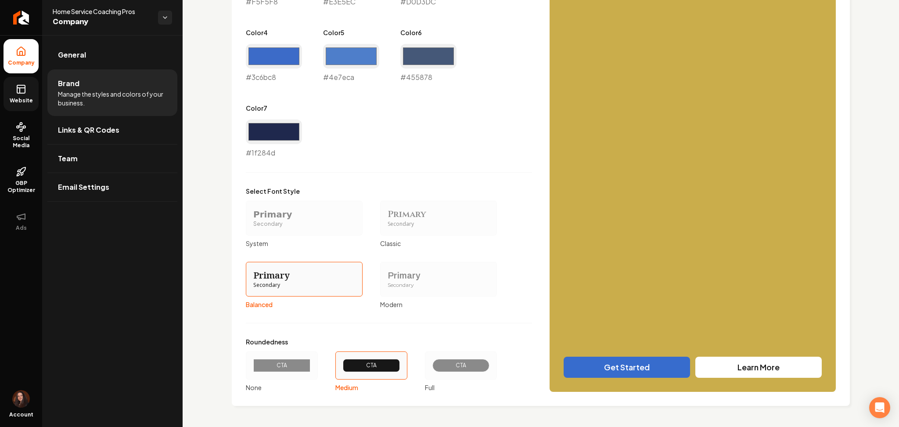
scroll to position [588, 0]
click at [410, 66] on input "#455878" at bounding box center [429, 56] width 56 height 25
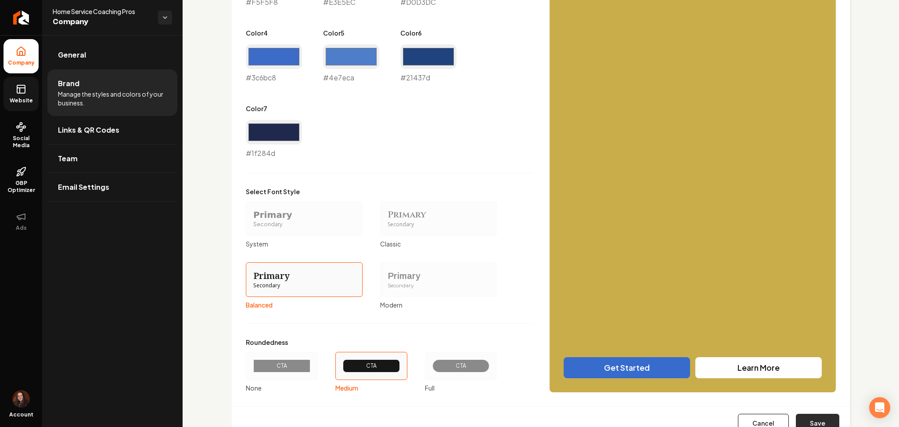
type input "#21437d"
click at [802, 418] on button "Save" at bounding box center [817, 423] width 43 height 19
type input "#f5f5f8"
type input "#e3e5ec"
type input "#d0d3dc"
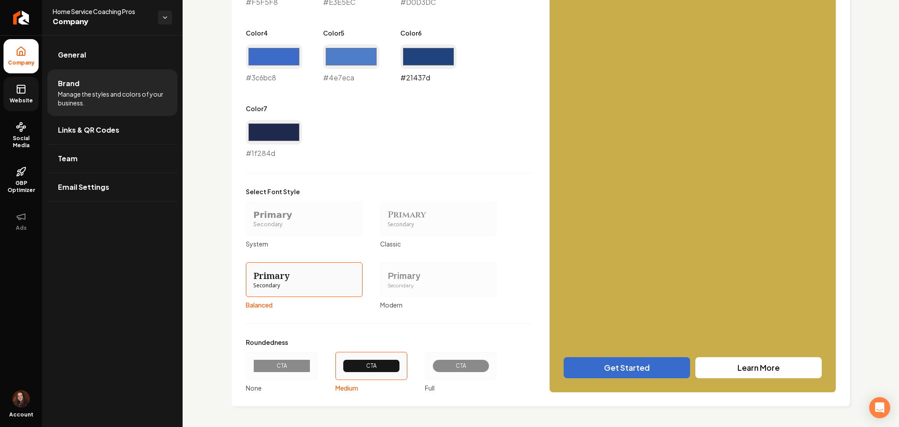
click at [418, 55] on input "#21437d" at bounding box center [429, 56] width 56 height 25
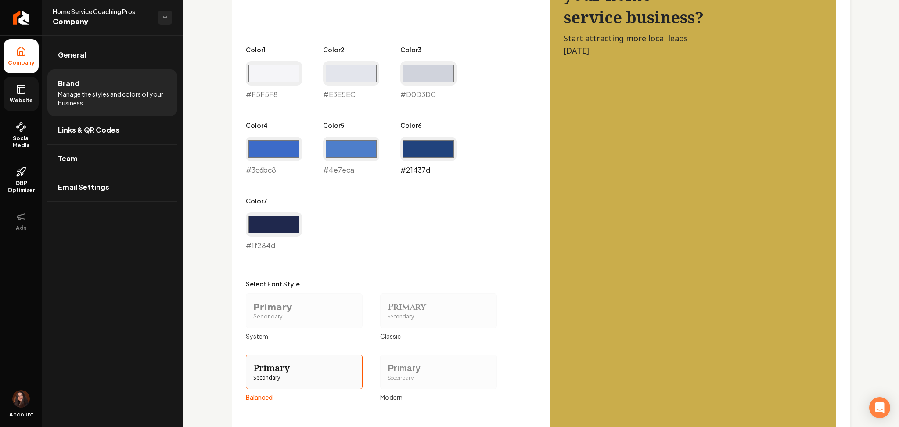
scroll to position [471, 0]
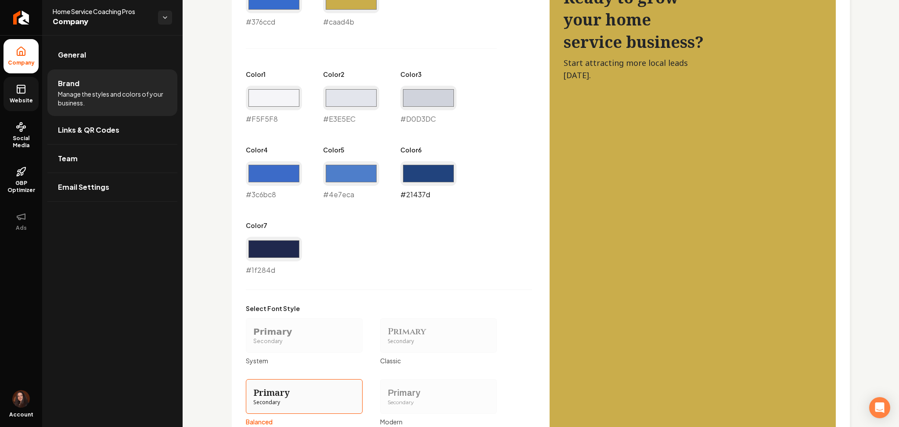
click at [431, 166] on input "#21437d" at bounding box center [429, 173] width 56 height 25
type input "#465267"
click at [368, 219] on div "Primary Color #376ccd #376ccd Secondary Color #caad4b #caad4b Color 1 #f5f5f8 #…" at bounding box center [389, 124] width 286 height 303
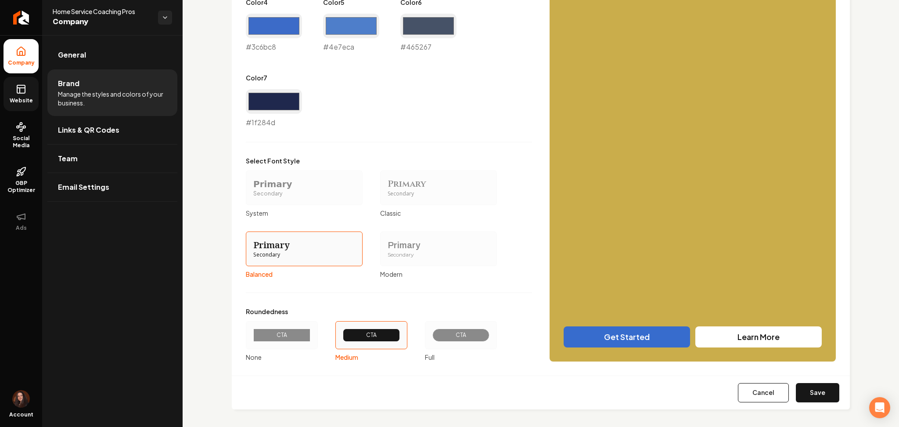
scroll to position [622, 0]
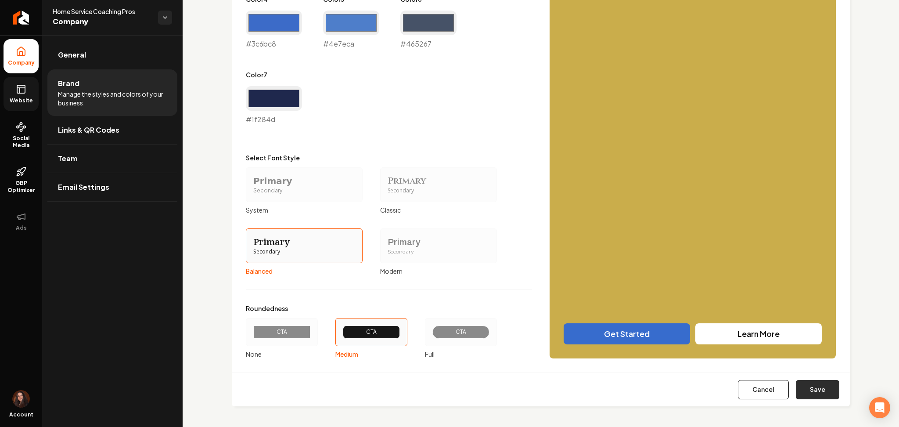
click at [823, 390] on button "Save" at bounding box center [817, 389] width 43 height 19
type input "#f5f5f8"
type input "#e3e5ec"
type input "#d0d3dc"
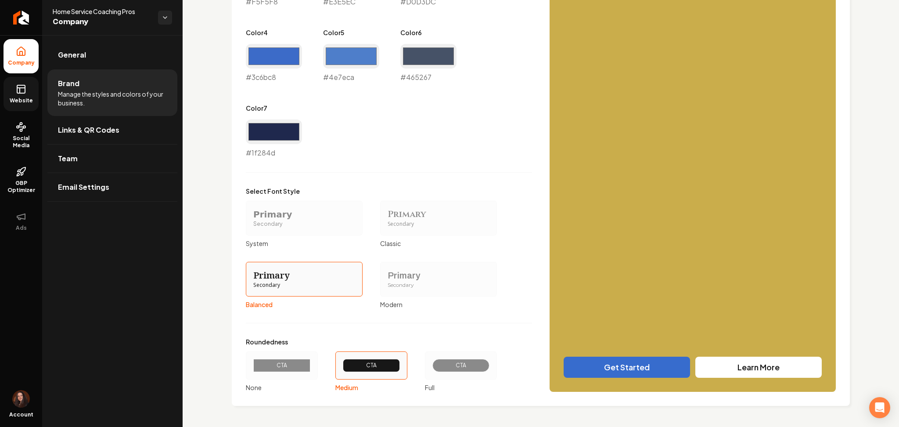
scroll to position [588, 0]
click at [424, 57] on input "#465267" at bounding box center [429, 56] width 56 height 25
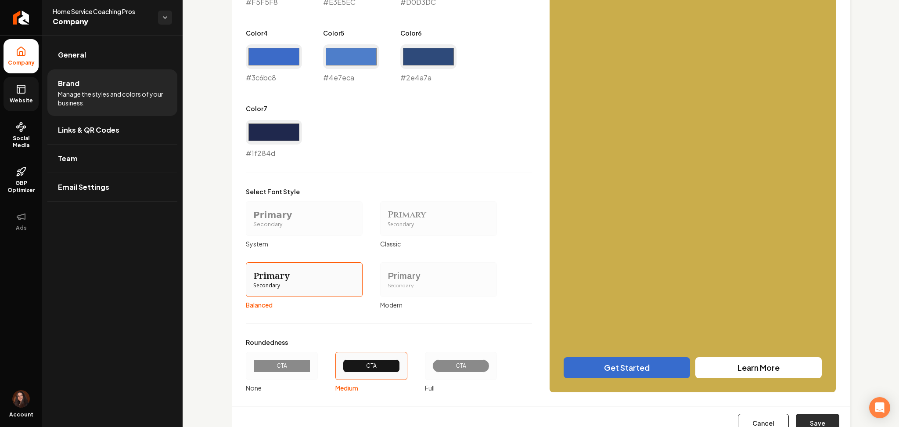
type input "#2e4a7a"
click at [804, 417] on button "Save" at bounding box center [817, 423] width 43 height 19
type input "#f5f5f8"
type input "#e3e5ec"
type input "#d0d3dc"
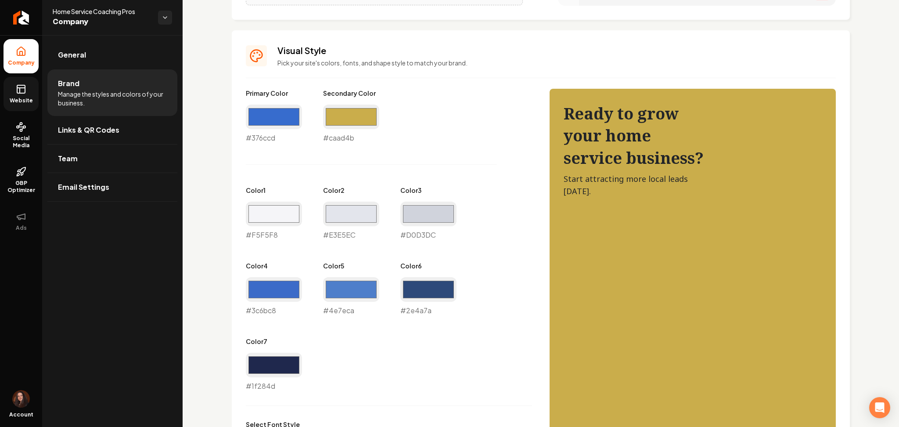
scroll to position [354, 0]
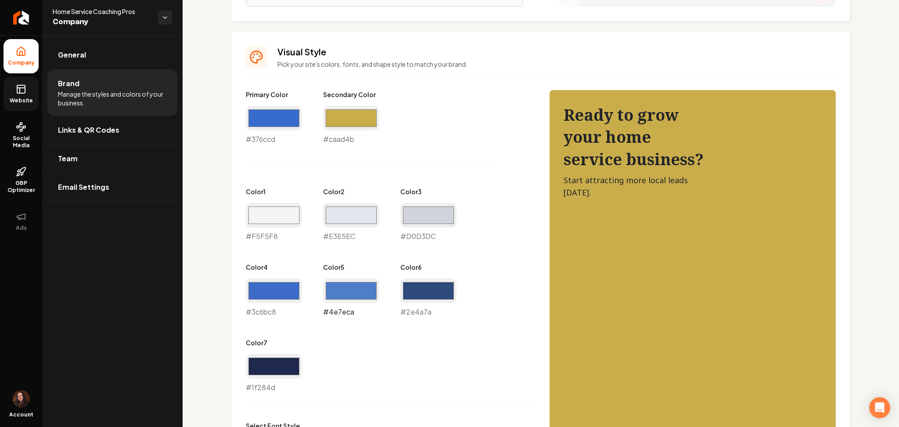
click at [342, 293] on input "#4e7eca" at bounding box center [351, 290] width 56 height 25
type input "#556bc3"
click at [256, 292] on input "#3c6bc8" at bounding box center [274, 290] width 56 height 25
type input "#3c80c8"
click at [355, 292] on input "#556bc3" at bounding box center [351, 290] width 56 height 25
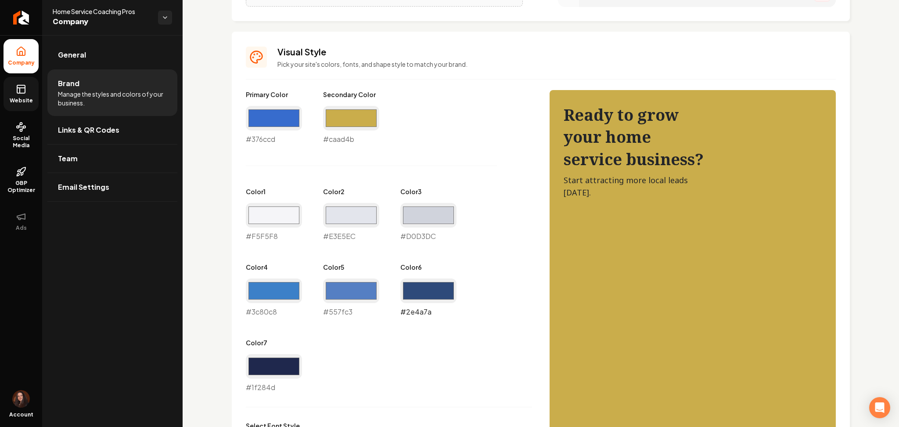
type input "#557fc3"
drag, startPoint x: 433, startPoint y: 290, endPoint x: 434, endPoint y: 299, distance: 9.3
click at [433, 290] on input "#2e4a7a" at bounding box center [429, 290] width 56 height 25
type input "#2e537a"
click at [366, 293] on input "#557fc3" at bounding box center [351, 290] width 56 height 25
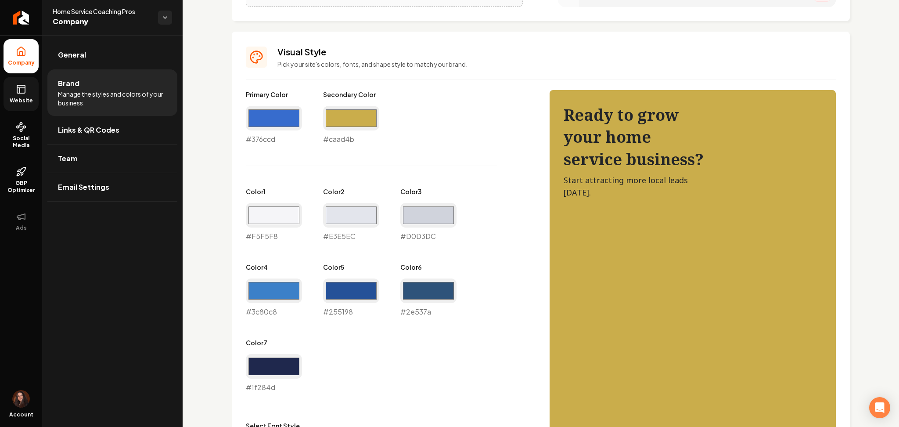
type input "#255198"
click at [303, 323] on div "Primary Color #376ccd #376ccd Secondary Color #caad4b #caad4b Color 1 #f5f5f8 #…" at bounding box center [389, 241] width 286 height 303
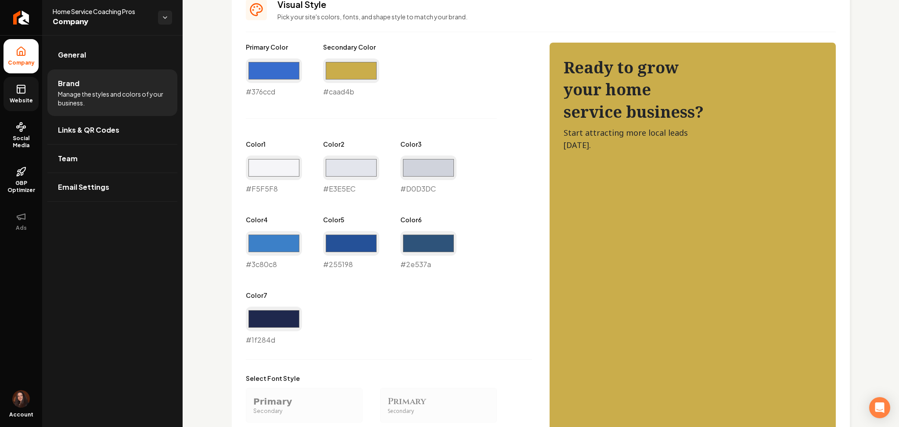
scroll to position [412, 0]
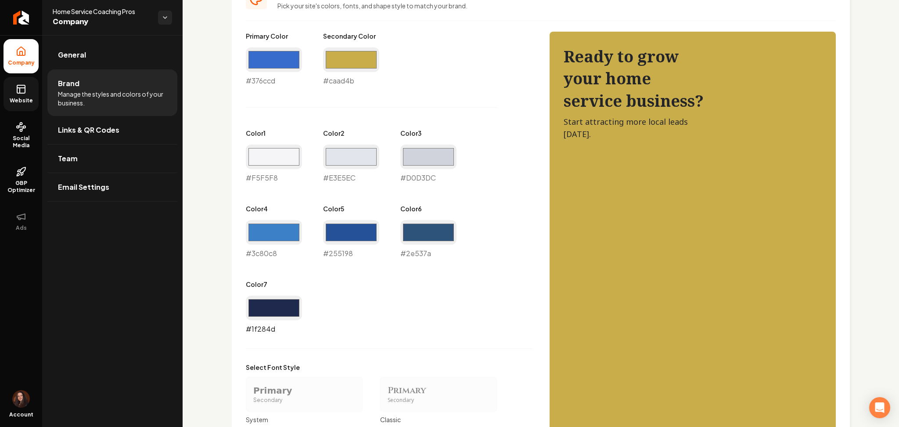
click at [267, 317] on input "#1f284d" at bounding box center [274, 308] width 56 height 25
click at [377, 346] on div "Primary Color #376ccd #376ccd Secondary Color #caad4b #caad4b Color 1 #f5f5f8 #…" at bounding box center [389, 300] width 286 height 536
click at [302, 308] on div "Primary Color #376ccd #376ccd Secondary Color #caad4b #caad4b Color 1 #f5f5f8 #…" at bounding box center [389, 183] width 286 height 303
click at [293, 313] on input "#1f284d" at bounding box center [274, 308] width 56 height 25
type input "#1f354d"
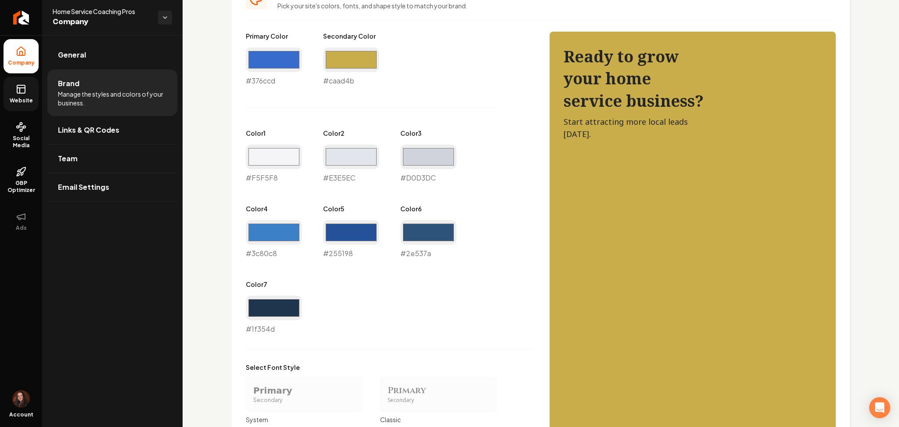
drag, startPoint x: 373, startPoint y: 332, endPoint x: 390, endPoint y: 340, distance: 19.1
click at [374, 331] on div "Primary Color #376ccd #376ccd Secondary Color #caad4b #caad4b Color 1 #f5f5f8 #…" at bounding box center [389, 183] width 286 height 303
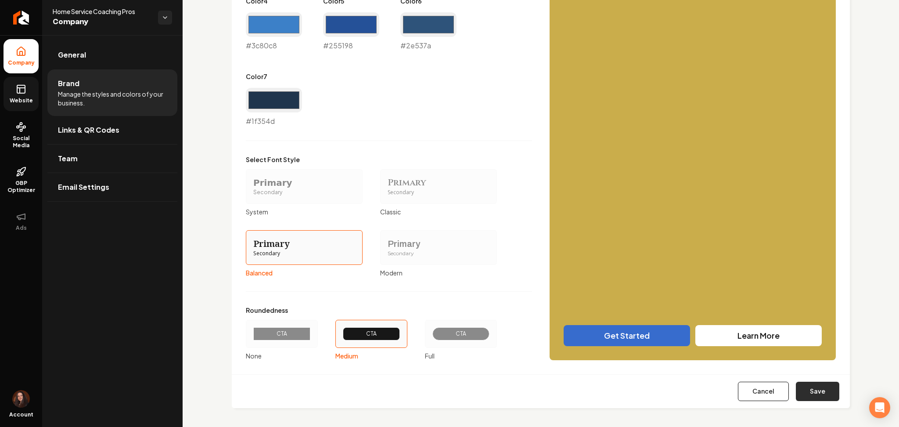
scroll to position [622, 0]
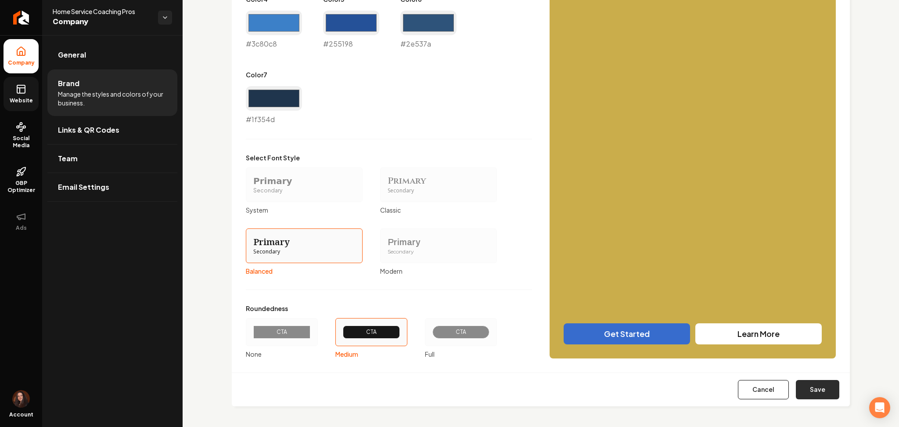
click at [802, 383] on button "Save" at bounding box center [817, 389] width 43 height 19
type input "#f5f5f8"
type input "#e3e5ec"
type input "#d0d3dc"
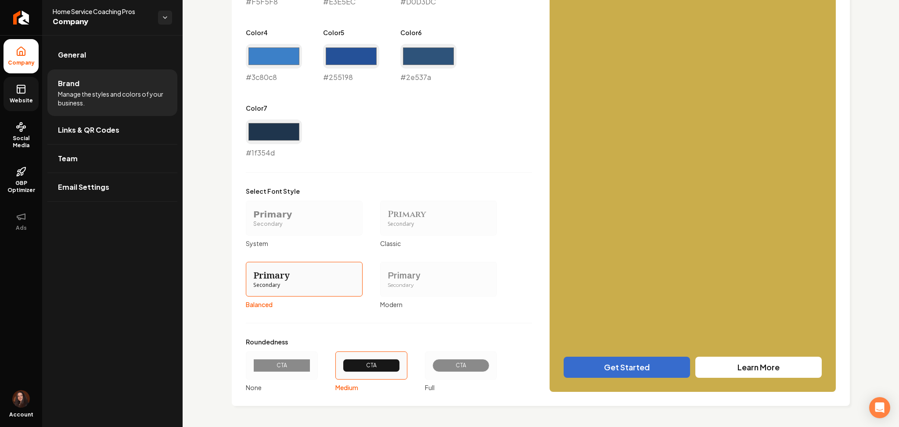
scroll to position [588, 0]
click at [263, 128] on input "#1f354d" at bounding box center [274, 132] width 56 height 25
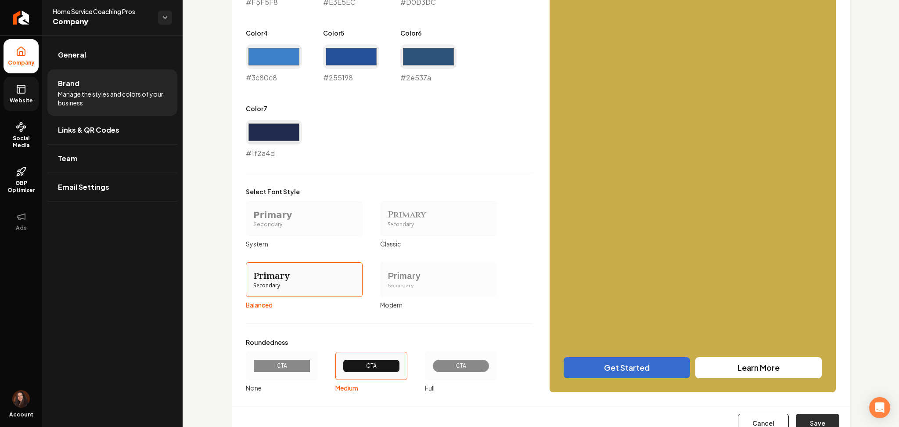
type input "#1f2a4d"
drag, startPoint x: 811, startPoint y: 421, endPoint x: 802, endPoint y: 399, distance: 24.2
click at [811, 423] on button "Save" at bounding box center [817, 423] width 43 height 19
type input "#f5f5f8"
type input "#e3e5ec"
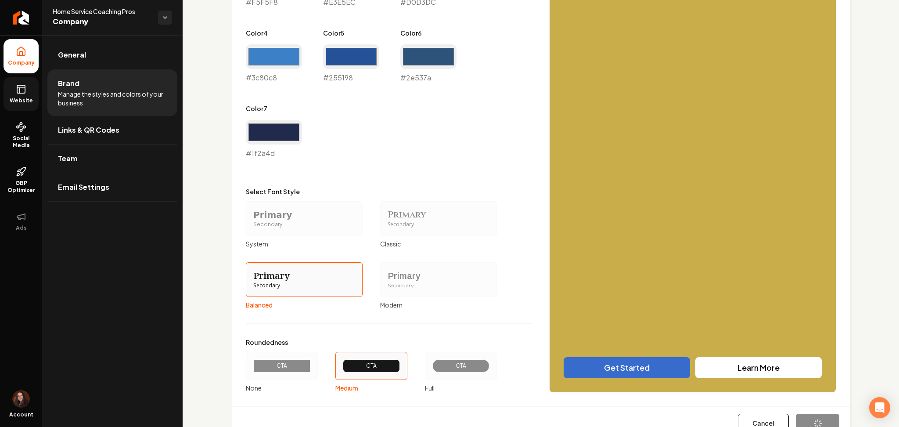
type input "#d0d3dc"
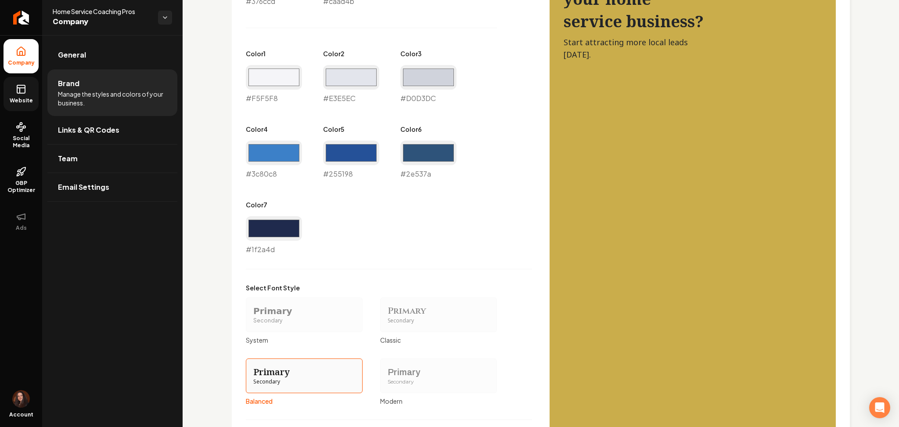
scroll to position [471, 0]
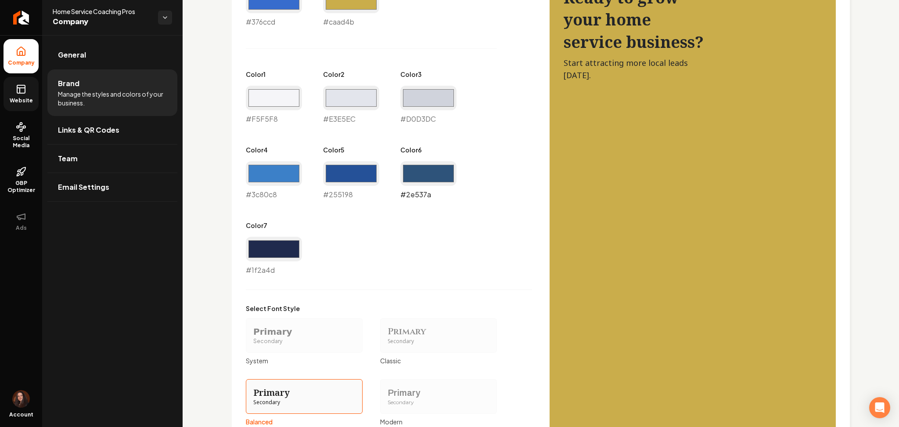
drag, startPoint x: 436, startPoint y: 170, endPoint x: 454, endPoint y: 184, distance: 22.6
click at [437, 170] on input "#2e537a" at bounding box center [429, 173] width 56 height 25
click at [361, 177] on input "#255198" at bounding box center [351, 173] width 56 height 25
type input "#4180d2"
drag, startPoint x: 271, startPoint y: 176, endPoint x: 278, endPoint y: 176, distance: 7.9
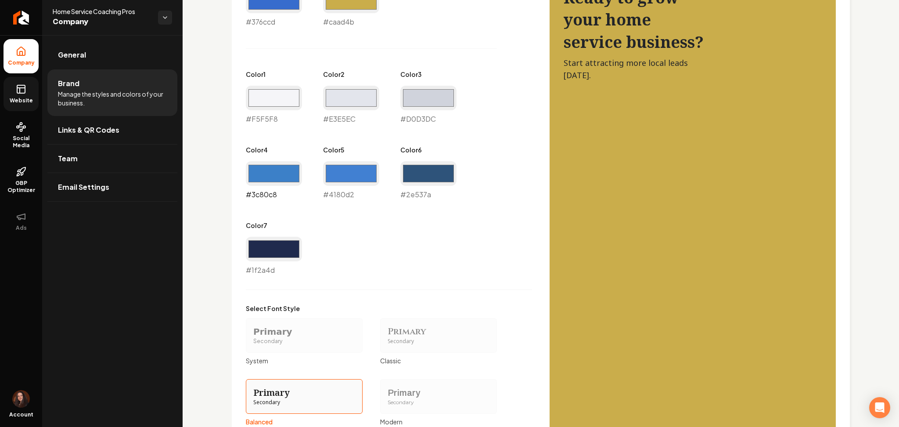
click at [271, 176] on input "#3c80c8" at bounding box center [274, 173] width 56 height 25
type input "#649ad3"
drag, startPoint x: 388, startPoint y: 238, endPoint x: 395, endPoint y: 235, distance: 8.1
click at [388, 238] on div "Primary Color #376ccd #376ccd Secondary Color #caad4b #caad4b Color 1 #f5f5f8 #…" at bounding box center [389, 124] width 286 height 303
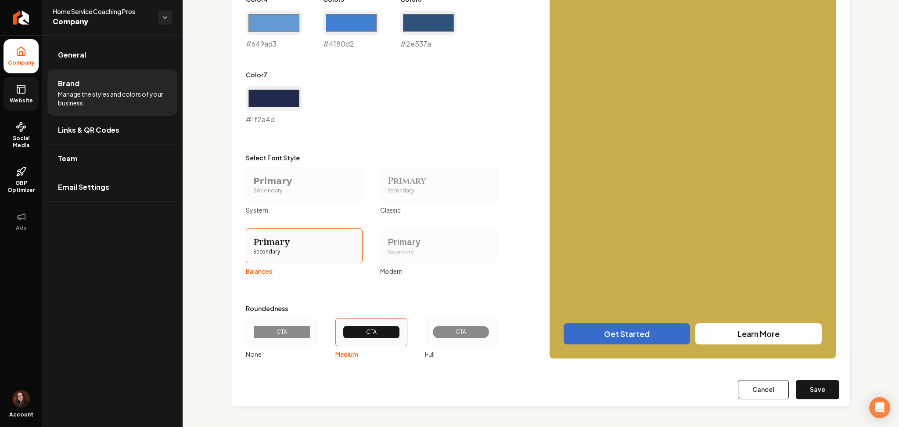
click at [796, 393] on button "Save" at bounding box center [817, 389] width 43 height 19
type input "#f5f5f8"
type input "#e3e5ec"
type input "#d0d3dc"
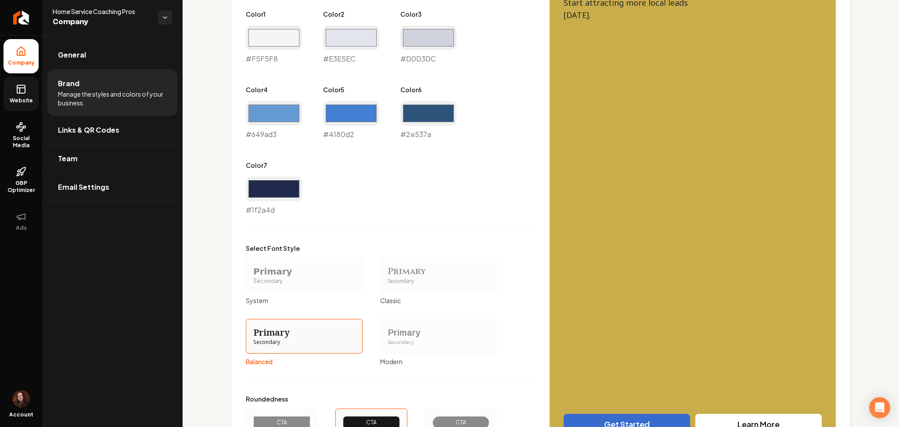
scroll to position [530, 0]
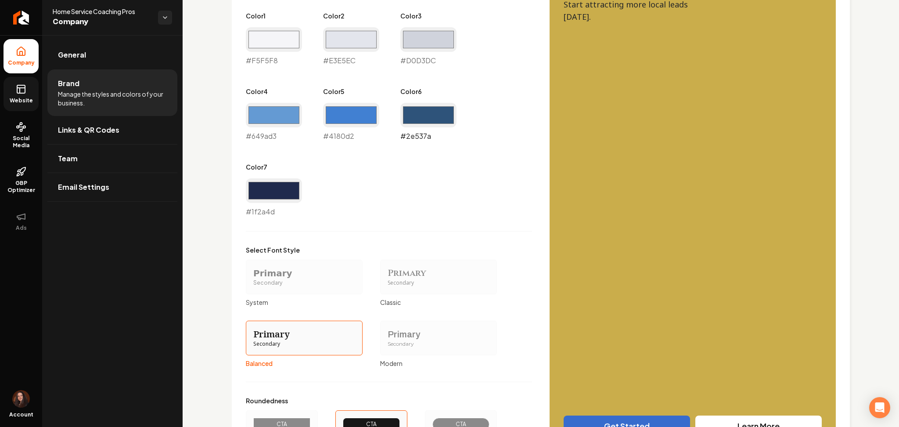
click at [413, 120] on input "#2e537a" at bounding box center [429, 115] width 56 height 25
type input "#2158a1"
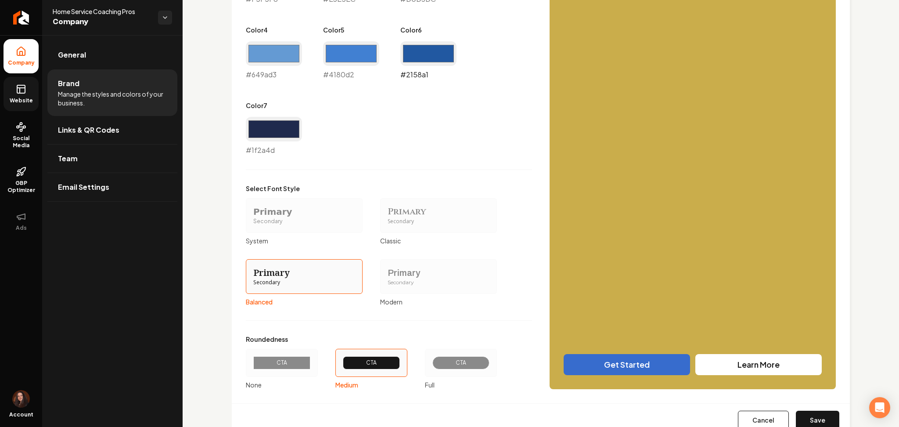
scroll to position [622, 0]
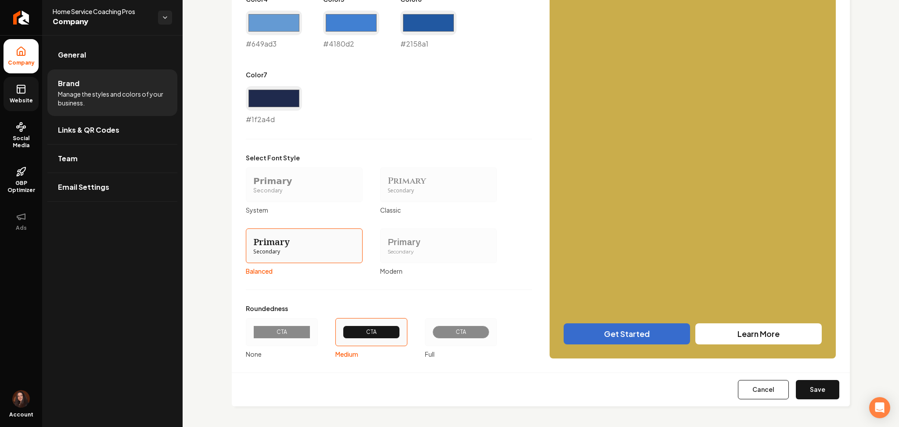
drag, startPoint x: 818, startPoint y: 394, endPoint x: 814, endPoint y: 387, distance: 8.1
click at [818, 394] on button "Save" at bounding box center [817, 389] width 43 height 19
type input "#f5f5f8"
type input "#e3e5ec"
type input "#d0d3dc"
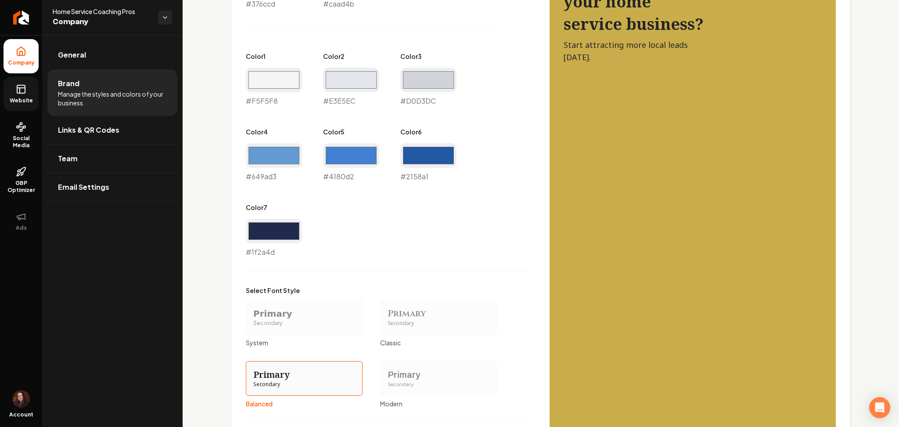
scroll to position [471, 0]
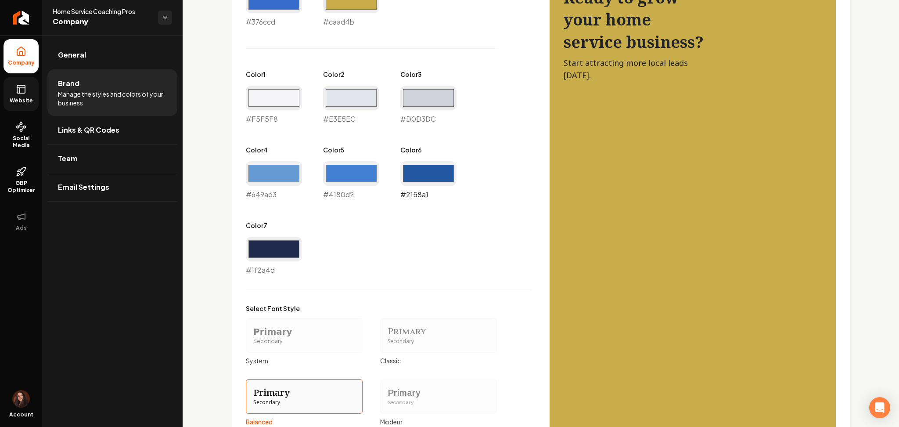
click at [444, 176] on input "#2158a1" at bounding box center [429, 173] width 56 height 25
drag, startPoint x: 384, startPoint y: 202, endPoint x: 392, endPoint y: 194, distance: 11.2
click at [384, 202] on div "Primary Color #376ccd #376ccd Secondary Color #caad4b #caad4b Color 1 #f5f5f8 #…" at bounding box center [389, 124] width 286 height 303
click at [415, 172] on input "#2158a1" at bounding box center [429, 173] width 56 height 25
type input "#2f5f9d"
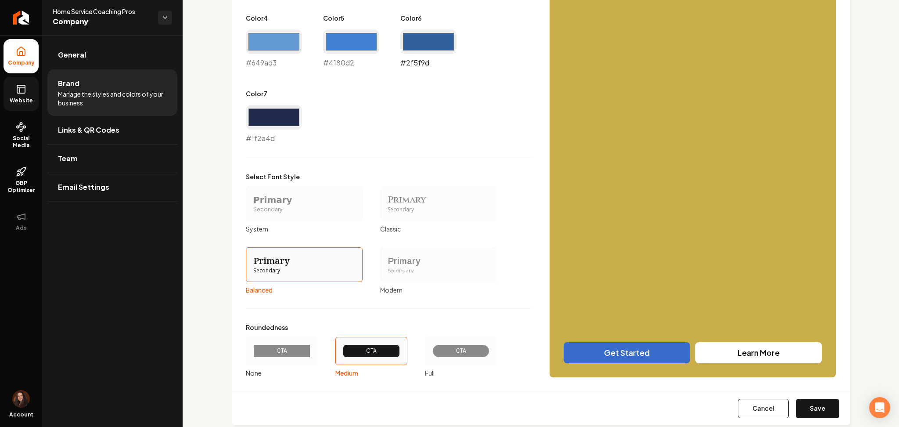
scroll to position [622, 0]
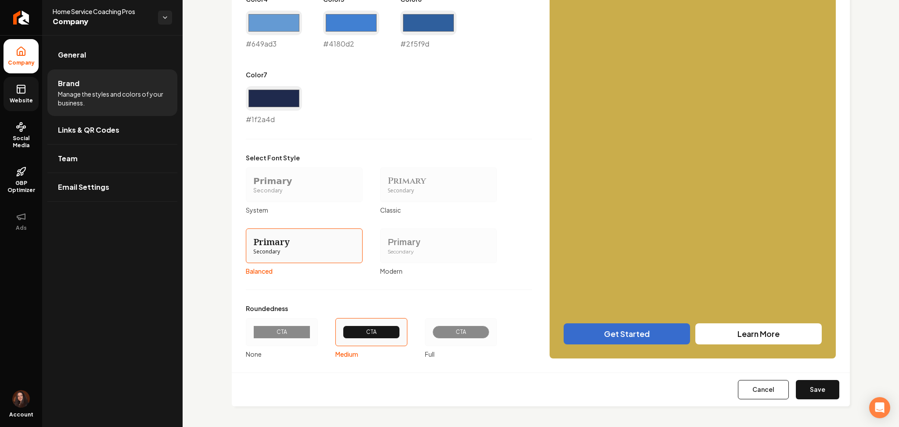
click at [831, 389] on div "Cancel Save" at bounding box center [541, 389] width 618 height 34
click at [824, 389] on button "Save" at bounding box center [817, 389] width 43 height 19
type input "#f5f5f8"
type input "#e3e5ec"
type input "#d0d3dc"
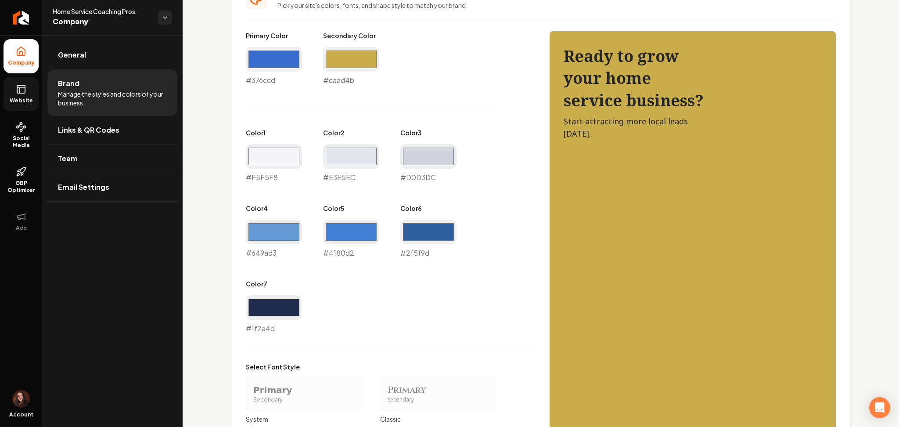
scroll to position [412, 0]
click at [339, 226] on input "#4180d2" at bounding box center [351, 232] width 56 height 25
click at [313, 229] on div "Primary Color #376ccd #376ccd Secondary Color #caad4b #caad4b Color 1 #f5f5f8 #…" at bounding box center [389, 183] width 286 height 303
click at [334, 239] on input "#c1ae51" at bounding box center [351, 232] width 56 height 25
type input "#caad4b"
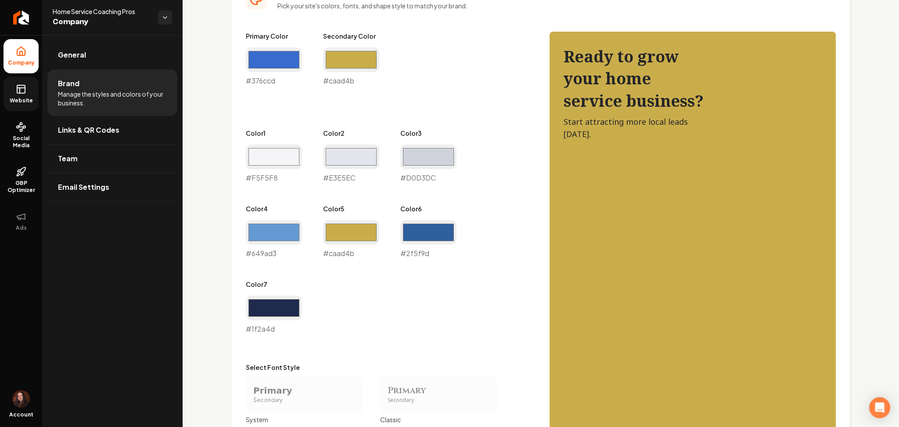
click at [491, 321] on div "Primary Color #376ccd #376ccd Secondary Color #caad4b #caad4b Color 1 #f5f5f8 #…" at bounding box center [389, 183] width 286 height 303
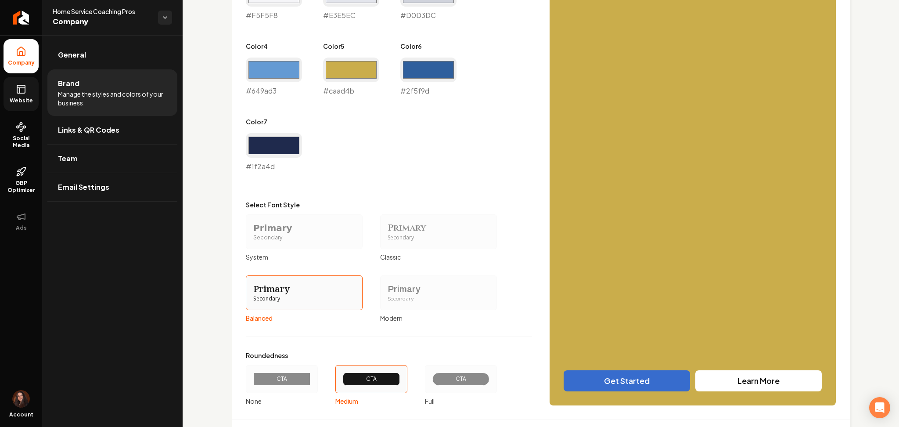
scroll to position [622, 0]
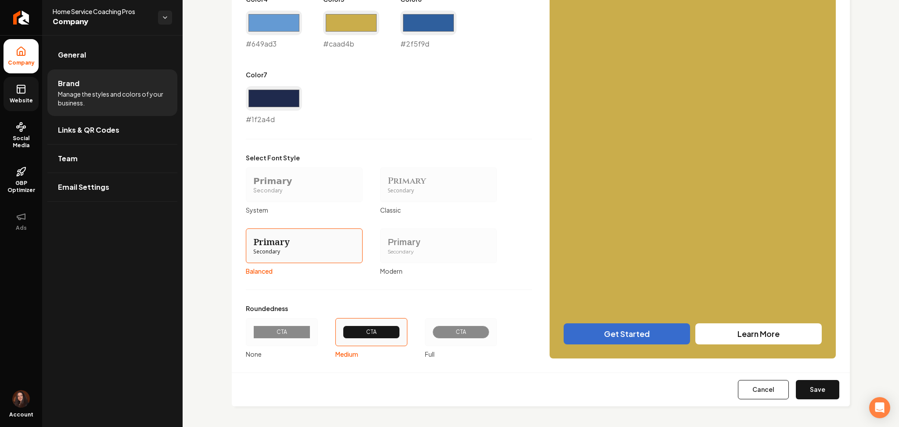
drag, startPoint x: 812, startPoint y: 374, endPoint x: 812, endPoint y: 379, distance: 5.7
click at [812, 375] on div "Cancel Save" at bounding box center [541, 389] width 618 height 34
click at [812, 379] on div "Cancel Save" at bounding box center [541, 389] width 618 height 34
click at [812, 386] on button "Save" at bounding box center [817, 389] width 43 height 19
type input "#f5f5f8"
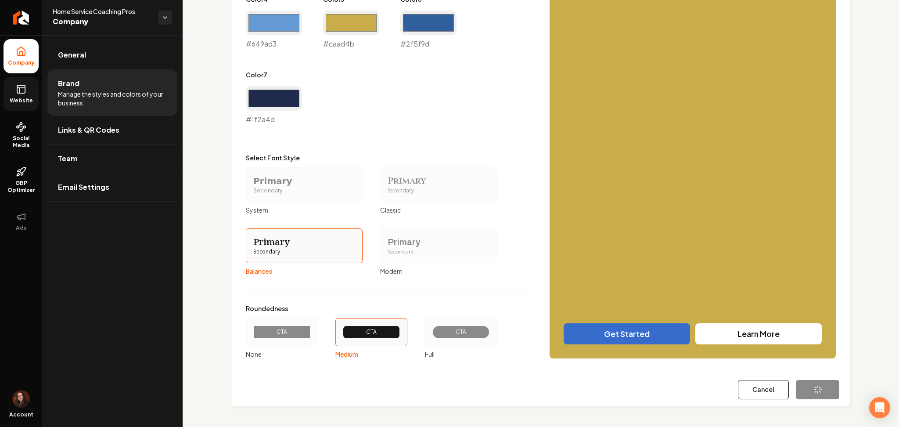
type input "#e3e5ec"
type input "#d0d3dc"
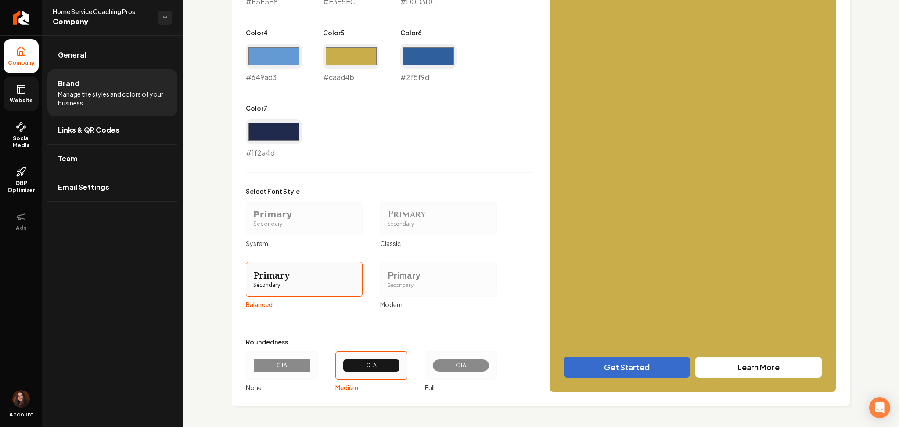
scroll to position [588, 0]
click at [19, 88] on icon at bounding box center [21, 88] width 8 height 0
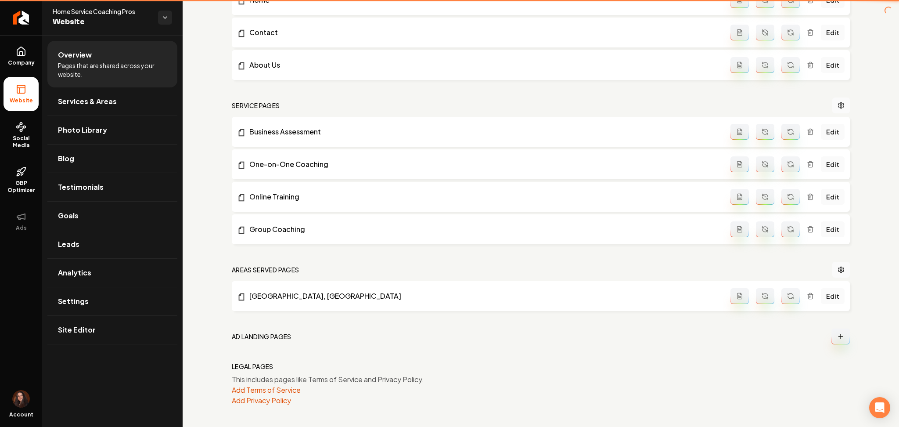
scroll to position [308, 0]
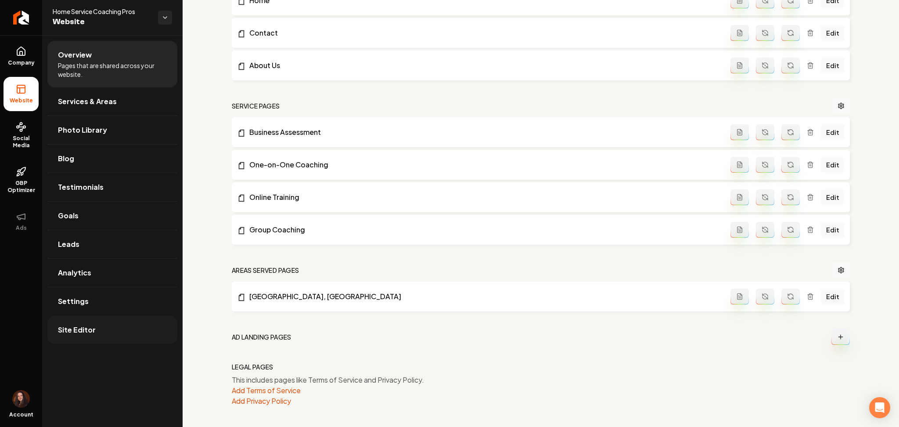
click at [75, 333] on span "Site Editor" at bounding box center [77, 330] width 38 height 11
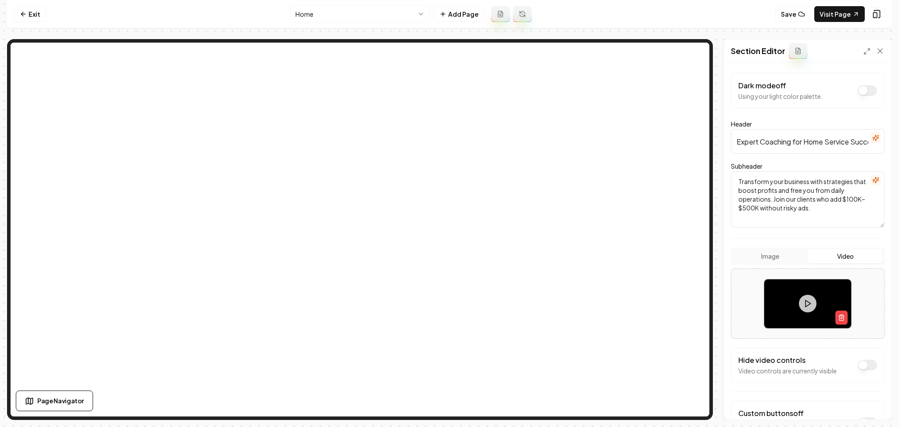
click at [862, 365] on button "Dark mode off" at bounding box center [867, 365] width 19 height 11
click at [874, 415] on div "Discard Changes Save" at bounding box center [808, 404] width 168 height 30
drag, startPoint x: 868, startPoint y: 406, endPoint x: 831, endPoint y: 348, distance: 68.7
click at [868, 406] on button "Save" at bounding box center [872, 405] width 26 height 16
click at [367, 18] on html "Computer Required This feature is only available on a computer. Please switch t…" at bounding box center [449, 213] width 899 height 427
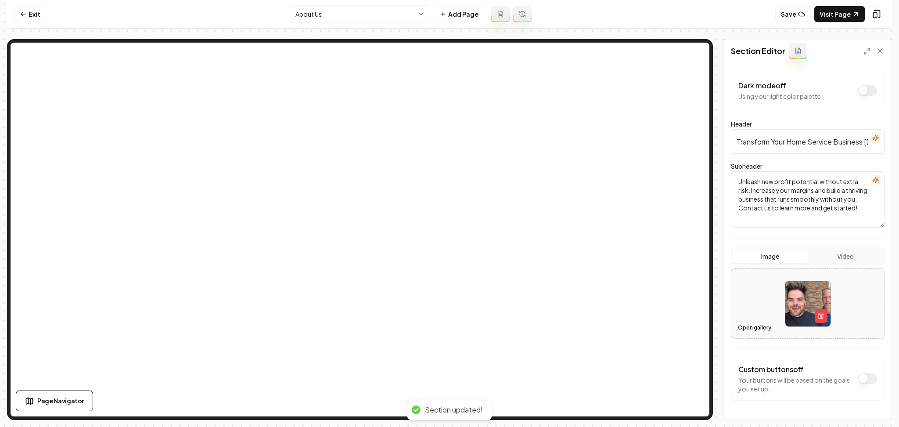
click at [749, 329] on button "Open gallery" at bounding box center [755, 328] width 40 height 14
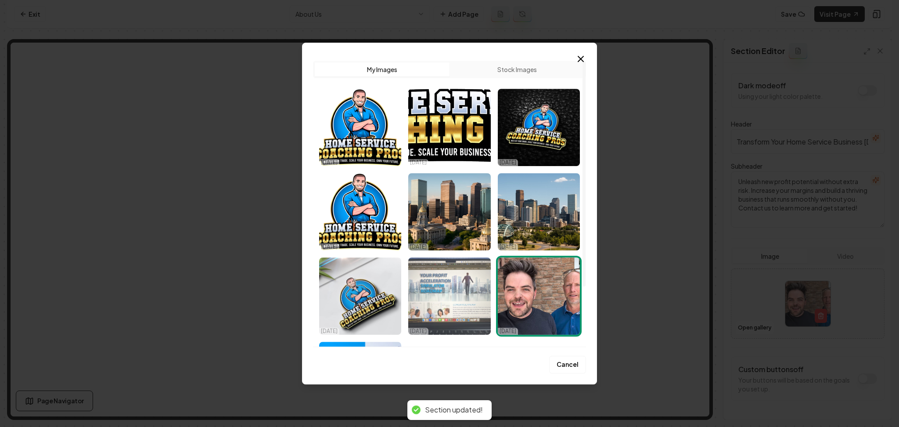
scroll to position [76, 0]
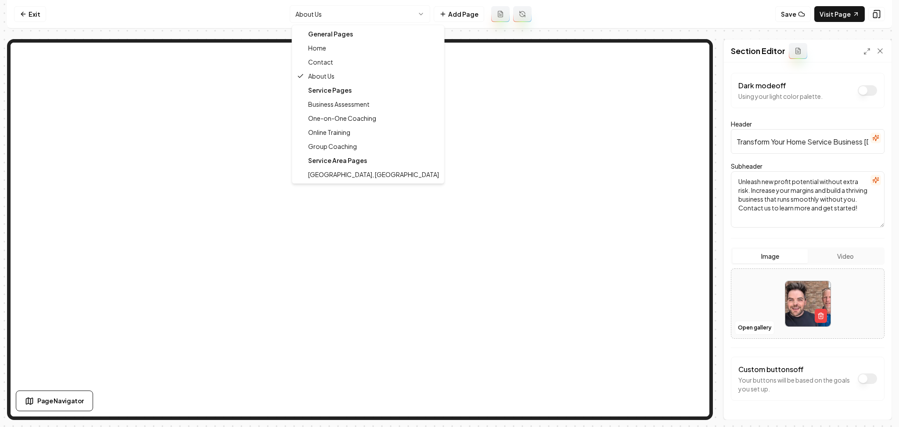
click at [351, 18] on html "Computer Required This feature is only available on a computer. Please switch t…" at bounding box center [449, 213] width 899 height 427
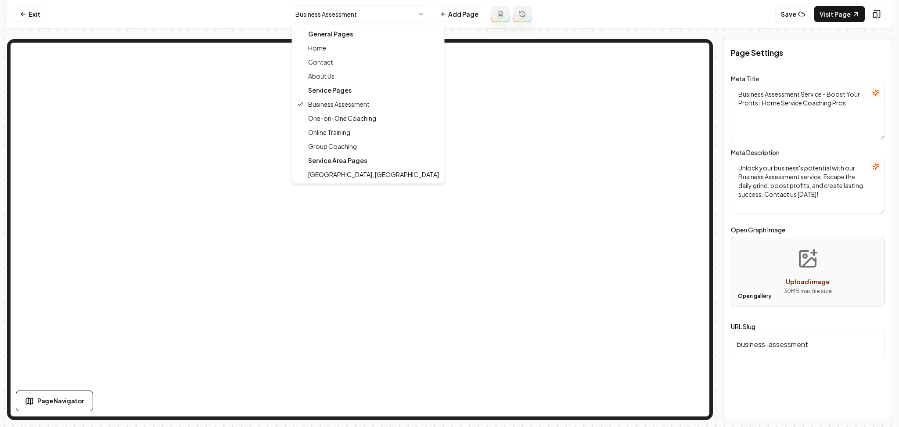
click at [339, 20] on html "Computer Required This feature is only available on a computer. Please switch t…" at bounding box center [449, 213] width 899 height 427
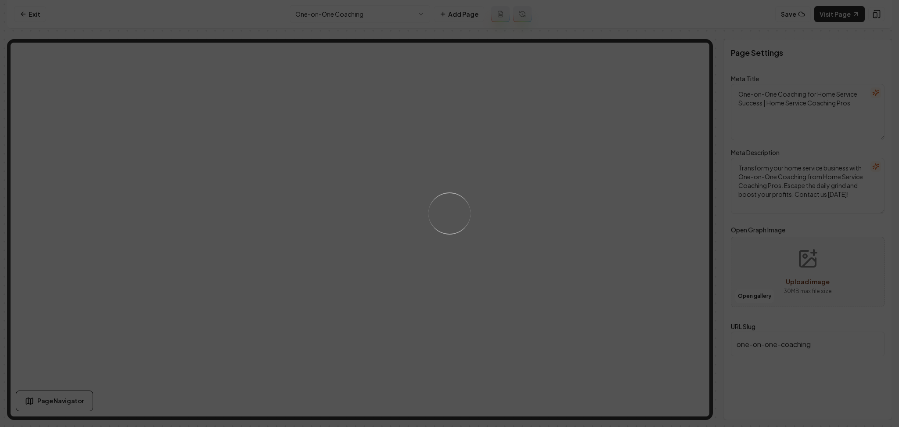
click at [464, 197] on div "Loading..." at bounding box center [449, 213] width 899 height 427
click at [465, 186] on div "Loading..." at bounding box center [449, 213] width 899 height 427
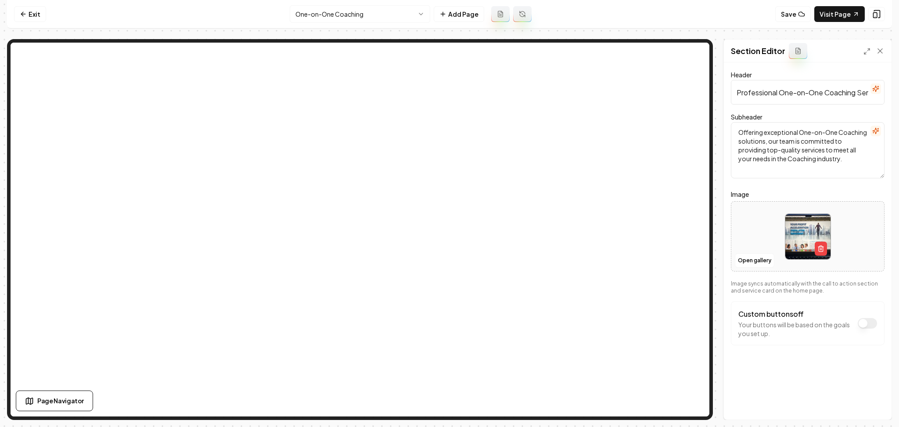
click at [749, 220] on div at bounding box center [808, 236] width 153 height 60
type input "**********"
click at [873, 405] on button "Save" at bounding box center [872, 405] width 26 height 16
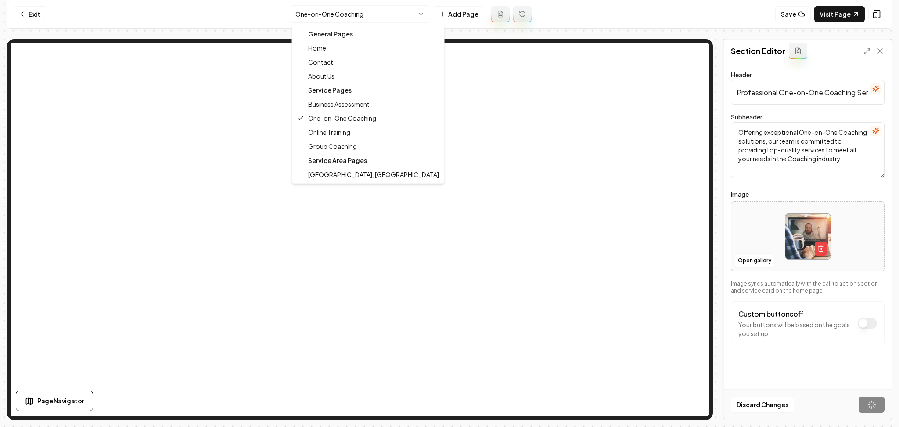
click at [366, 15] on html "Computer Required This feature is only available on a computer. Please switch t…" at bounding box center [449, 213] width 899 height 427
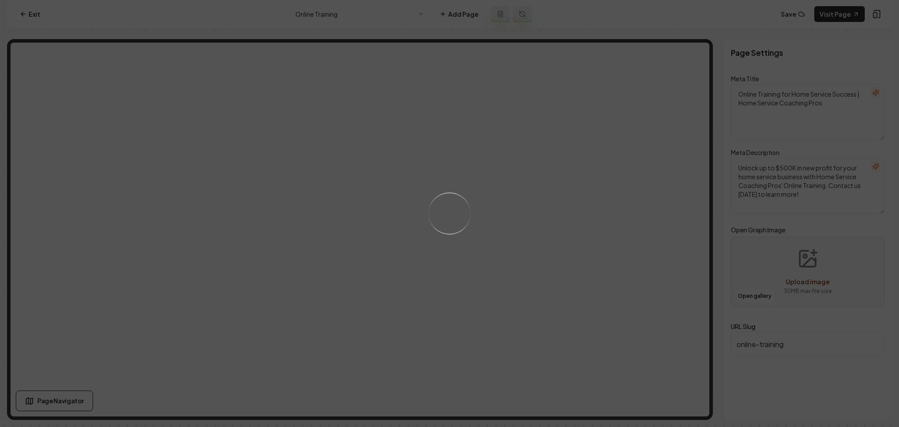
click at [512, 199] on div "Loading..." at bounding box center [449, 213] width 899 height 427
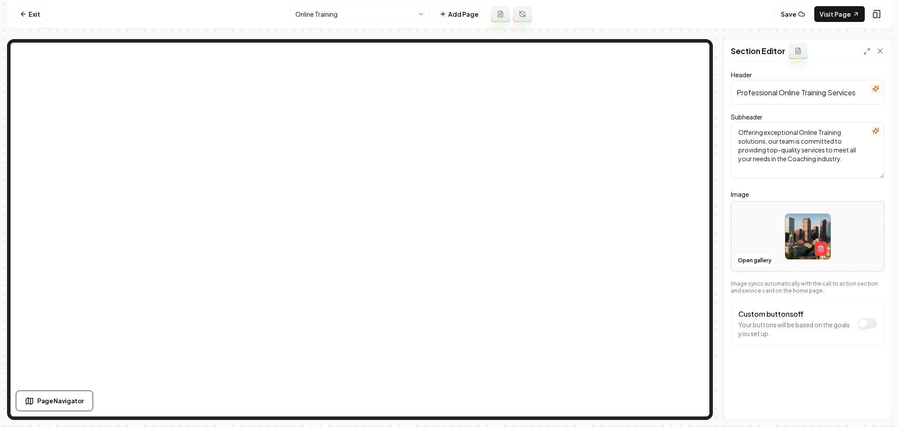
click at [761, 240] on div at bounding box center [808, 236] width 153 height 60
click at [754, 260] on button "Open gallery" at bounding box center [755, 260] width 40 height 14
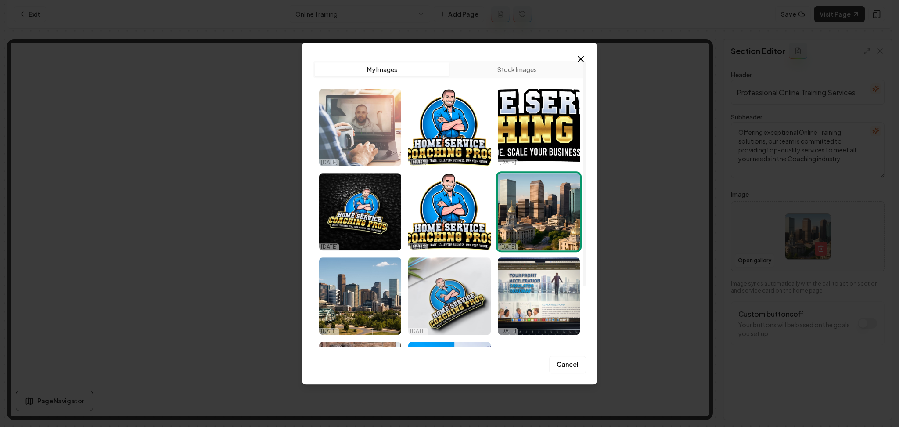
click at [372, 140] on img "Select image image_68ee4cf05c7cd75eb825311c.jpeg" at bounding box center [360, 127] width 82 height 77
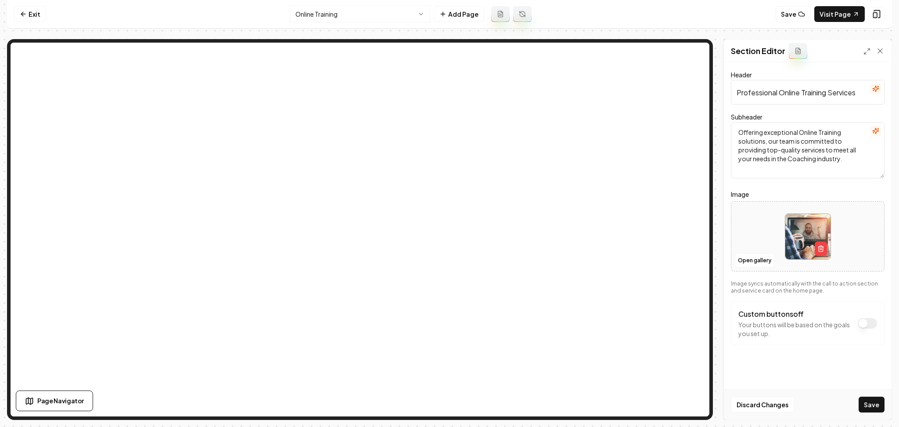
click at [867, 411] on button "Save" at bounding box center [872, 405] width 26 height 16
click at [350, 25] on nav "Exit Online Training Add Page Save Visit Page" at bounding box center [449, 14] width 885 height 29
click at [347, 18] on html "Computer Required This feature is only available on a computer. Please switch t…" at bounding box center [449, 213] width 899 height 427
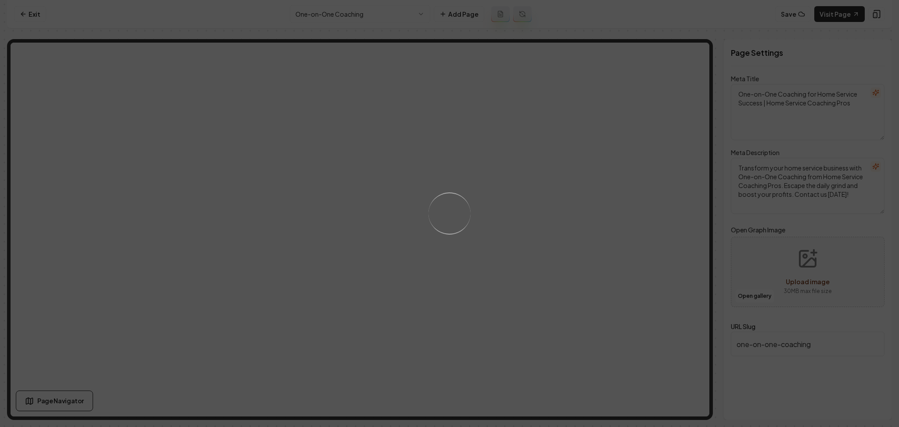
click at [484, 224] on div "Loading..." at bounding box center [449, 213] width 899 height 427
click at [496, 222] on div "Loading..." at bounding box center [449, 213] width 899 height 427
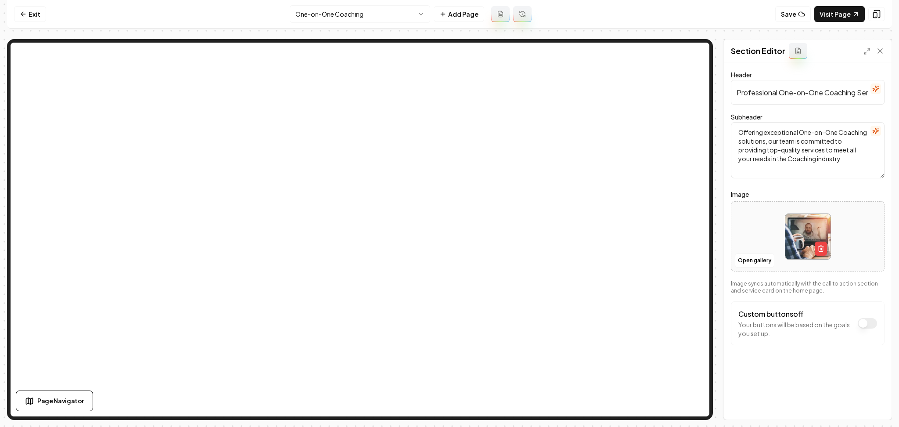
click at [775, 226] on div at bounding box center [808, 236] width 153 height 60
type input "**********"
click at [876, 404] on button "Save" at bounding box center [872, 405] width 26 height 16
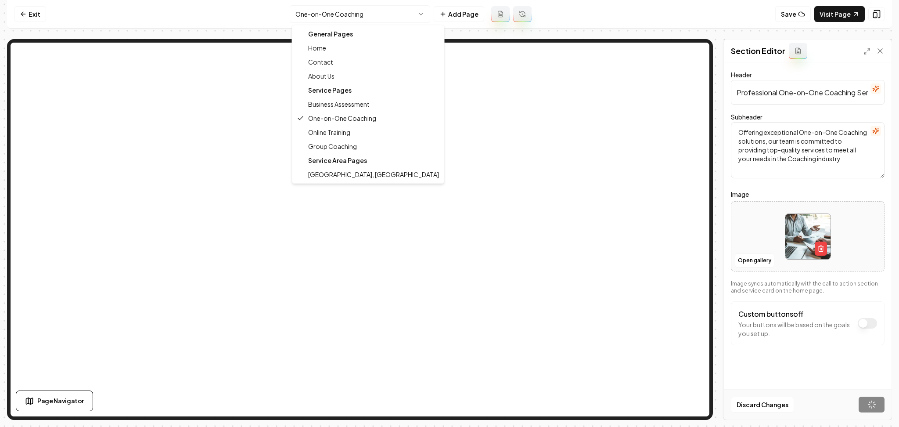
click at [373, 7] on html "Computer Required This feature is only available on a computer. Please switch t…" at bounding box center [449, 213] width 899 height 427
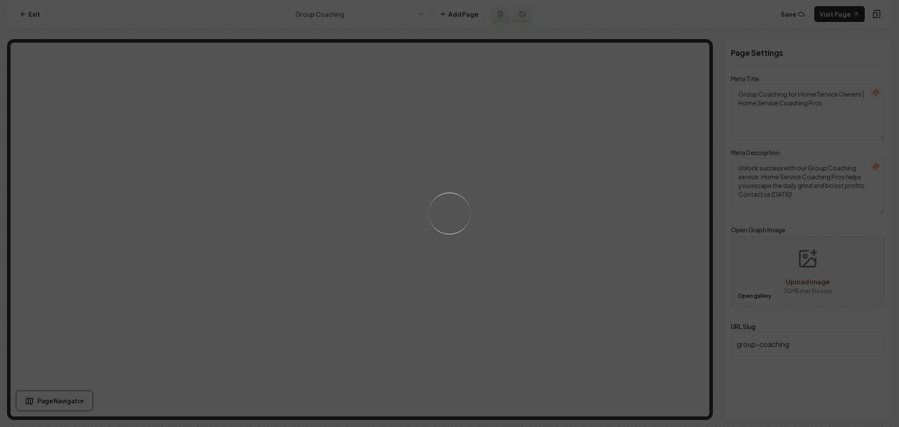
click at [501, 234] on div "Loading..." at bounding box center [449, 213] width 899 height 427
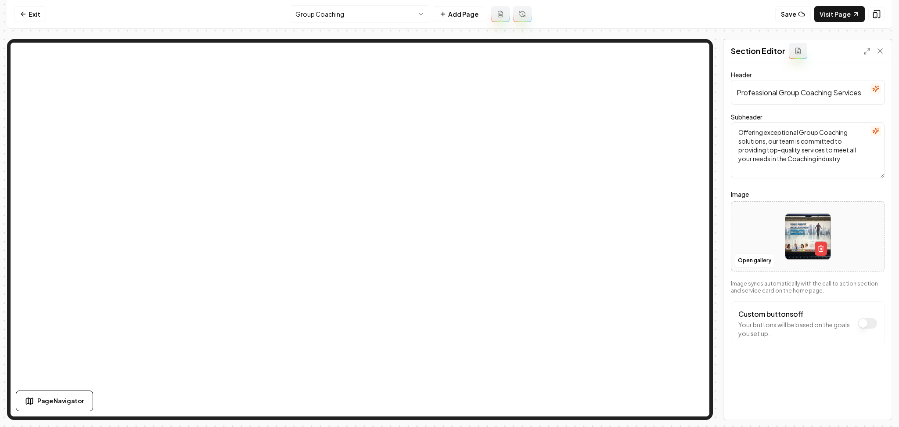
click at [743, 219] on div at bounding box center [808, 236] width 153 height 60
type input "**********"
click at [868, 405] on button "Save" at bounding box center [872, 405] width 26 height 16
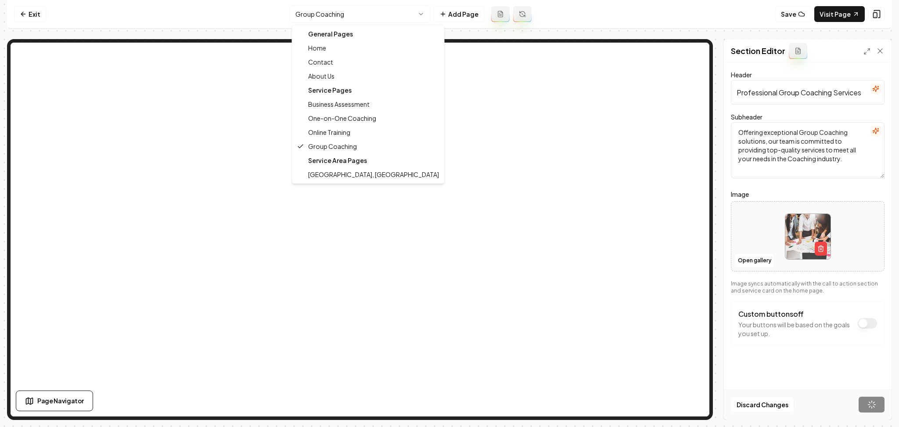
click at [412, 14] on html "Computer Required This feature is only available on a computer. Please switch t…" at bounding box center [449, 213] width 899 height 427
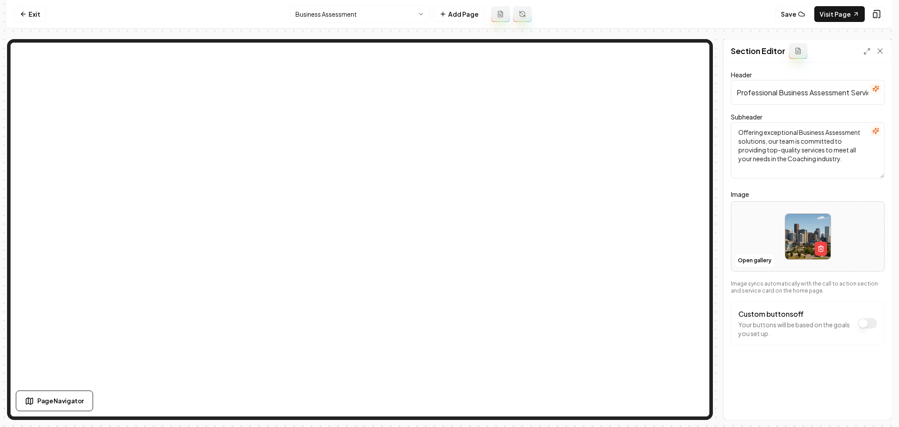
click at [753, 233] on div at bounding box center [808, 236] width 153 height 60
click at [744, 265] on button "Open gallery" at bounding box center [755, 260] width 40 height 14
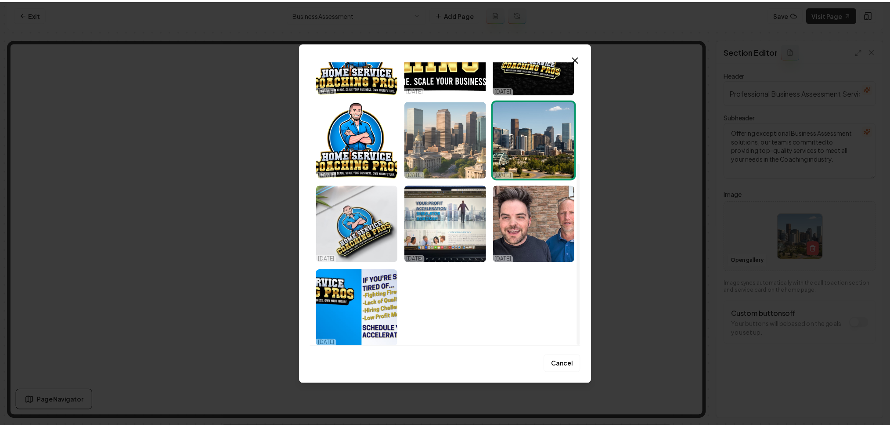
scroll to position [160, 0]
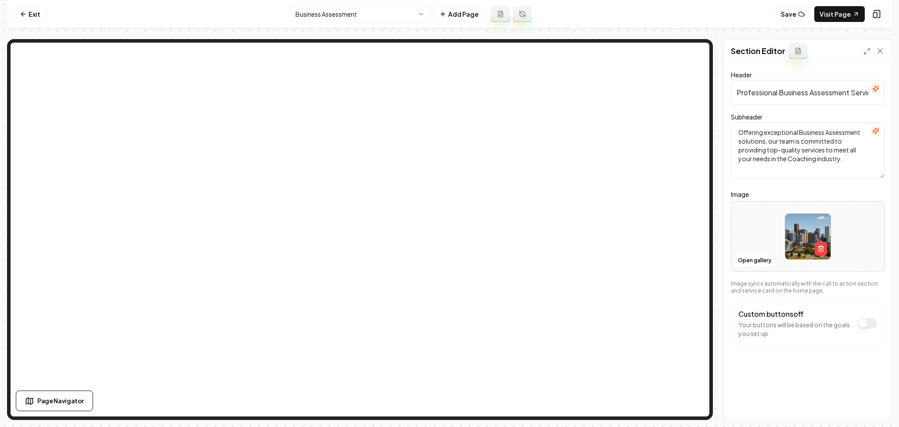
click at [856, 225] on div at bounding box center [808, 236] width 153 height 60
type input "**********"
click at [870, 407] on button "Save" at bounding box center [872, 405] width 26 height 16
click at [367, 5] on html "Computer Required This feature is only available on a computer. Please switch t…" at bounding box center [449, 213] width 899 height 427
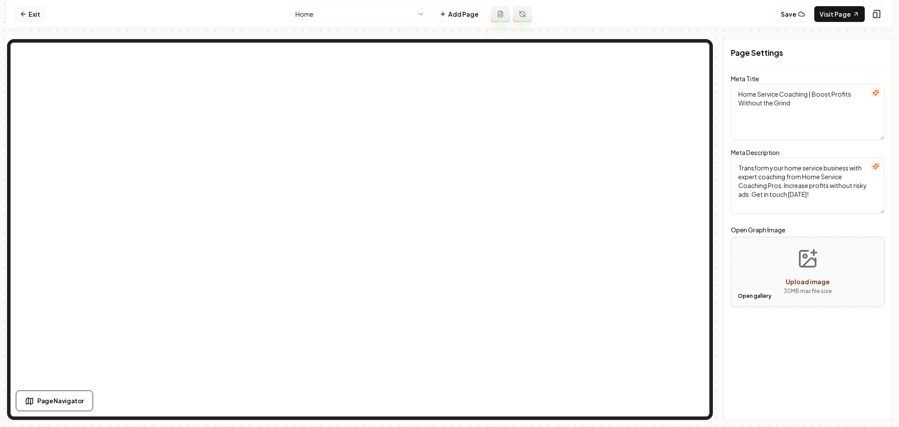
click at [44, 18] on link "Exit" at bounding box center [30, 14] width 32 height 16
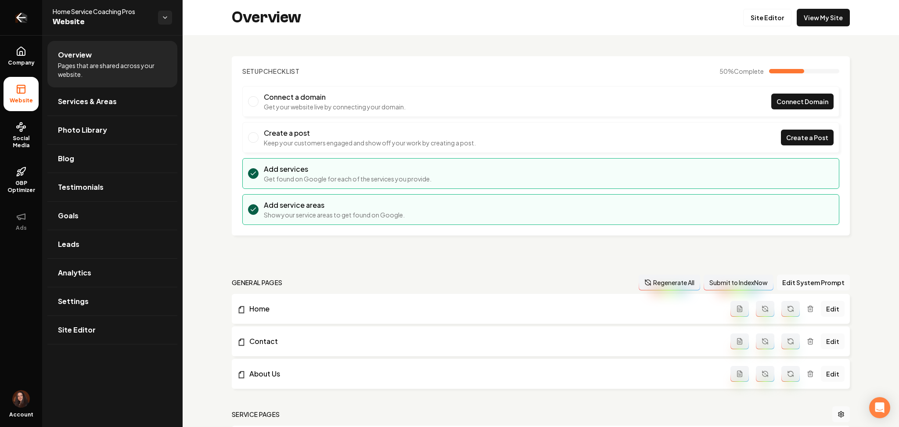
click at [39, 18] on link "Return to dashboard" at bounding box center [21, 17] width 42 height 35
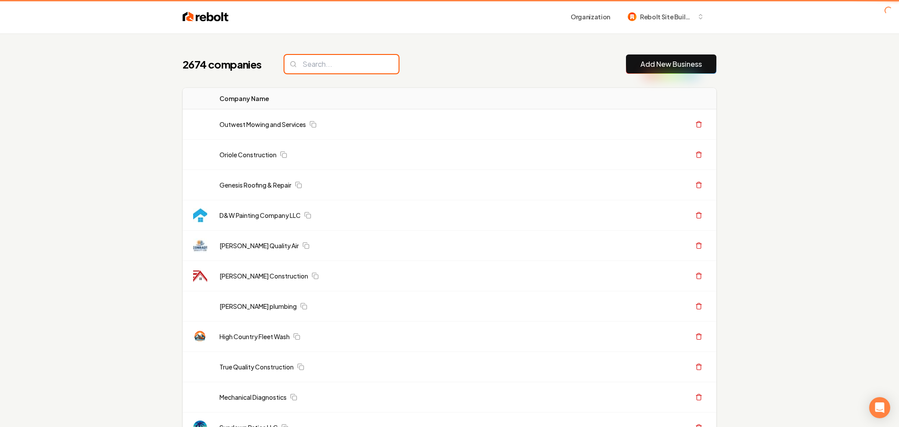
click at [309, 60] on input "search" at bounding box center [342, 64] width 114 height 18
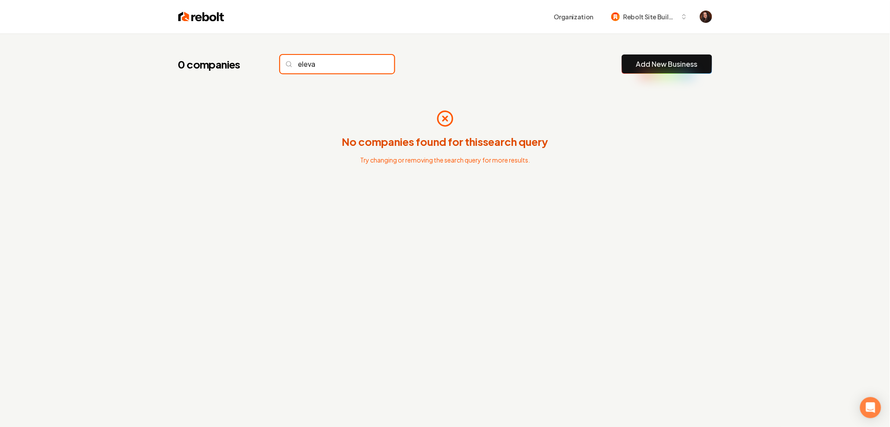
type input "elevat"
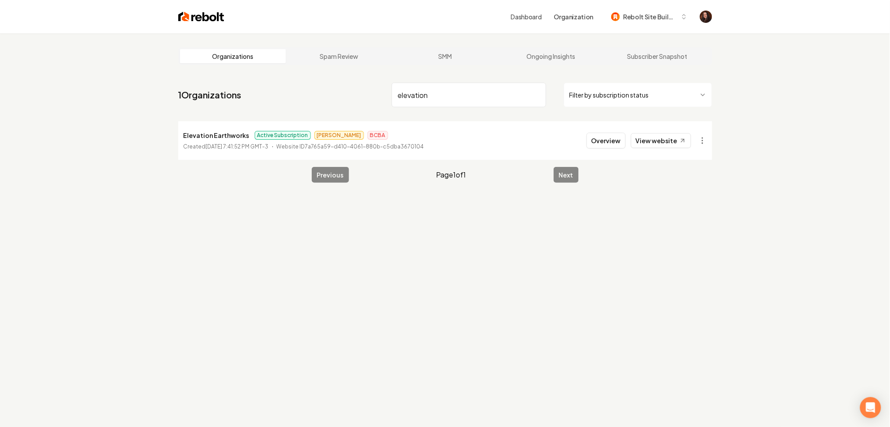
type input "elevation"
click at [675, 131] on li "Elevation Earthworks Active Subscription James BCBA Created August 22, 2025, 7:…" at bounding box center [445, 140] width 534 height 39
click at [668, 139] on link "View website" at bounding box center [661, 140] width 60 height 15
click at [606, 144] on button "Overview" at bounding box center [606, 141] width 39 height 16
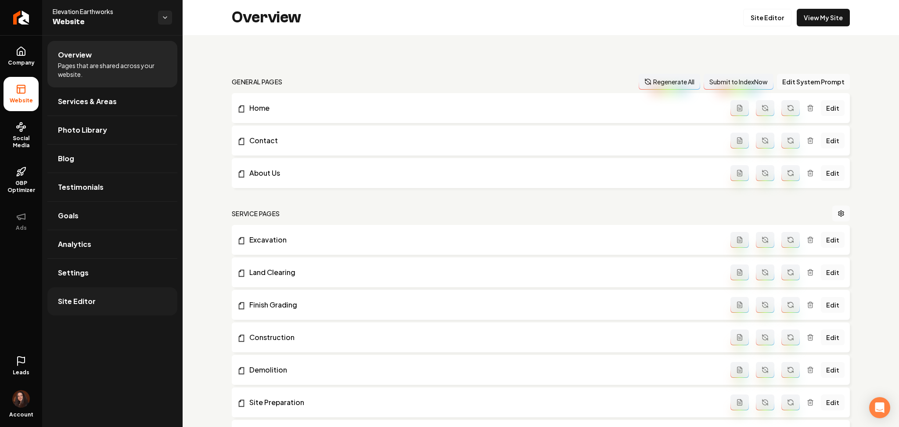
click at [127, 306] on link "Site Editor" at bounding box center [112, 301] width 130 height 28
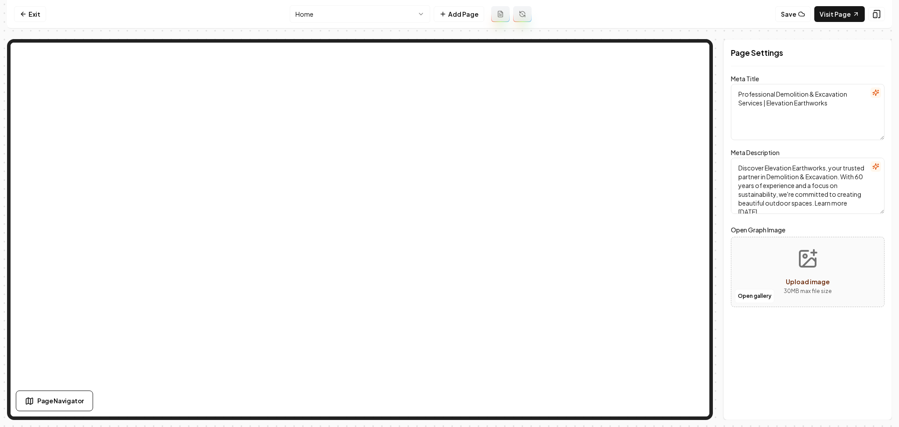
click at [327, 6] on html "Computer Required This feature is only available on a computer. Please switch t…" at bounding box center [449, 213] width 899 height 427
click at [843, 7] on link "Visit Page" at bounding box center [840, 14] width 51 height 16
click at [37, 19] on link "Exit" at bounding box center [30, 14] width 32 height 16
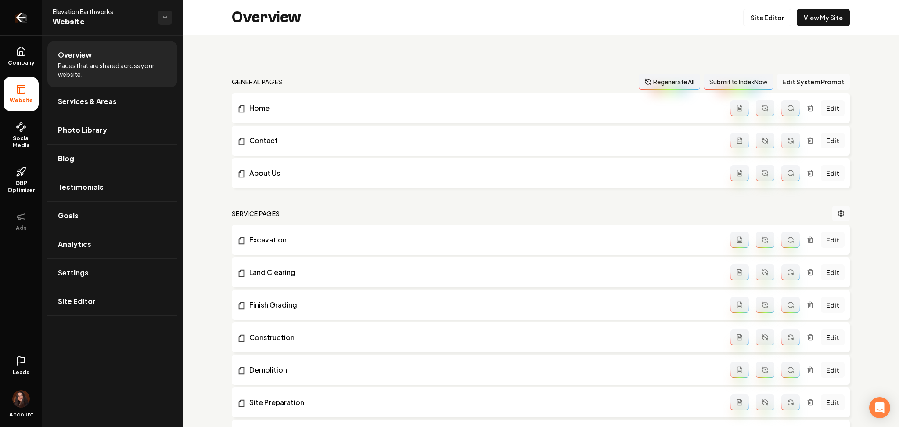
click at [22, 20] on icon "Return to dashboard" at bounding box center [21, 18] width 14 height 14
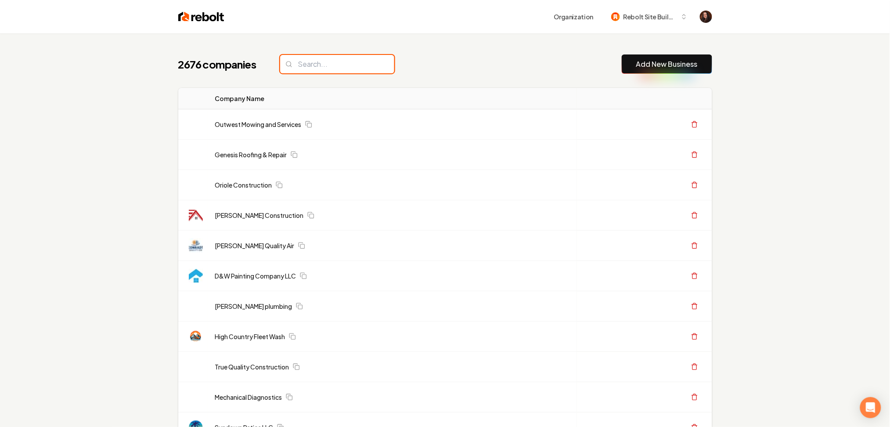
click at [333, 71] on input "search" at bounding box center [337, 64] width 114 height 18
click at [330, 63] on input "search" at bounding box center [337, 64] width 114 height 18
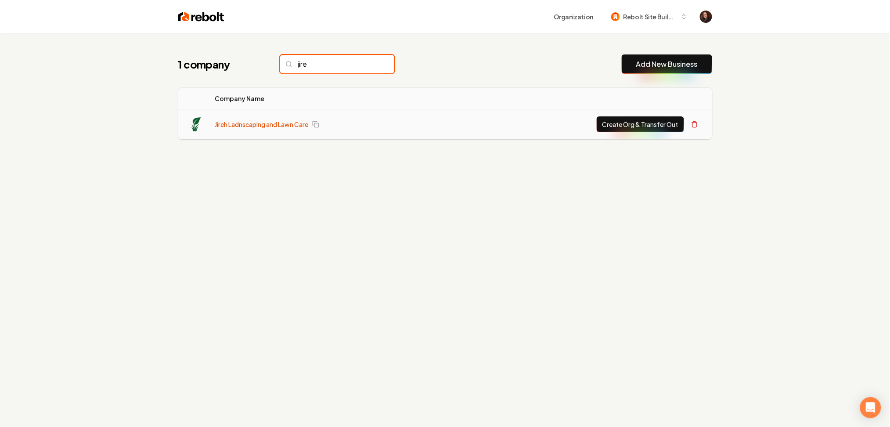
type input "jire"
click at [278, 121] on link "Jireh Ladnscaping and Lawn Care" at bounding box center [262, 124] width 94 height 9
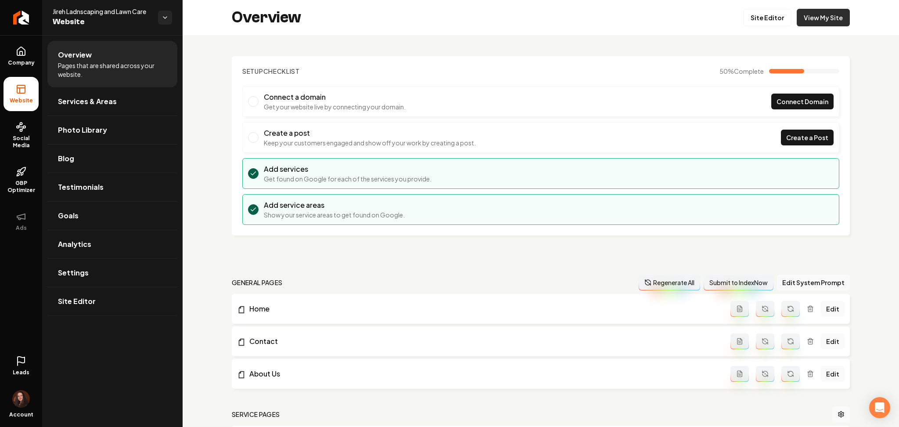
click at [817, 25] on link "View My Site" at bounding box center [823, 18] width 53 height 18
click at [31, 10] on link "Return to dashboard" at bounding box center [21, 17] width 42 height 35
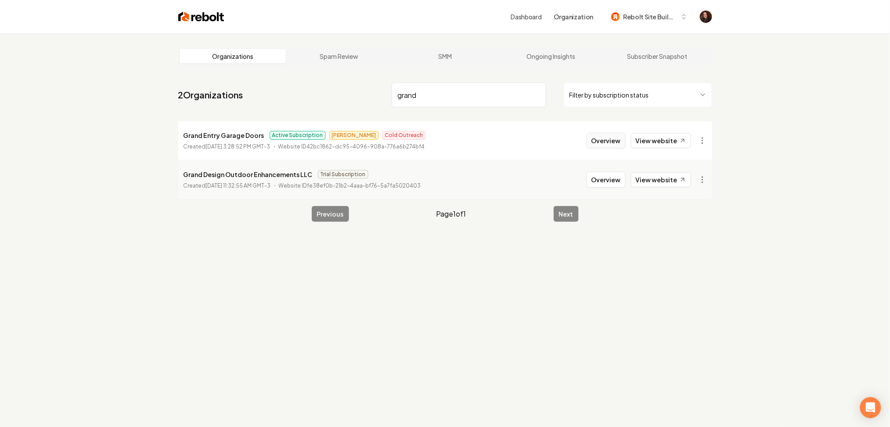
type input "grand"
click at [615, 141] on button "Overview" at bounding box center [606, 141] width 39 height 16
